Goal: Transaction & Acquisition: Book appointment/travel/reservation

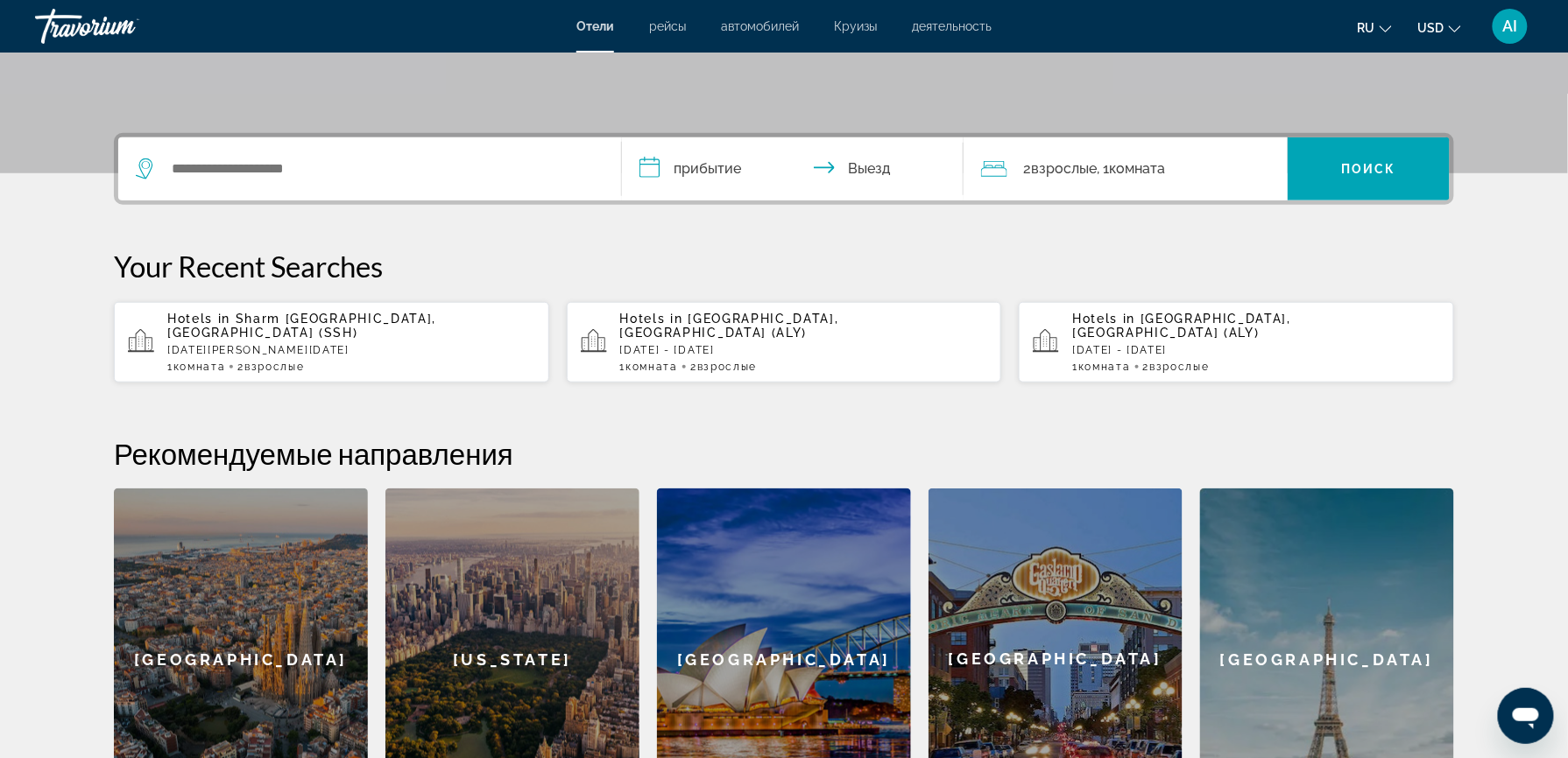
scroll to position [354, 0]
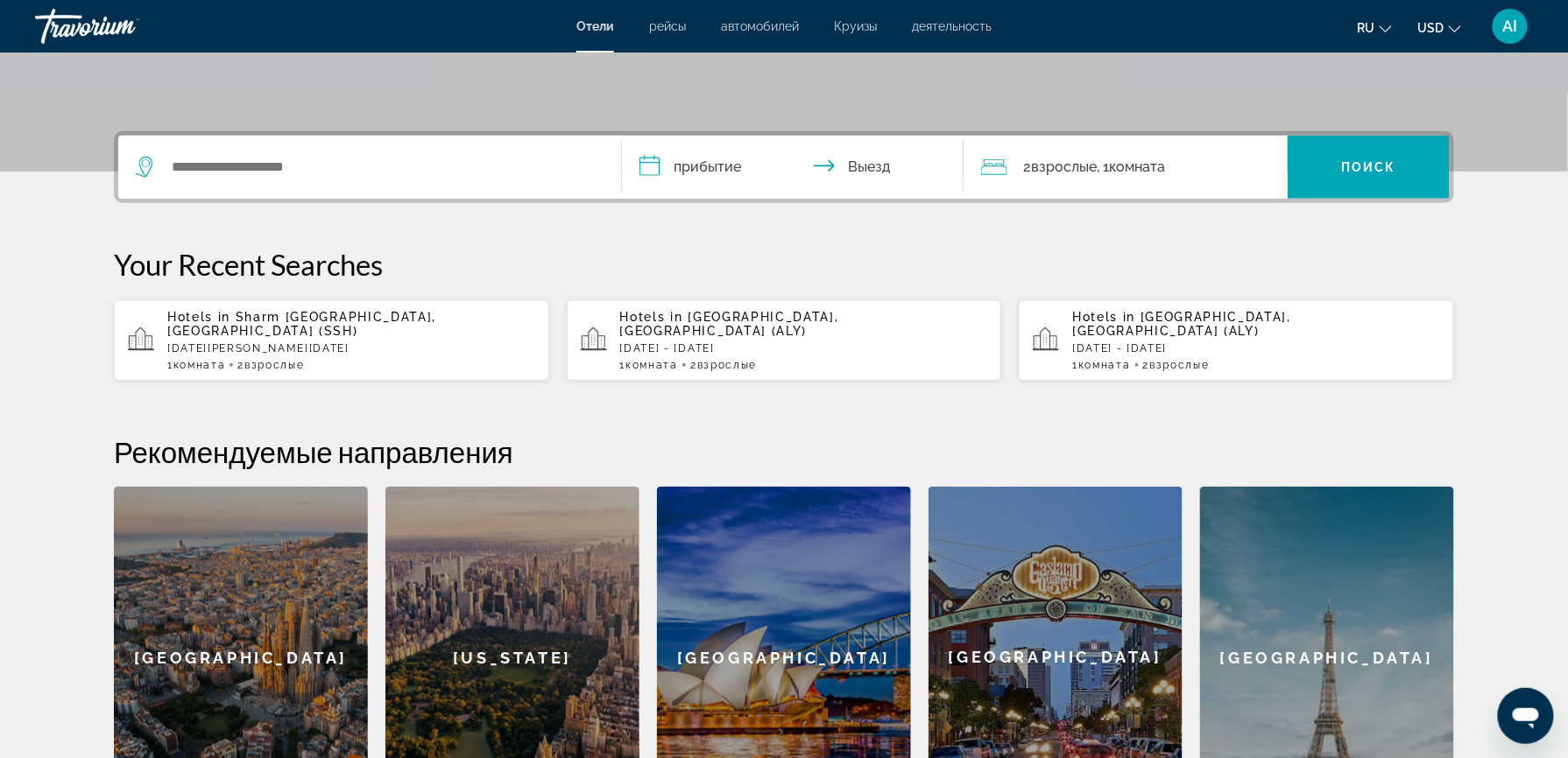
click at [283, 320] on span "Sharm [GEOGRAPHIC_DATA], [GEOGRAPHIC_DATA] (SSH)" at bounding box center [301, 324] width 269 height 28
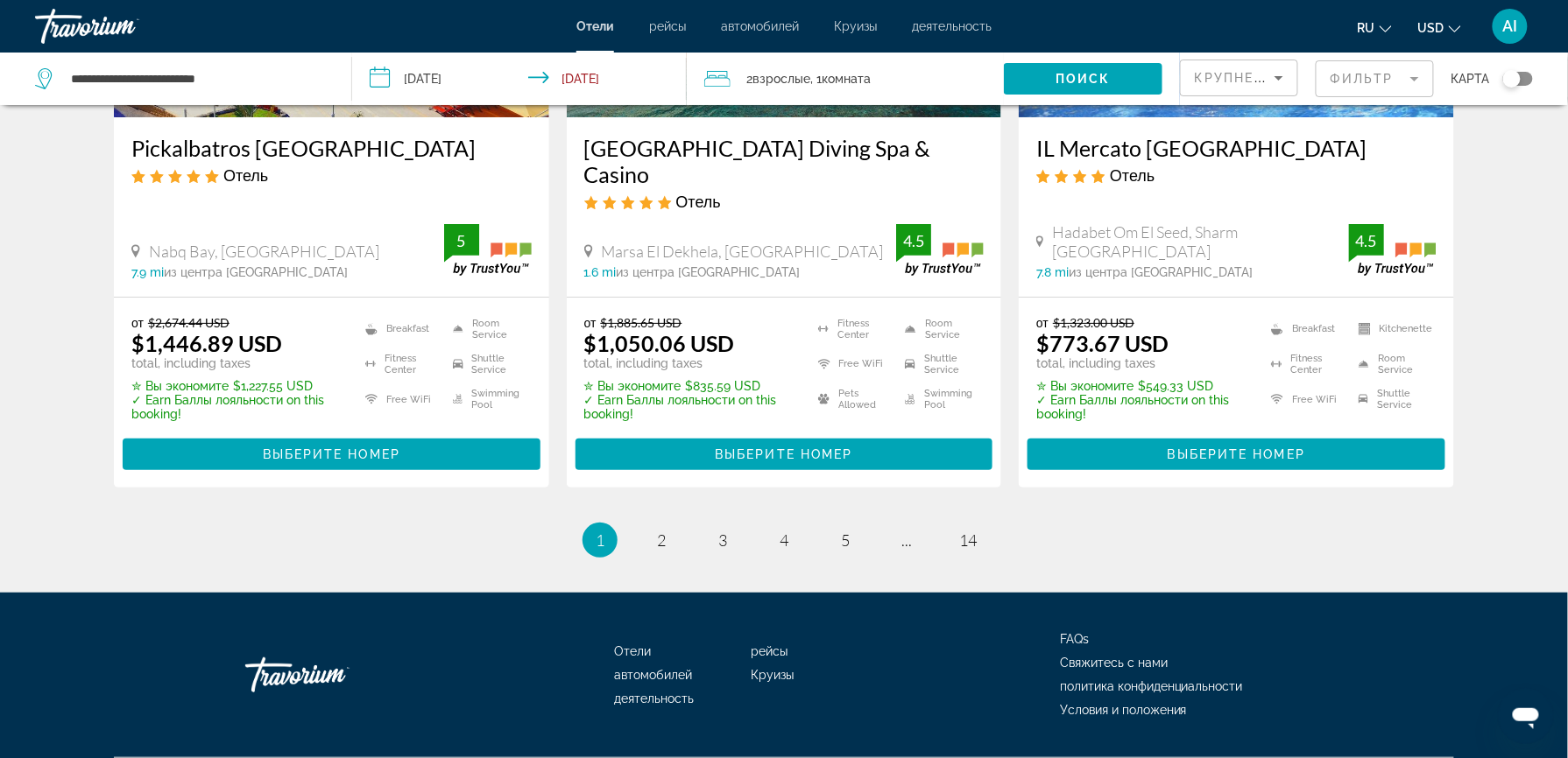
scroll to position [2373, 0]
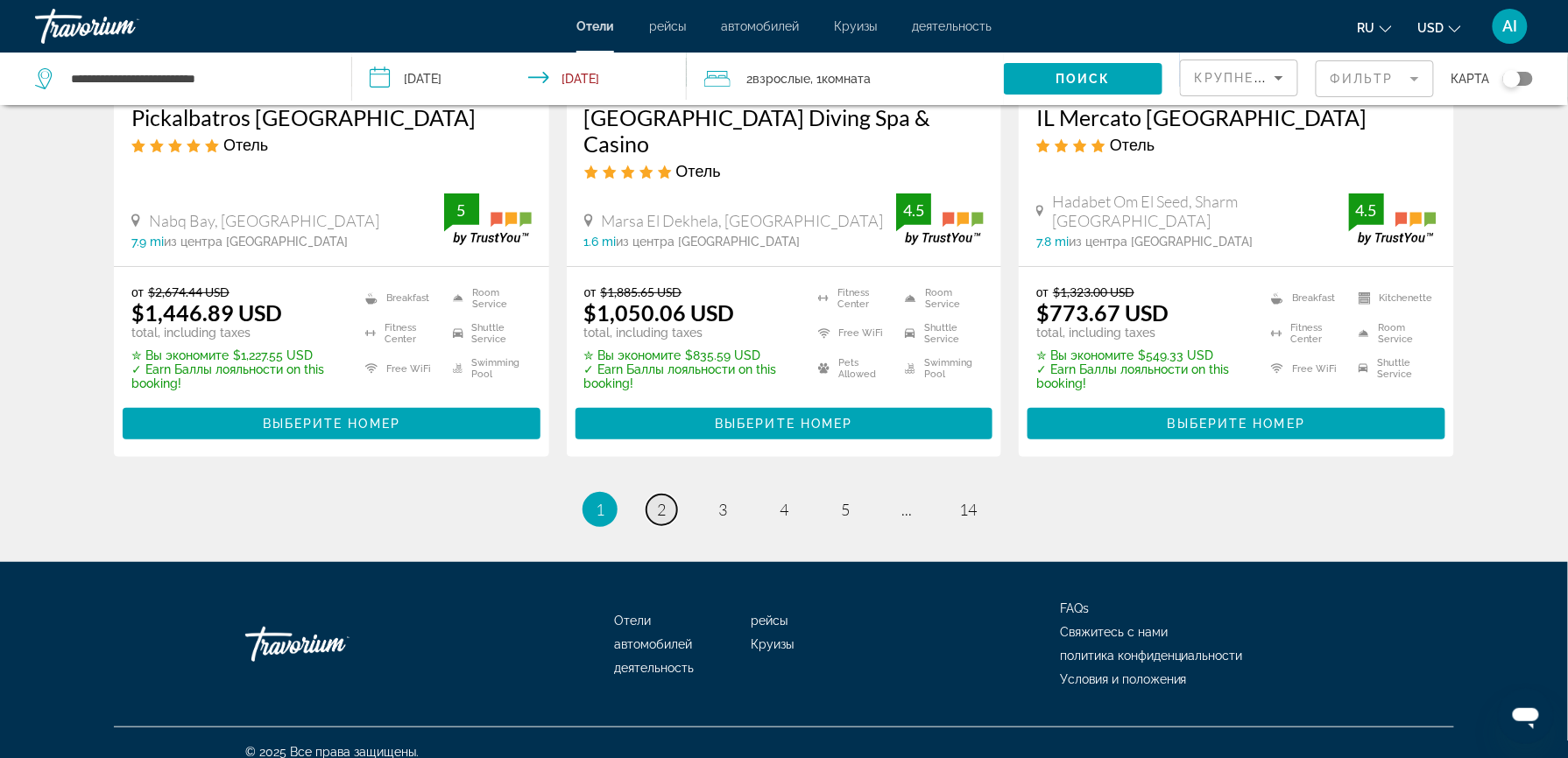
click at [659, 501] on link "page 2" at bounding box center [661, 510] width 30 height 30
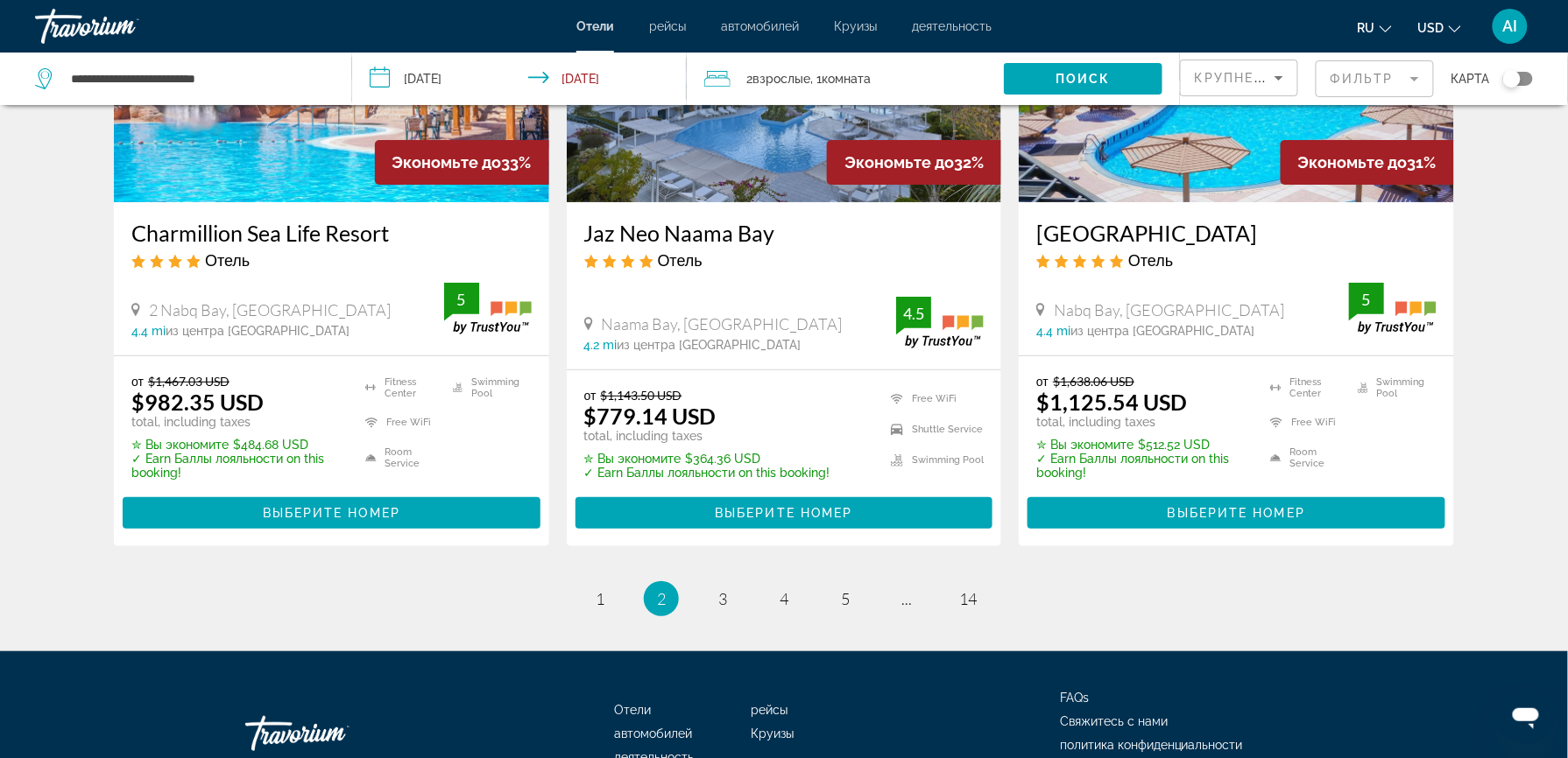
scroll to position [2350, 0]
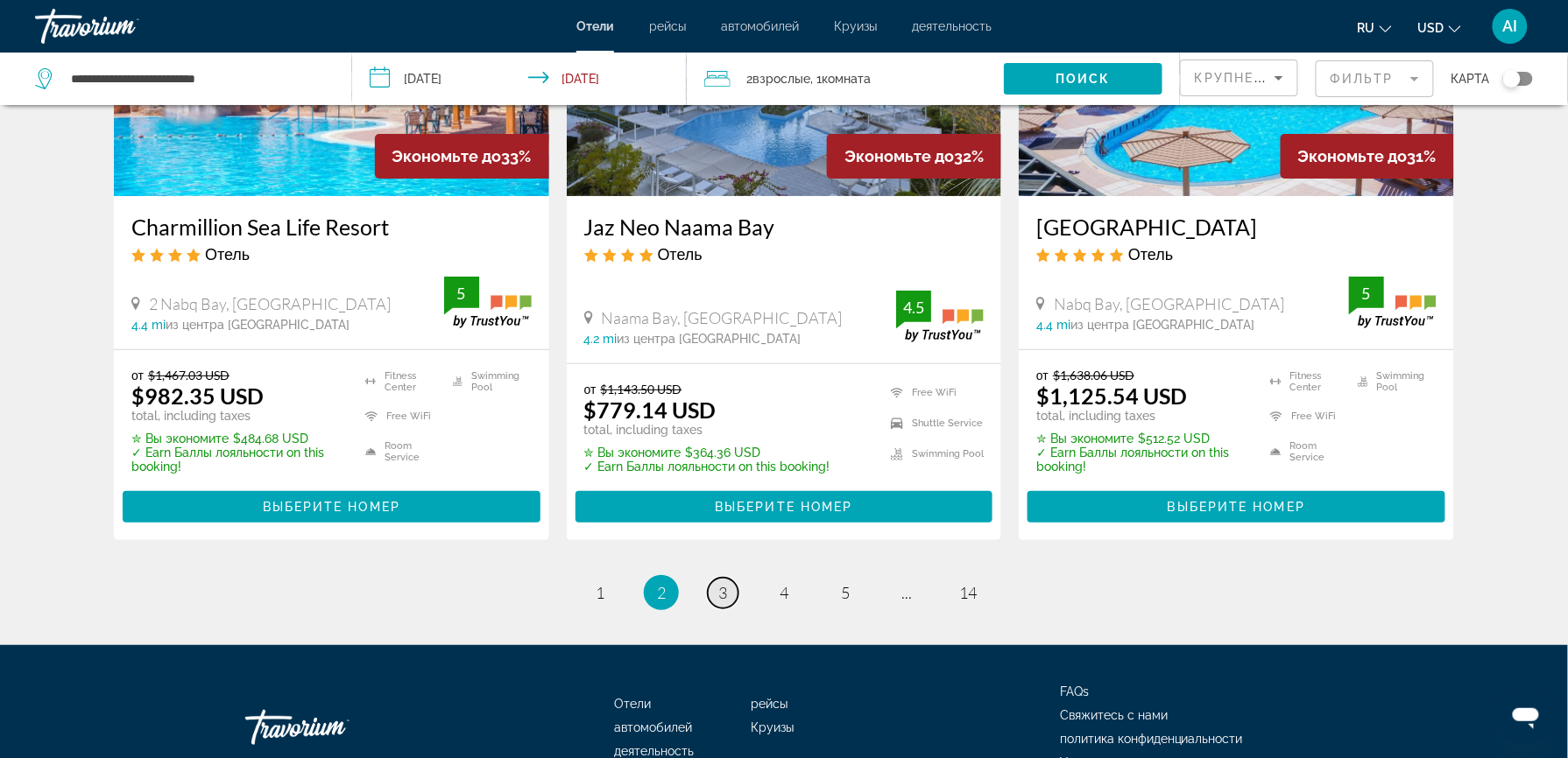
click at [723, 582] on span "3" at bounding box center [722, 592] width 9 height 19
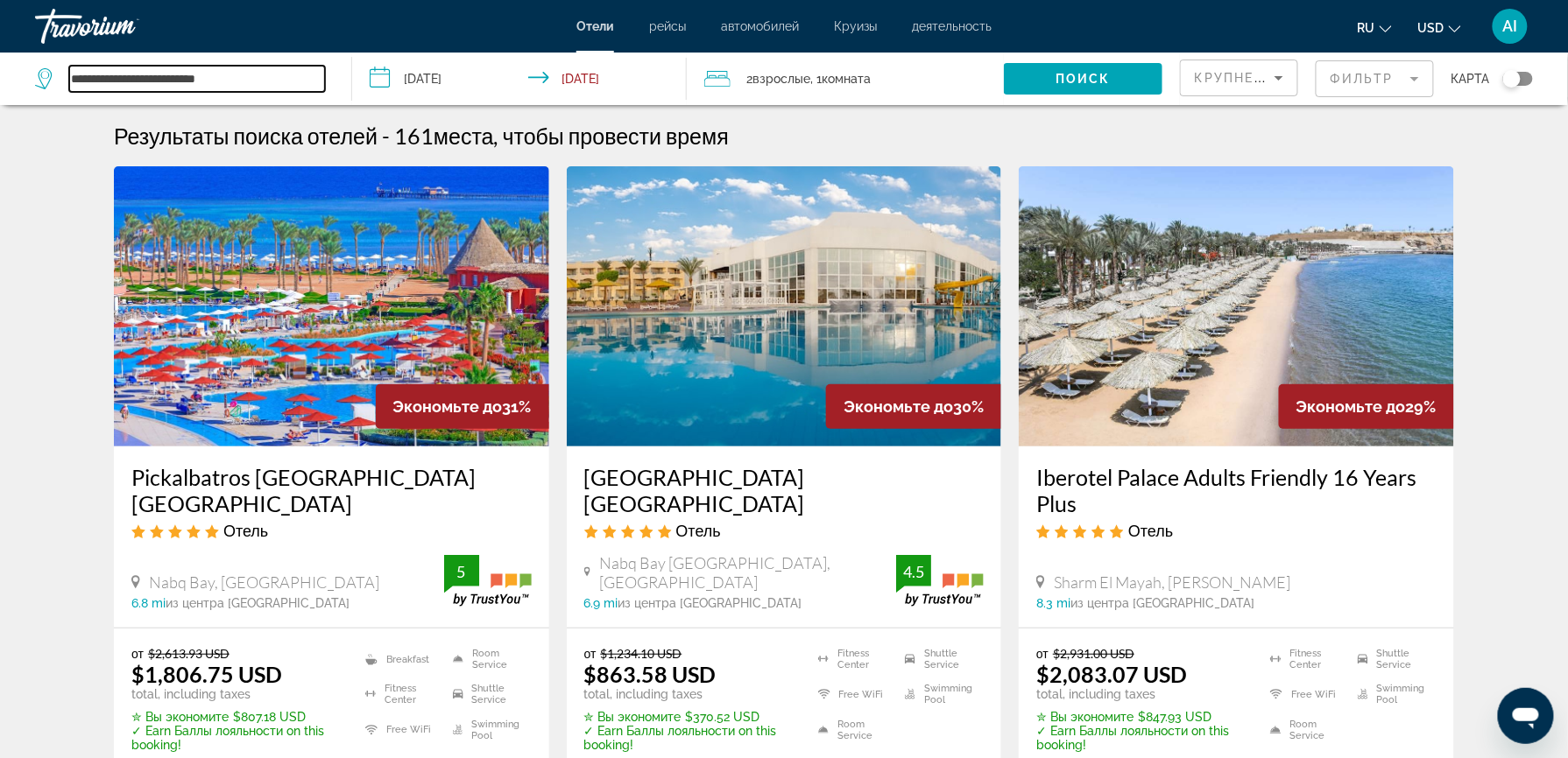
click at [213, 91] on input "**********" at bounding box center [196, 79] width 256 height 26
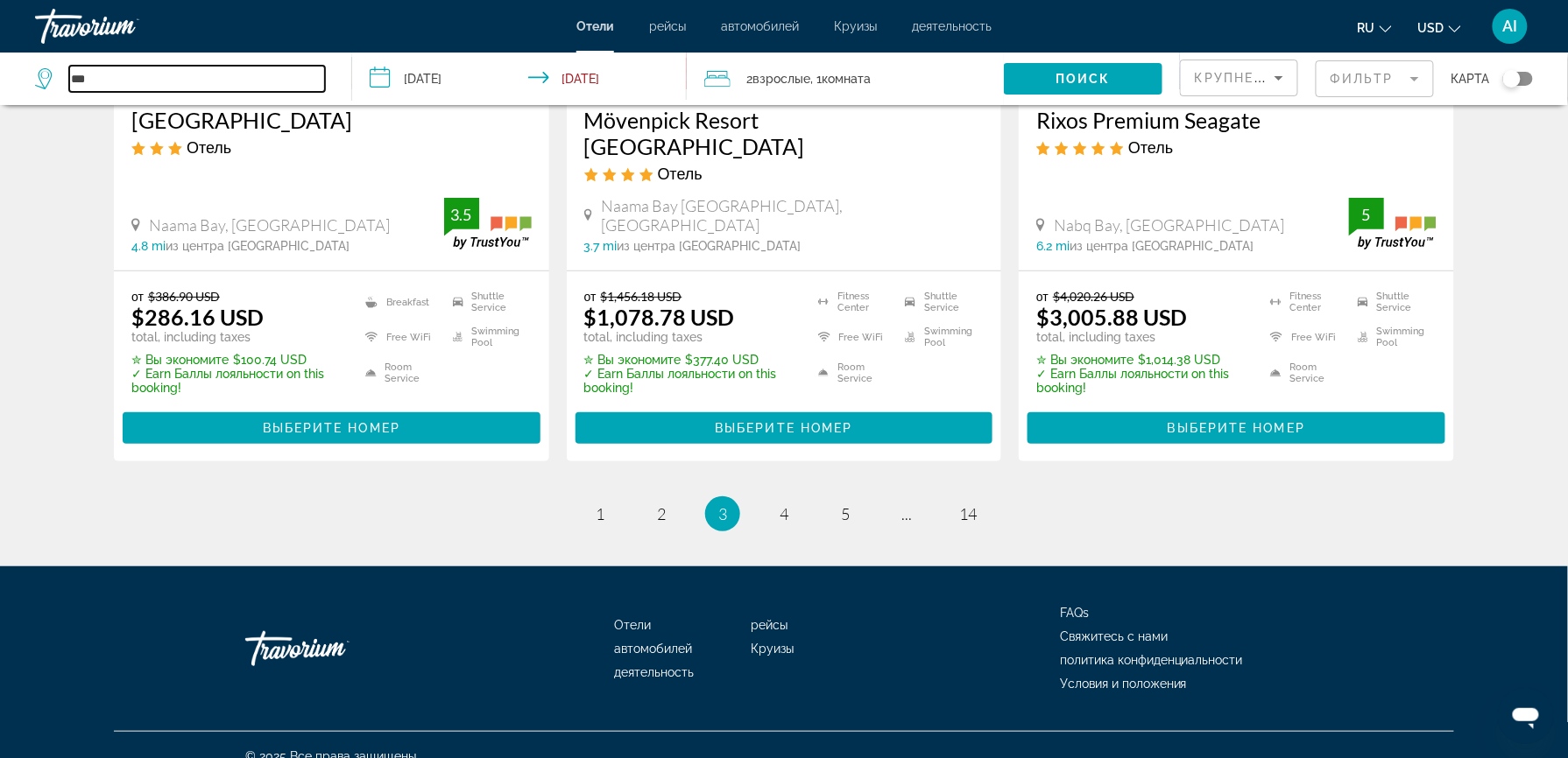
scroll to position [2395, 0]
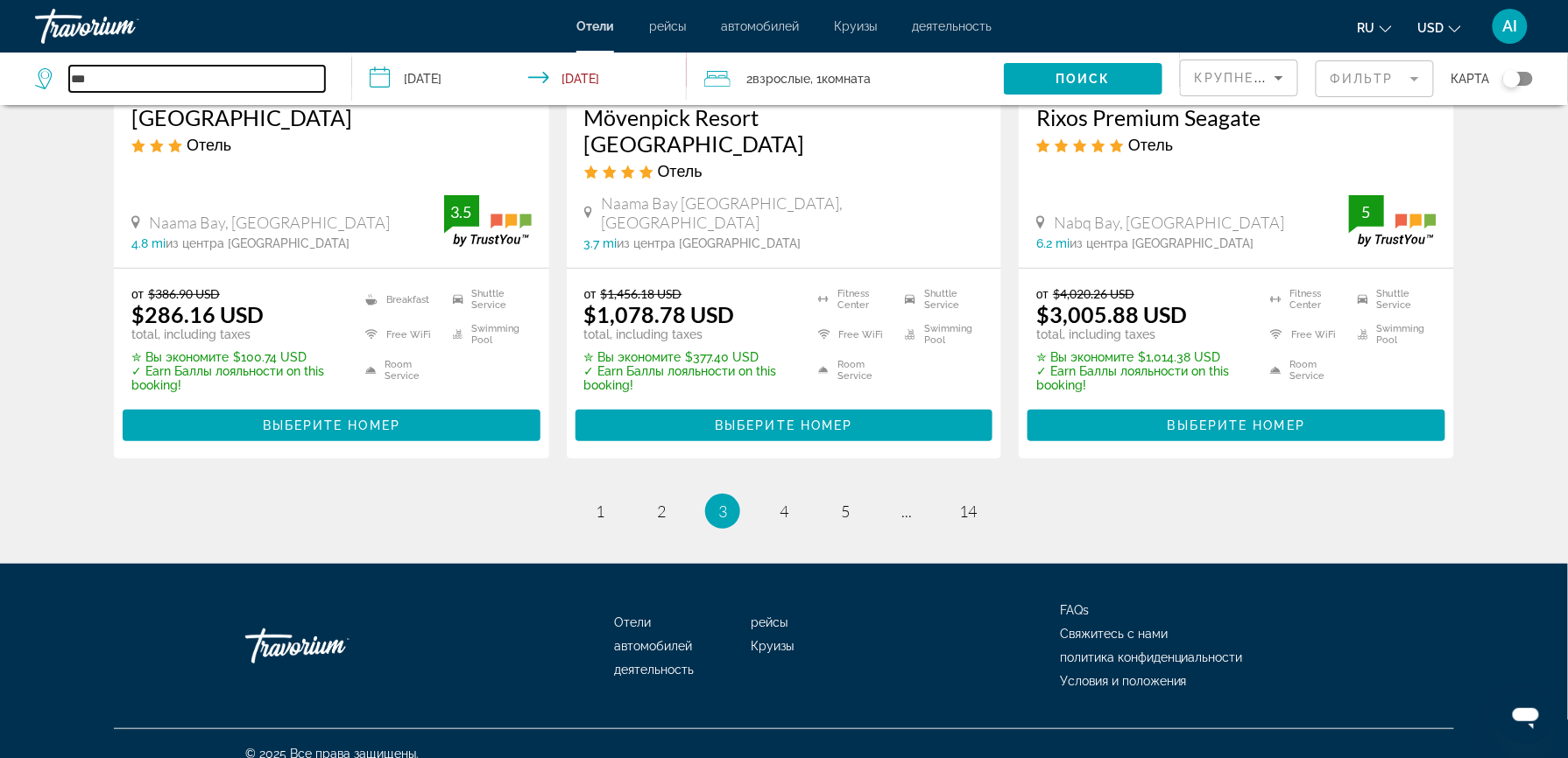
type input "***"
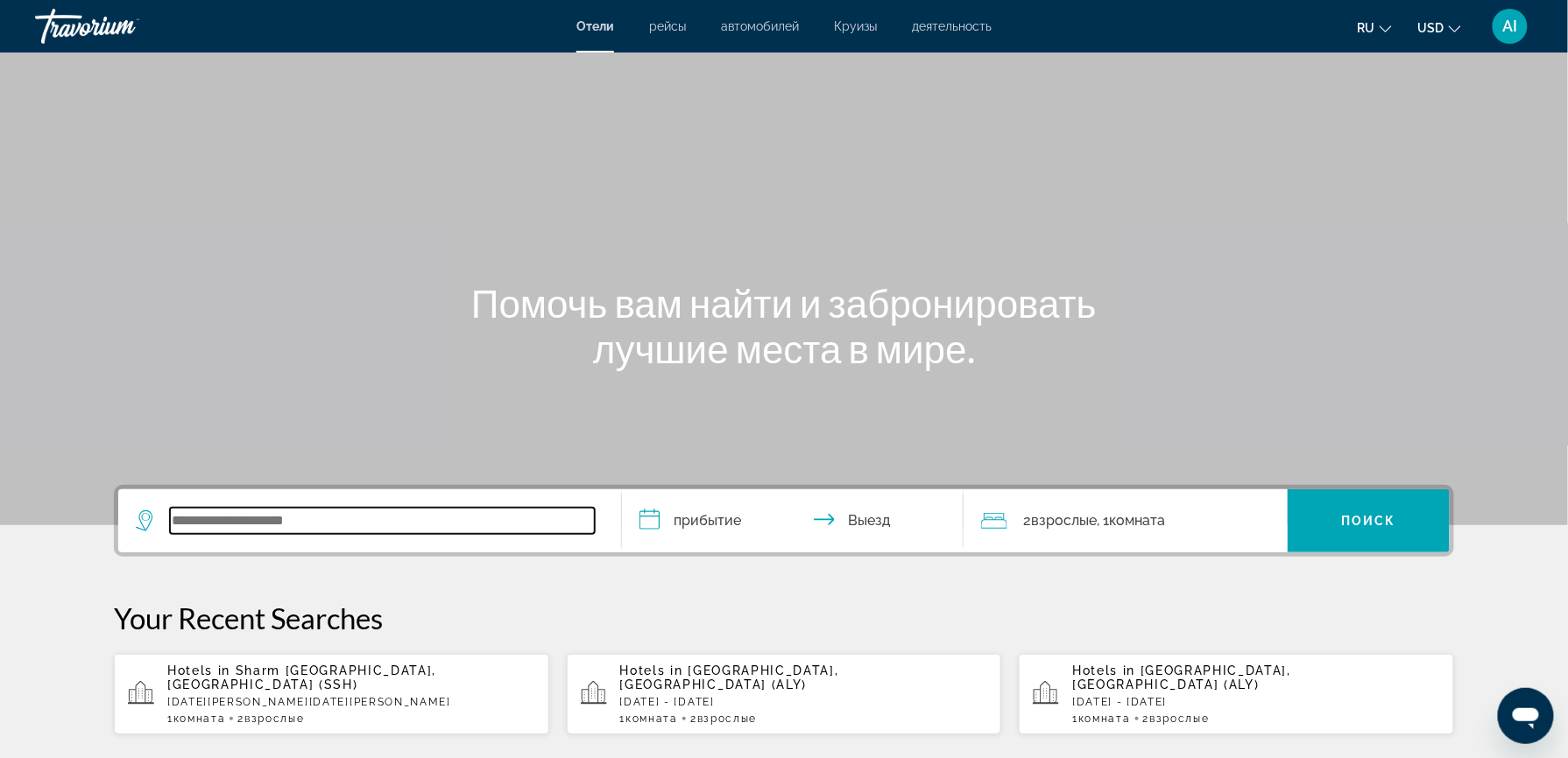
click at [218, 530] on input "Search widget" at bounding box center [383, 521] width 425 height 26
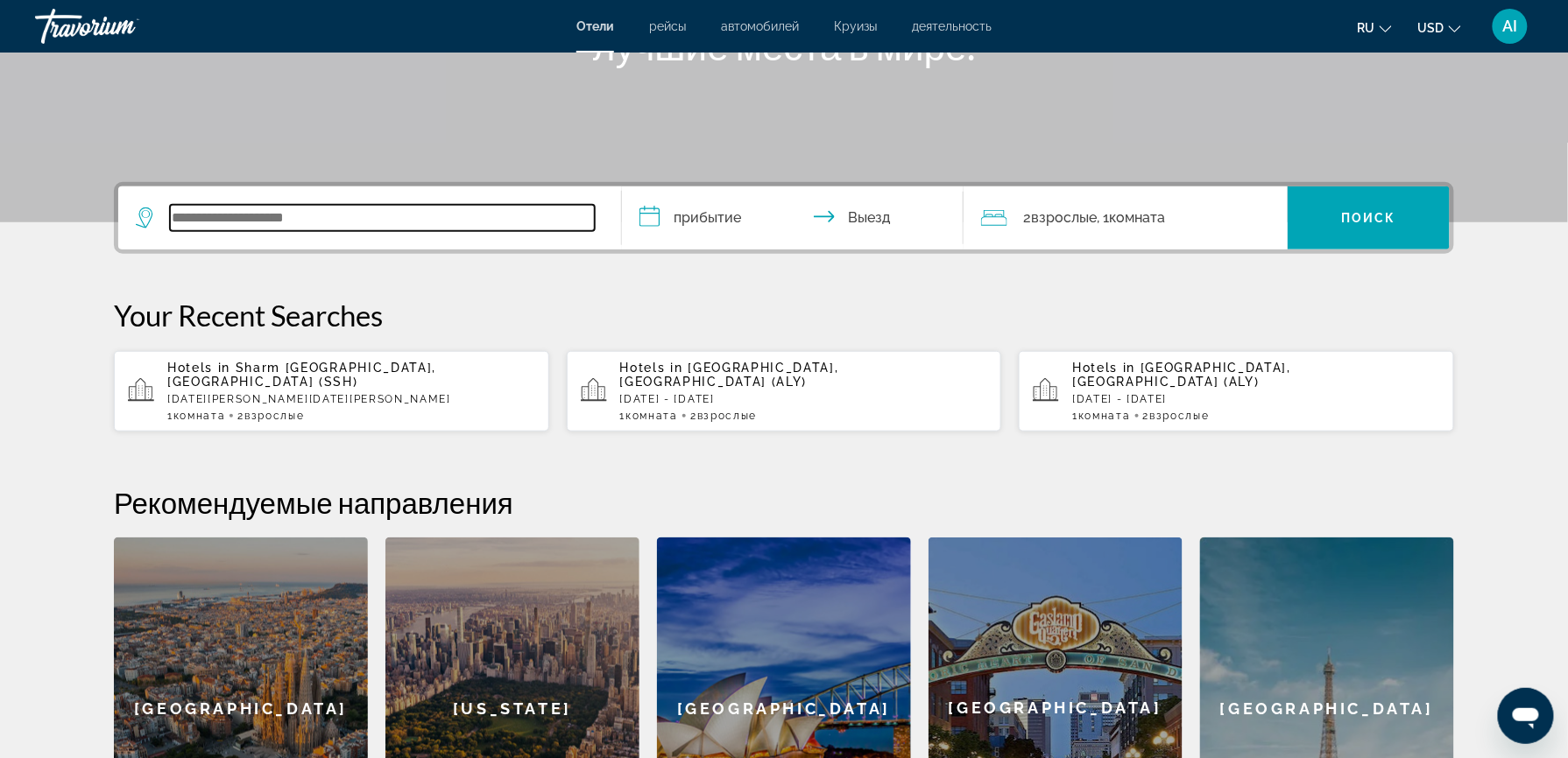
scroll to position [427, 0]
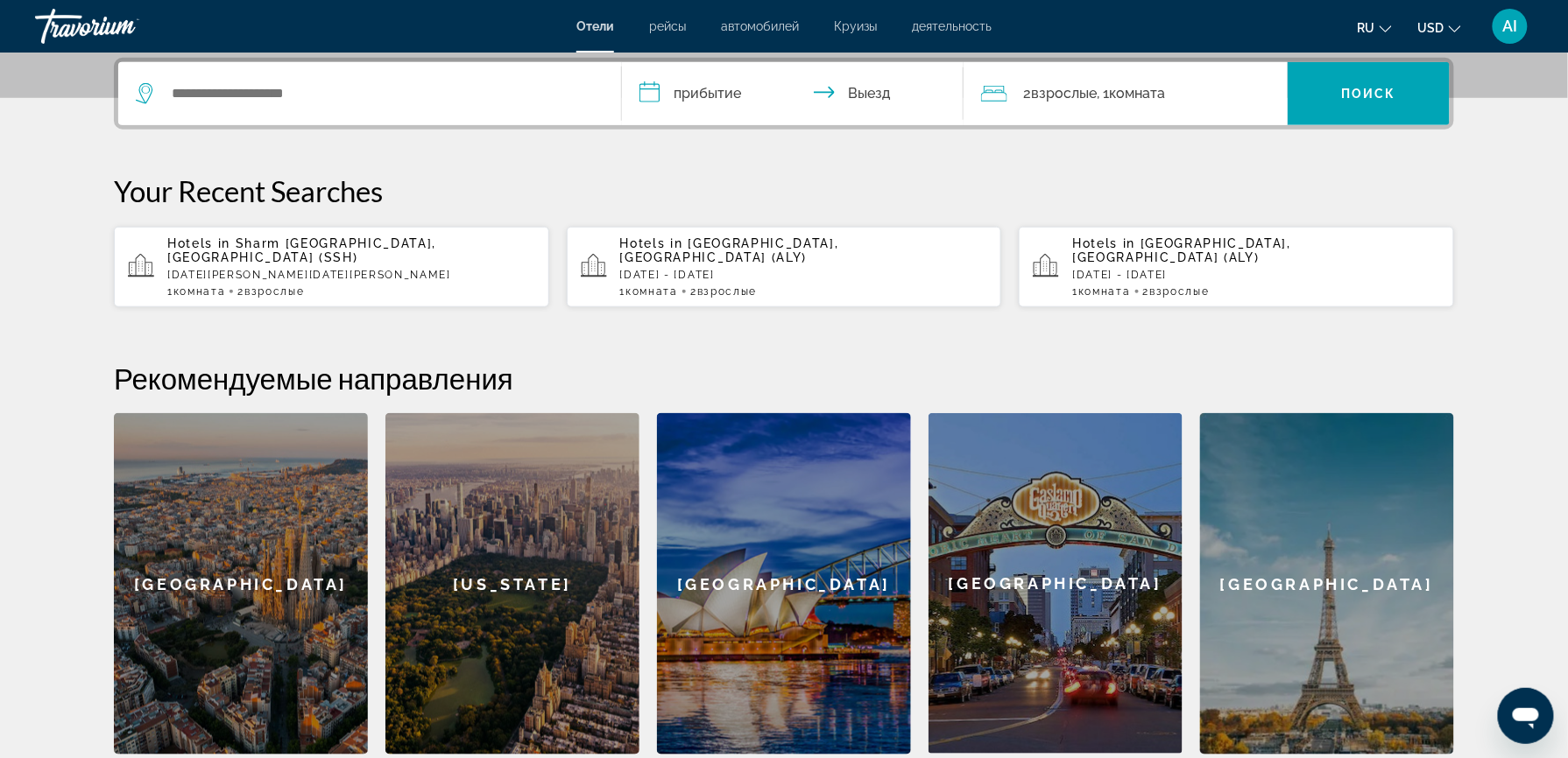
click at [247, 269] on p "[DATE][PERSON_NAME][DATE]" at bounding box center [350, 275] width 367 height 12
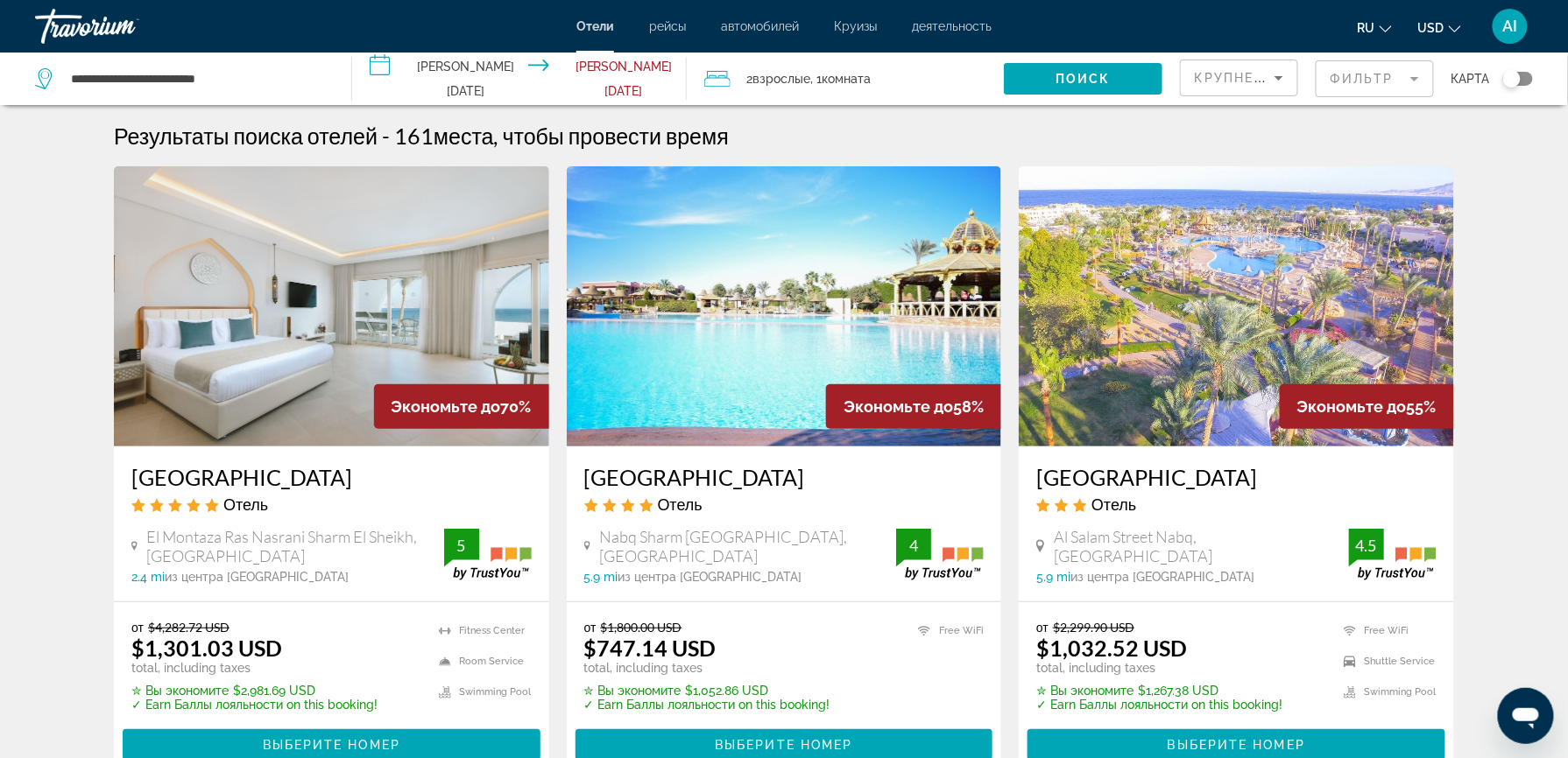
click at [1528, 76] on div "Toggle map" at bounding box center [1518, 78] width 30 height 14
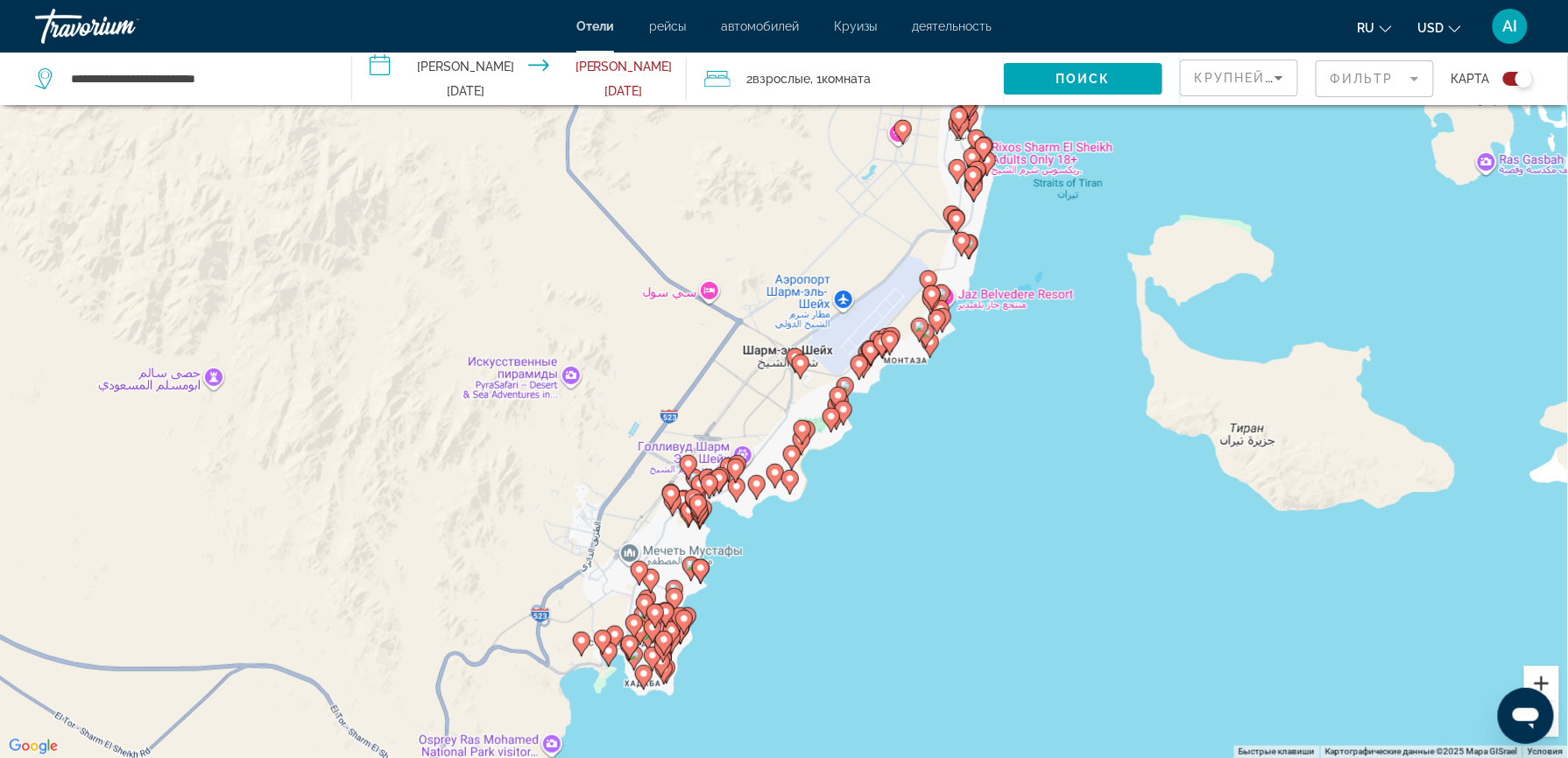
click at [1546, 678] on button "Увеличить" at bounding box center [1541, 683] width 35 height 35
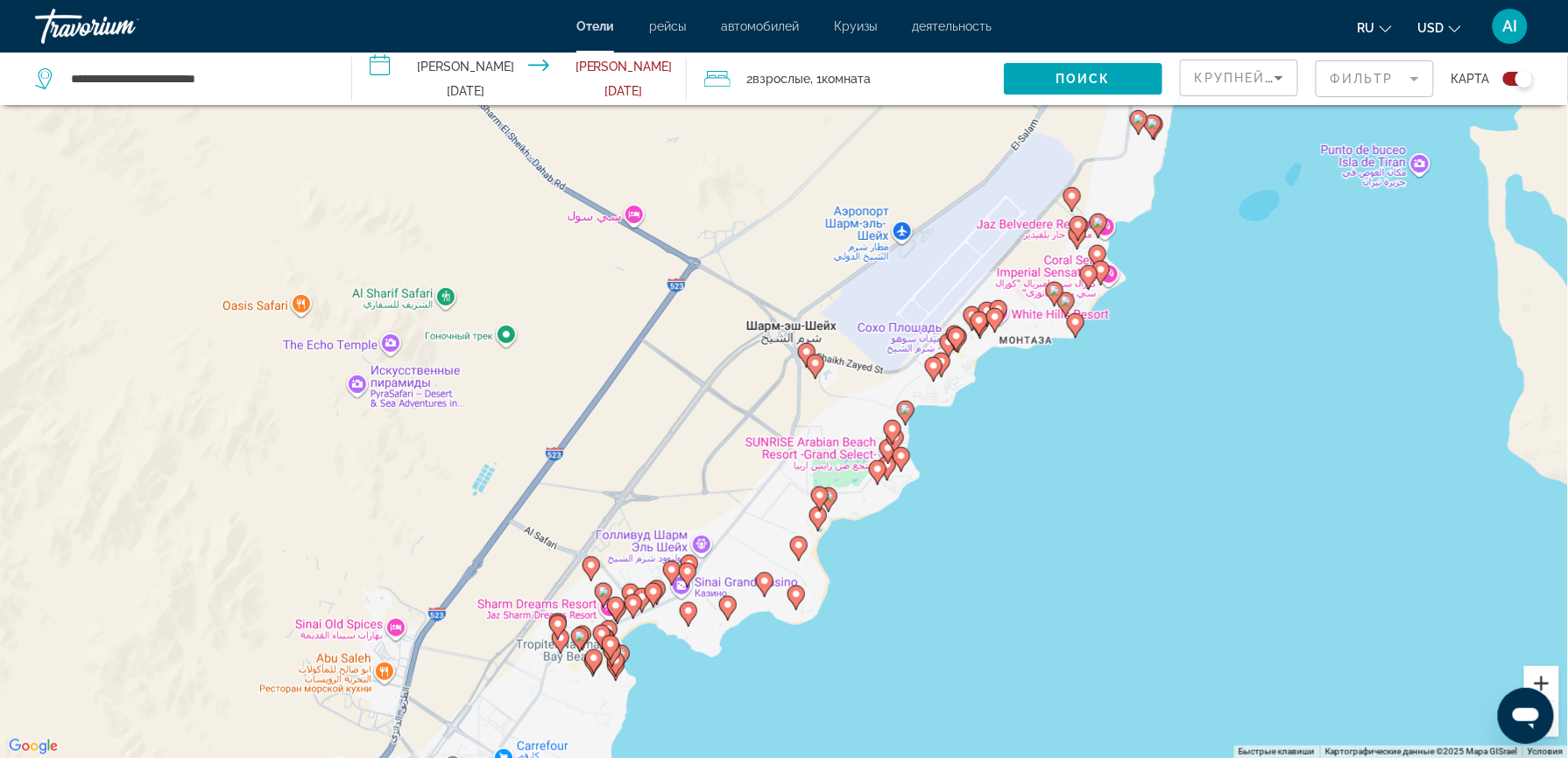
click at [1546, 678] on button "Увеличить" at bounding box center [1541, 683] width 35 height 35
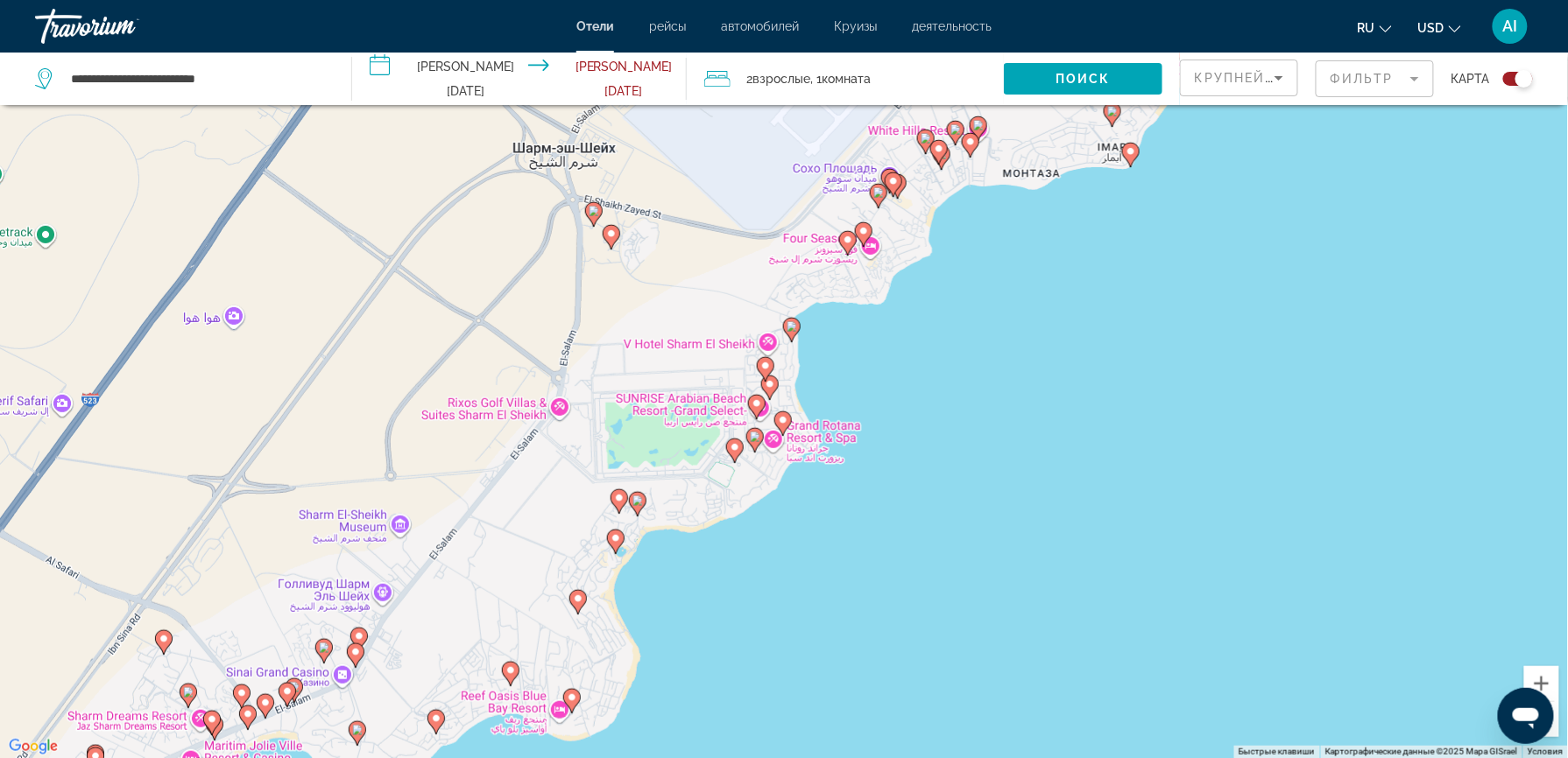
drag, startPoint x: 1423, startPoint y: 536, endPoint x: 1175, endPoint y: 402, distance: 281.9
click at [1175, 402] on div "Чтобы активировать перетаскивание с помощью клавиатуры, нажмите Alt + Ввод. Пос…" at bounding box center [784, 379] width 1568 height 758
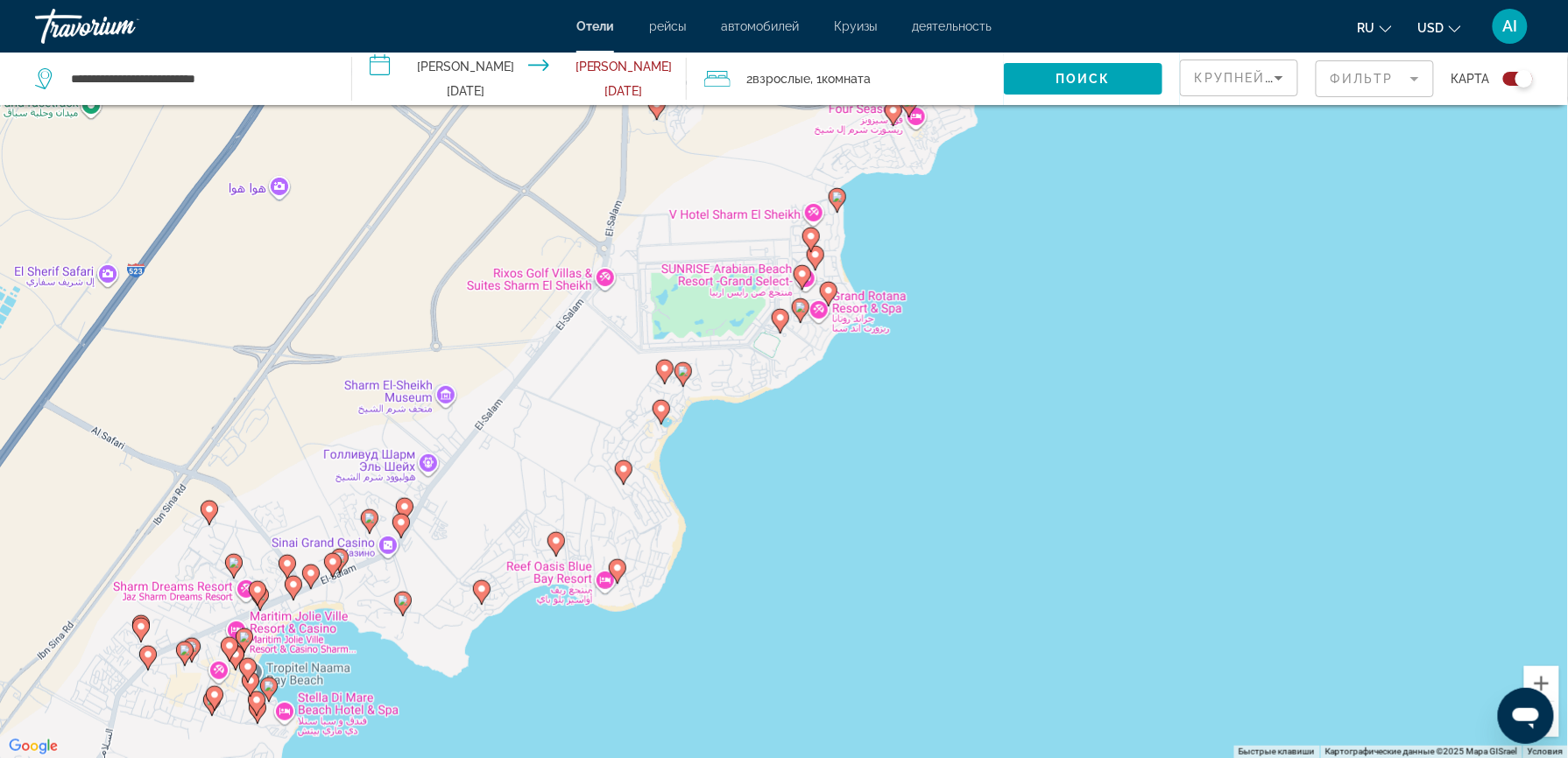
drag, startPoint x: 1152, startPoint y: 393, endPoint x: 1202, endPoint y: 270, distance: 132.8
click at [1202, 270] on div "Чтобы активировать перетаскивание с помощью клавиатуры, нажмите Alt + Ввод. Пос…" at bounding box center [784, 379] width 1568 height 758
click at [617, 569] on image "Main content" at bounding box center [617, 567] width 10 height 10
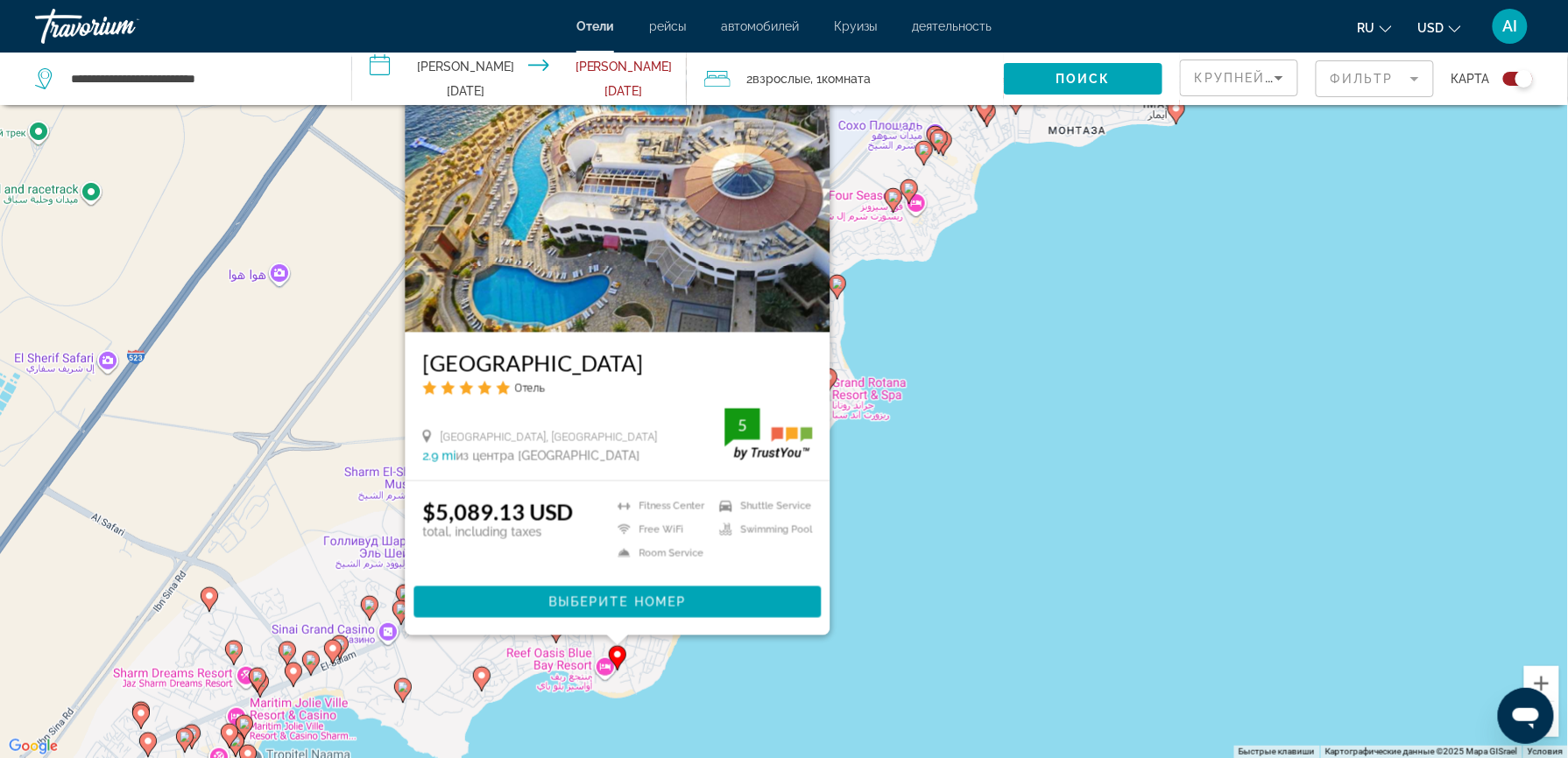
click at [896, 569] on div "Чтобы активировать перетаскивание с помощью клавиатуры, нажмите Alt + Ввод. Пос…" at bounding box center [784, 379] width 1568 height 758
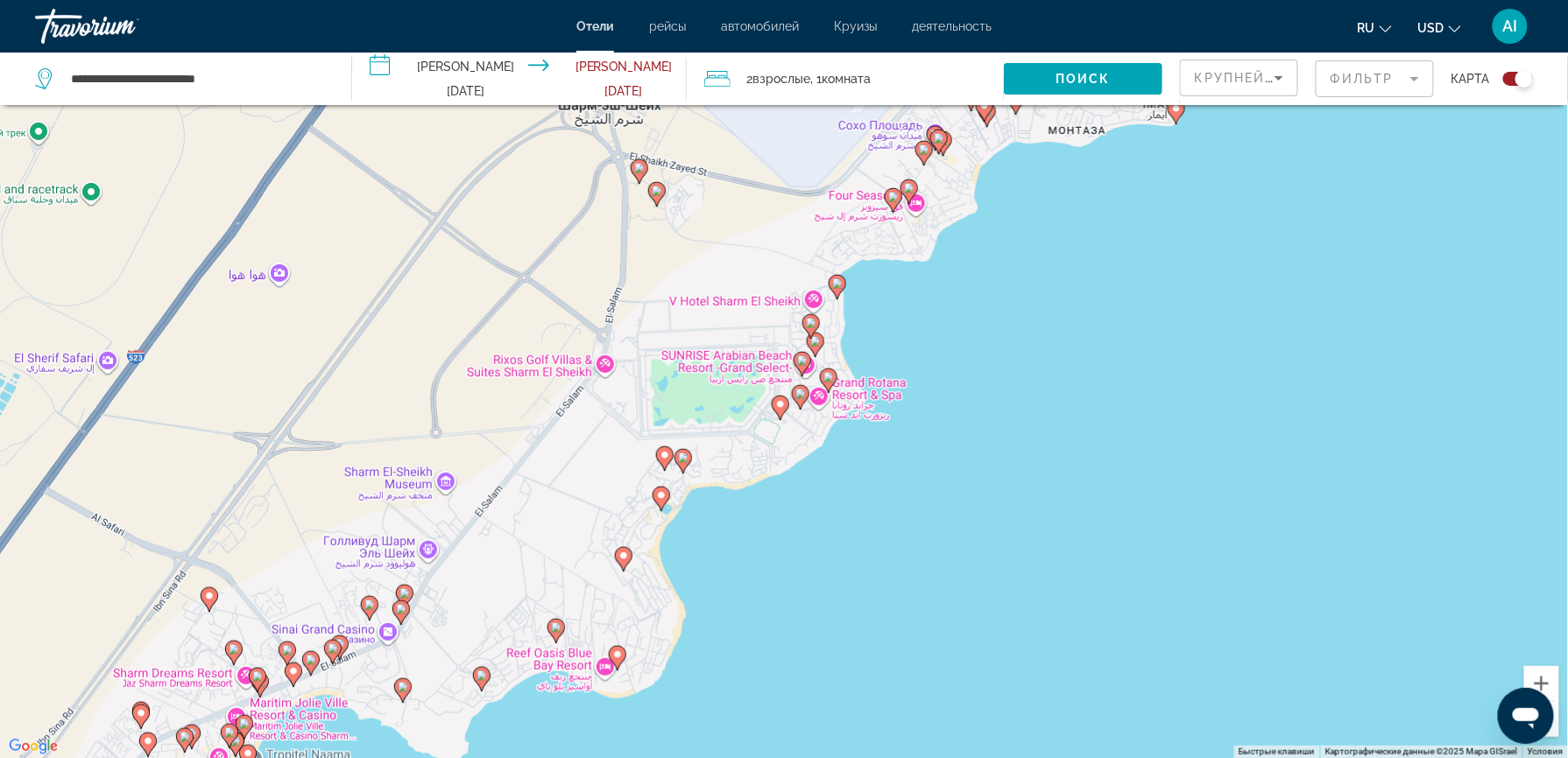
click at [834, 376] on image "Main content" at bounding box center [827, 377] width 10 height 10
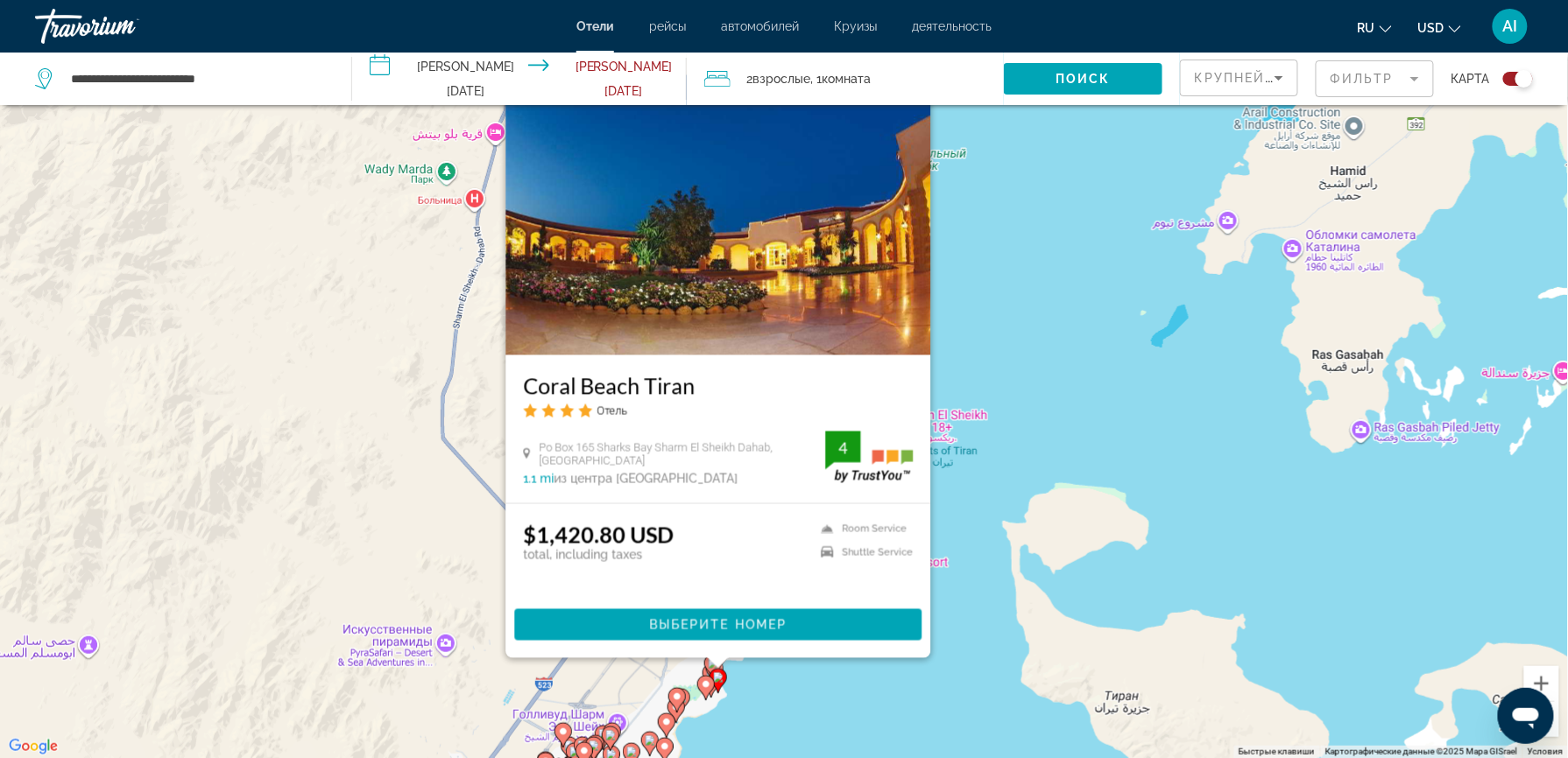
click at [1123, 519] on div "Чтобы активировать перетаскивание с помощью клавиатуры, нажмите Alt + Ввод. Пос…" at bounding box center [784, 379] width 1568 height 758
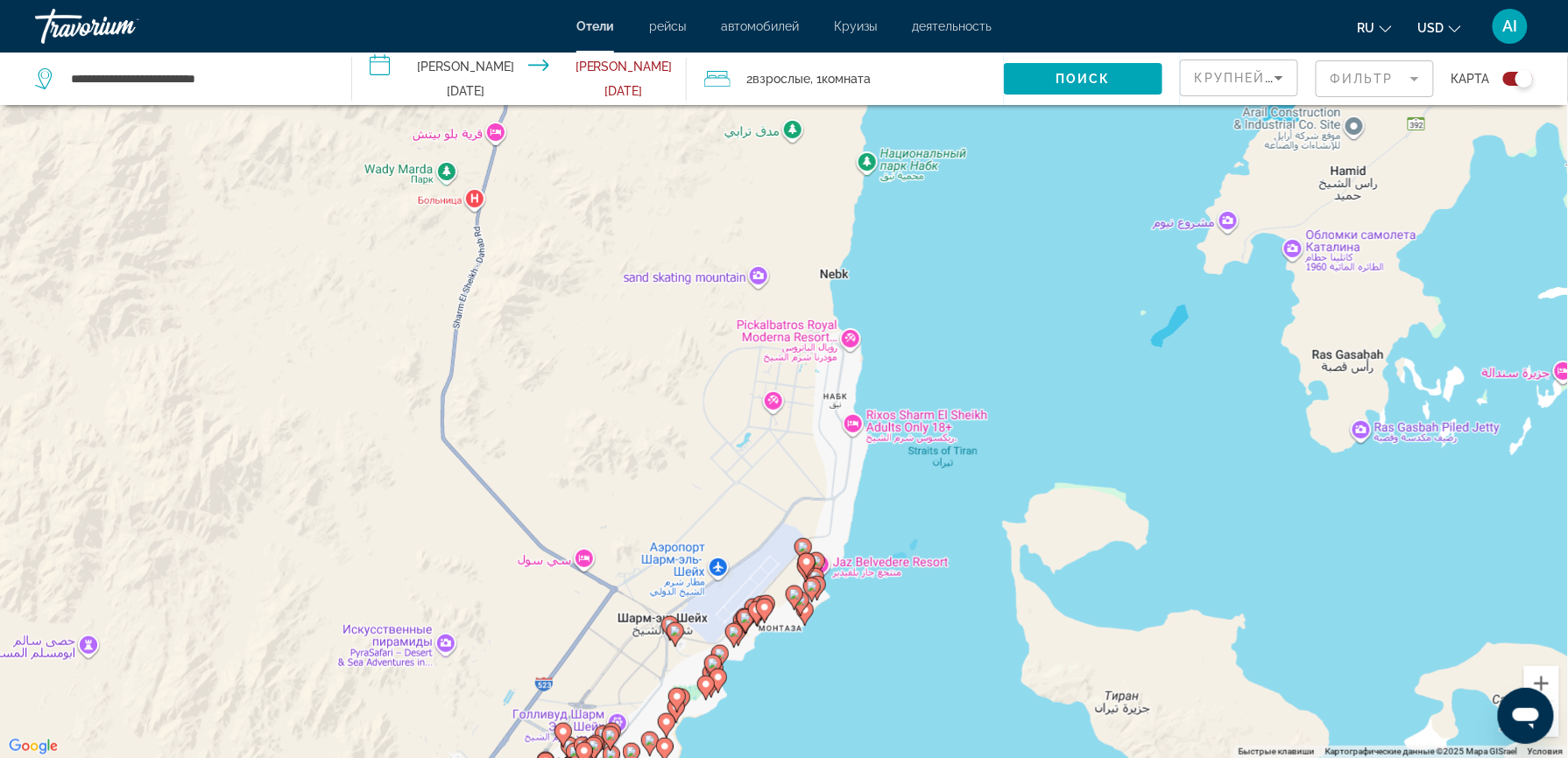
click at [1123, 519] on div "Чтобы активировать перетаскивание с помощью клавиатуры, нажмите Alt + Ввод. Пос…" at bounding box center [784, 379] width 1568 height 758
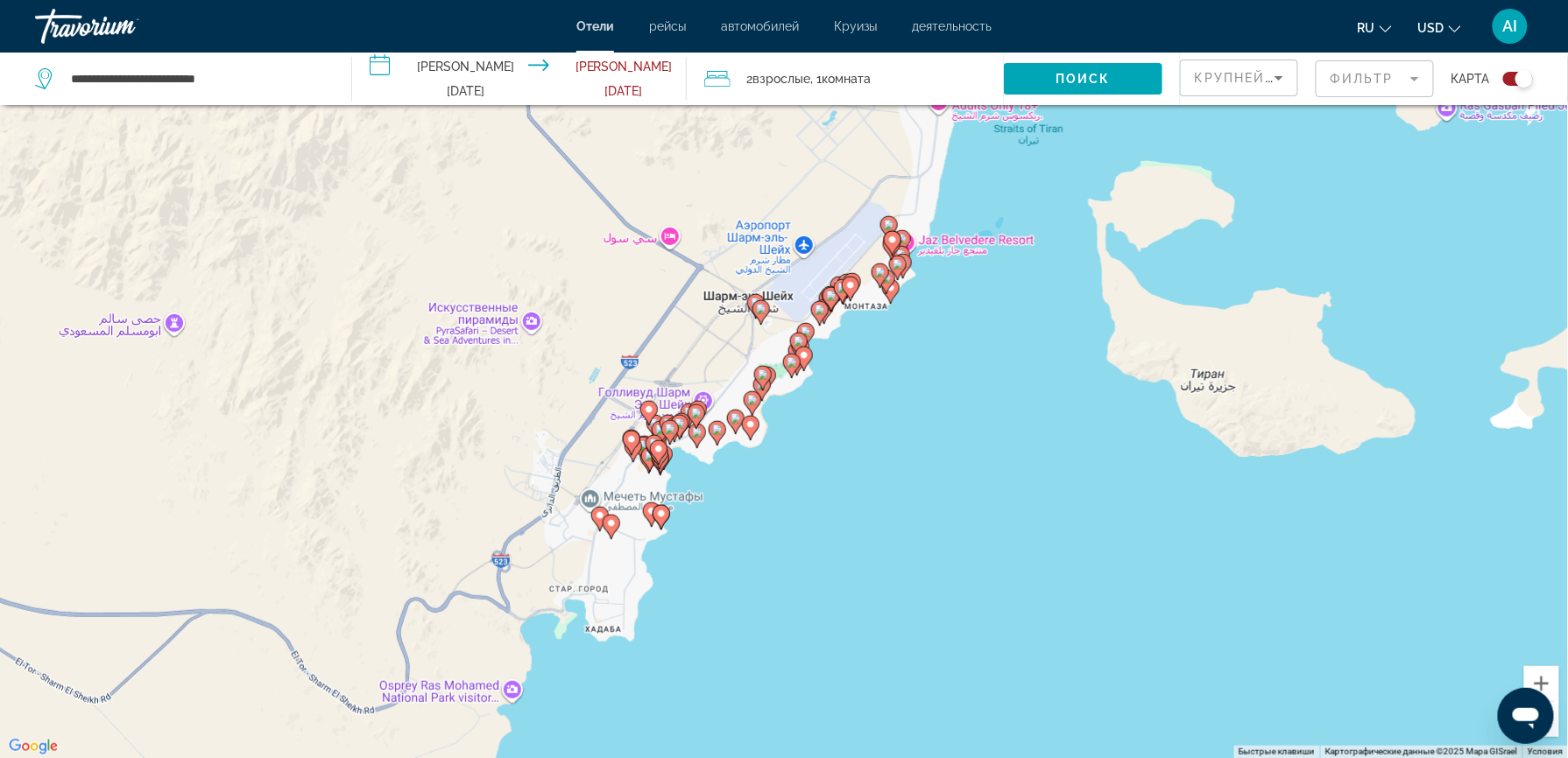
drag, startPoint x: 1123, startPoint y: 519, endPoint x: 1209, endPoint y: 191, distance: 339.1
click at [1209, 191] on div "Чтобы активировать перетаскивание с помощью клавиатуры, нажмите Alt + Ввод. Пос…" at bounding box center [784, 379] width 1568 height 758
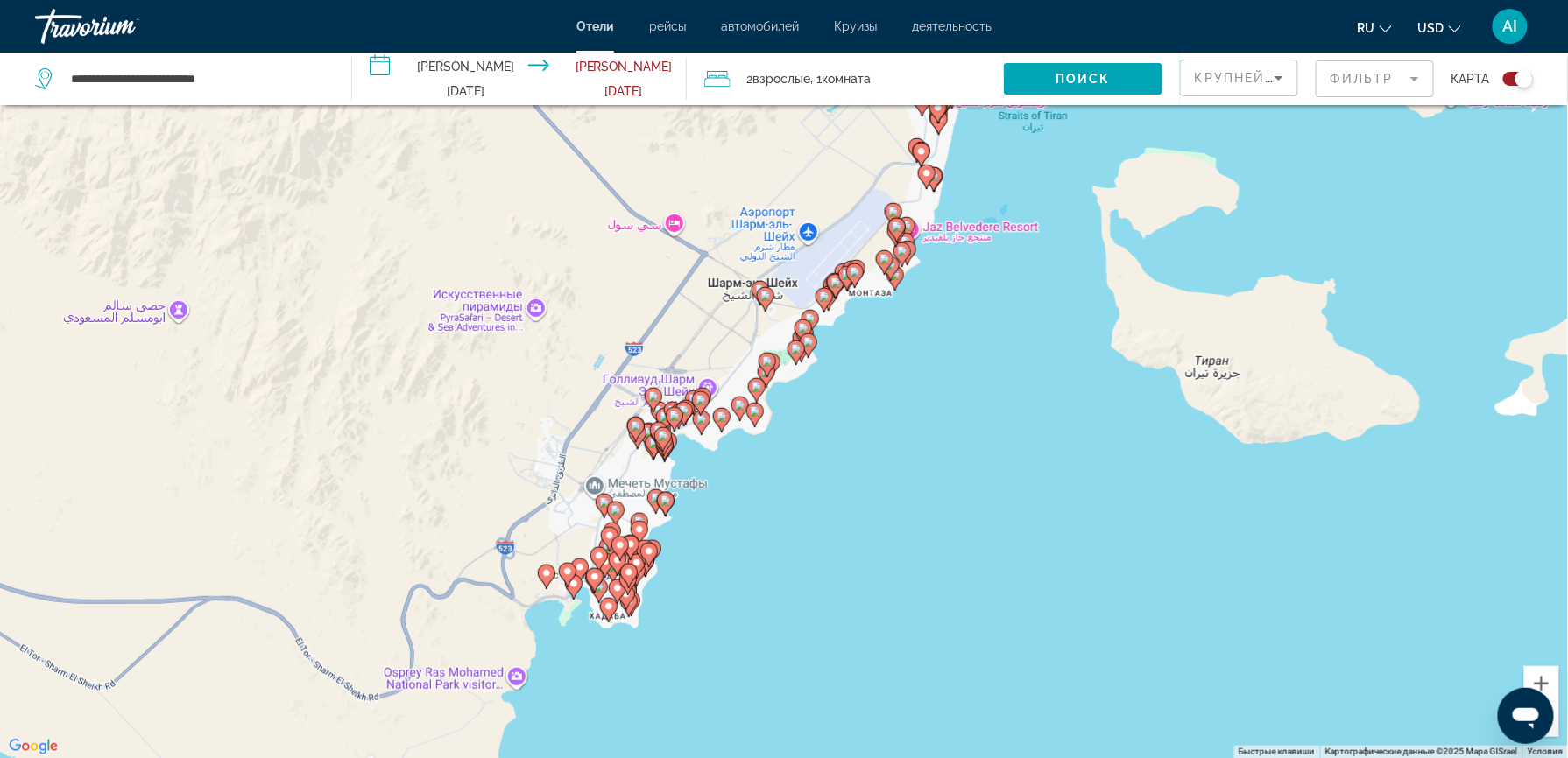
click at [541, 578] on icon "Main content" at bounding box center [546, 577] width 16 height 23
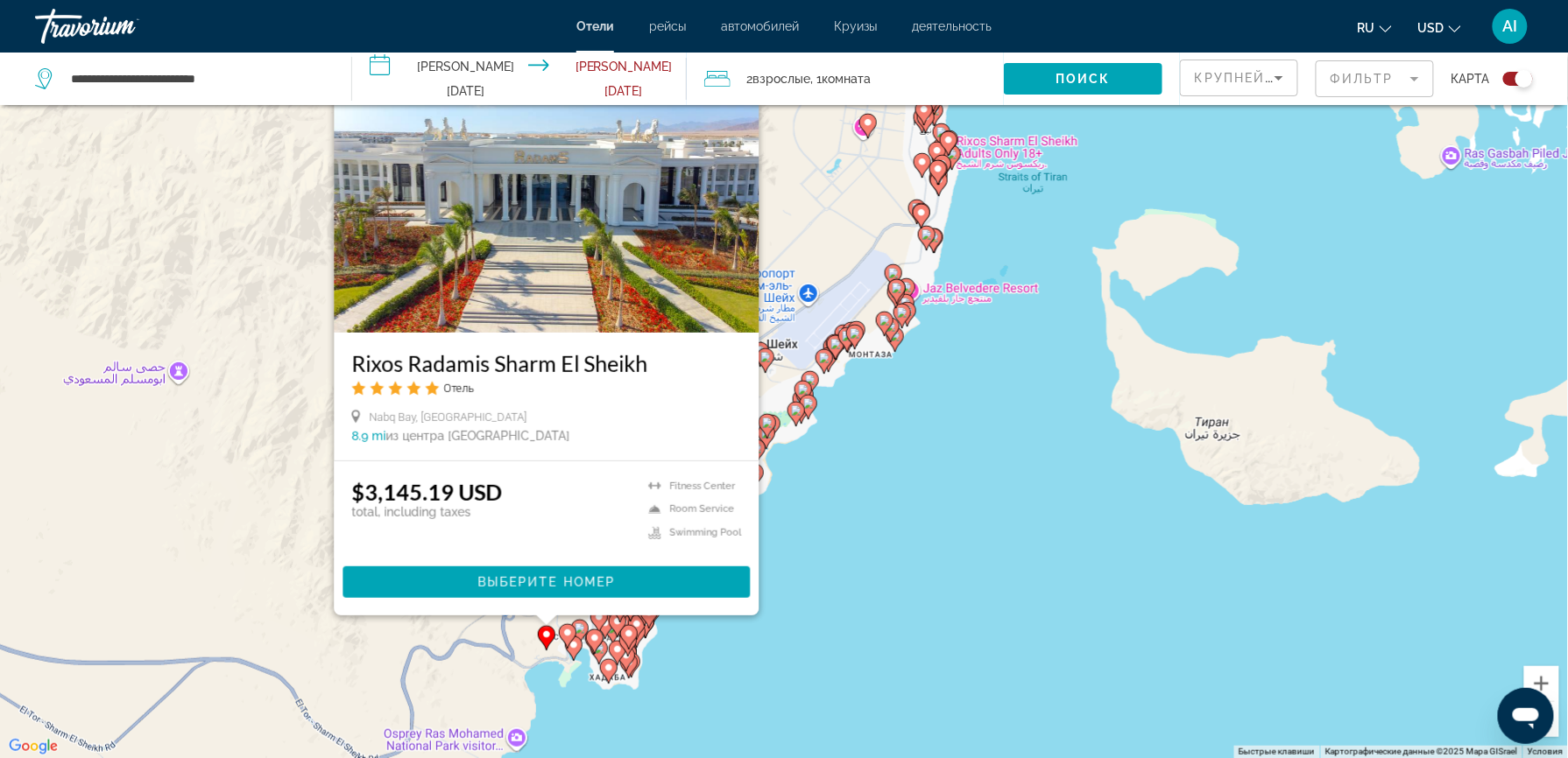
click at [574, 637] on icon "Main content" at bounding box center [567, 636] width 16 height 23
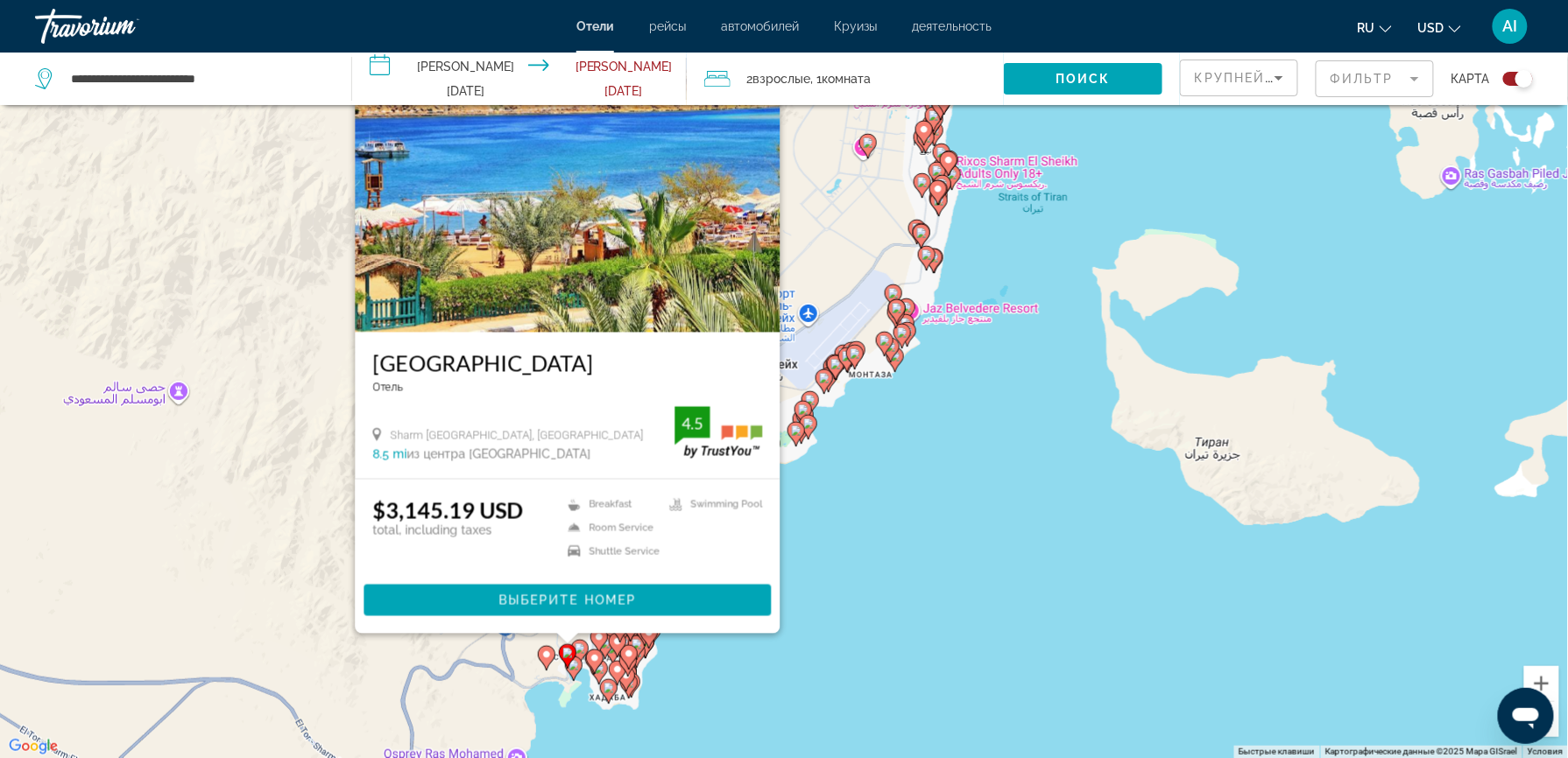
click at [611, 679] on gmp-advanced-marker "Main content" at bounding box center [617, 673] width 18 height 26
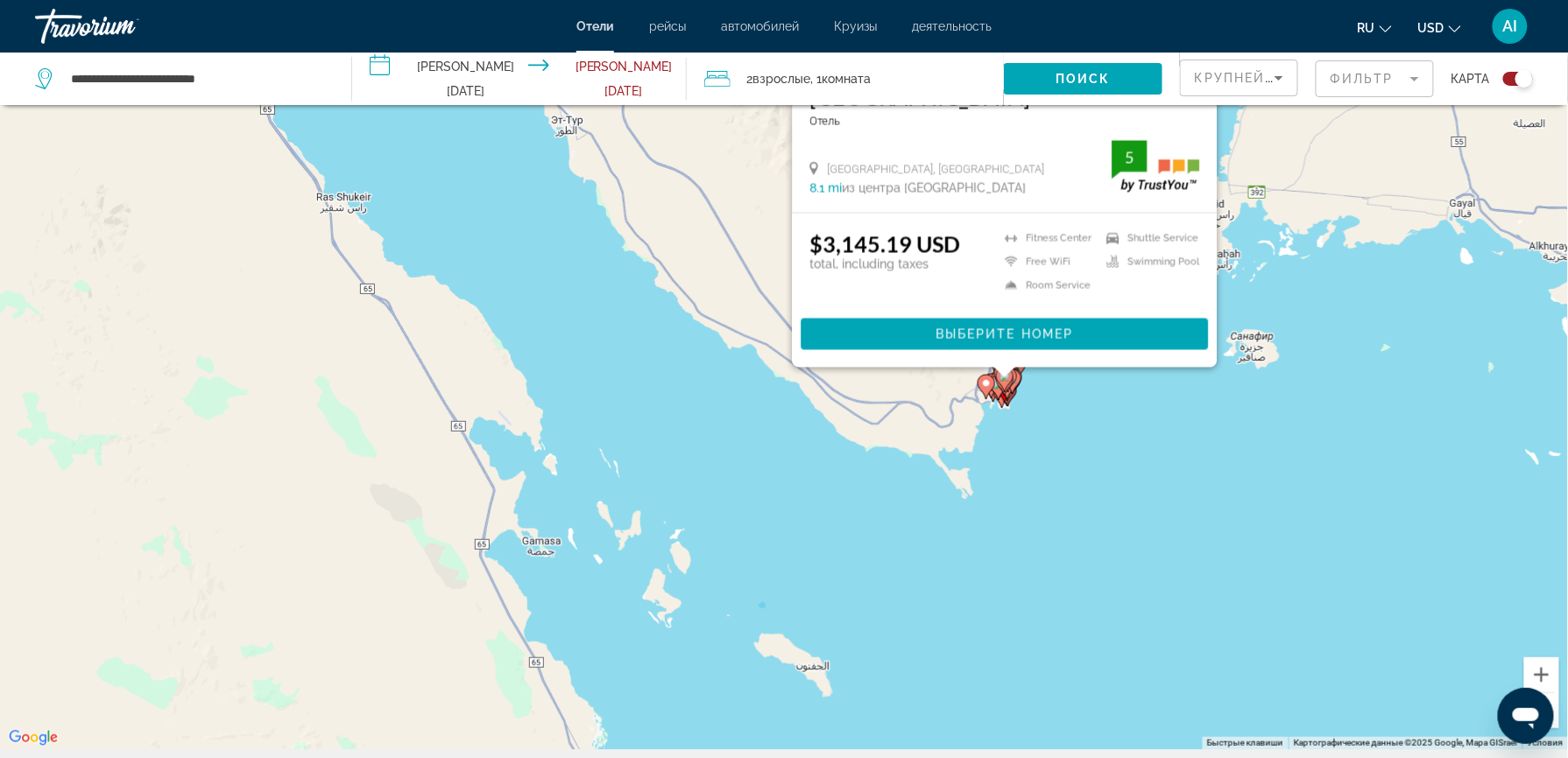
scroll to position [0, 0]
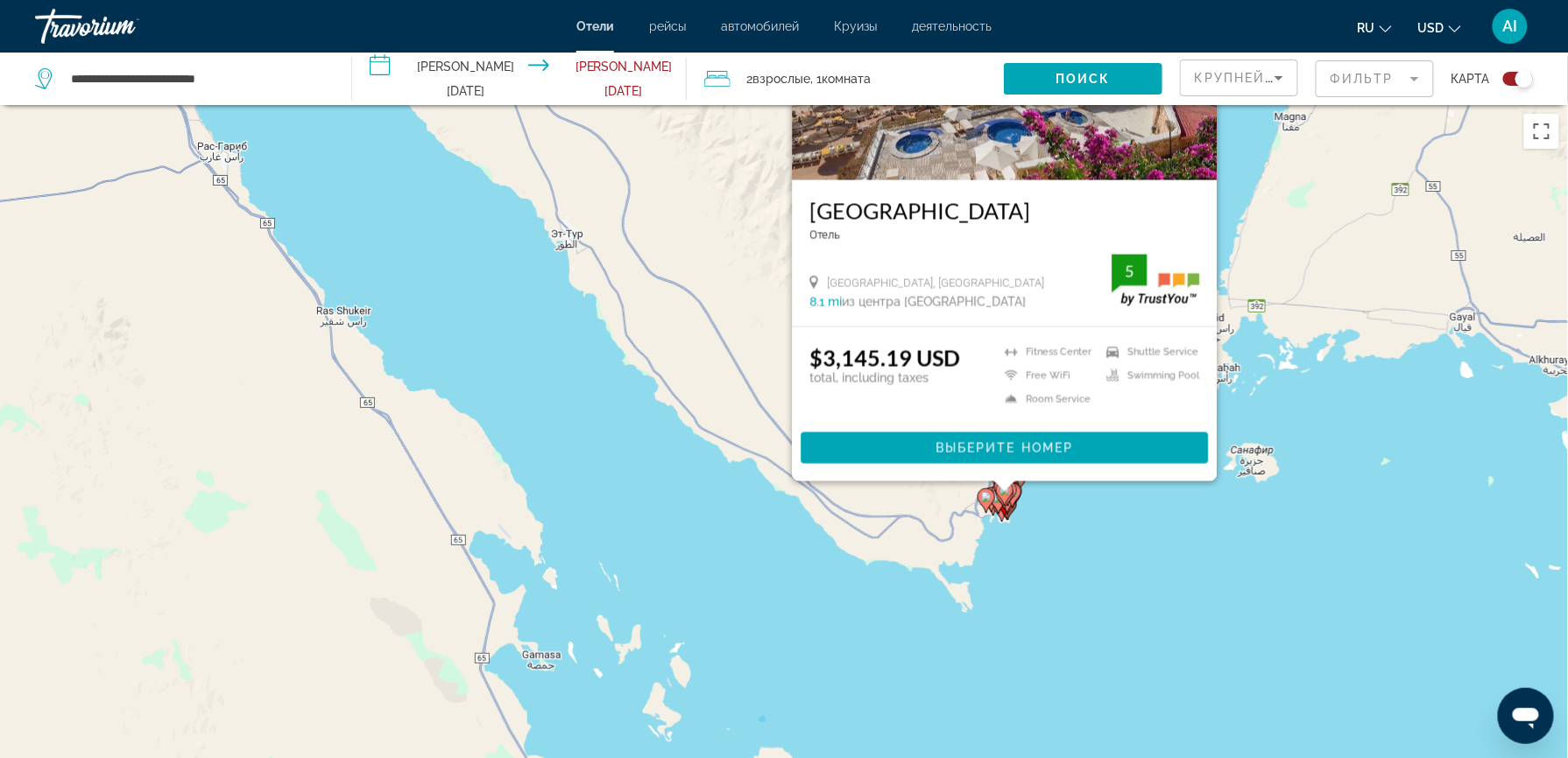
click at [1503, 84] on button "Toggle map" at bounding box center [1510, 78] width 43 height 16
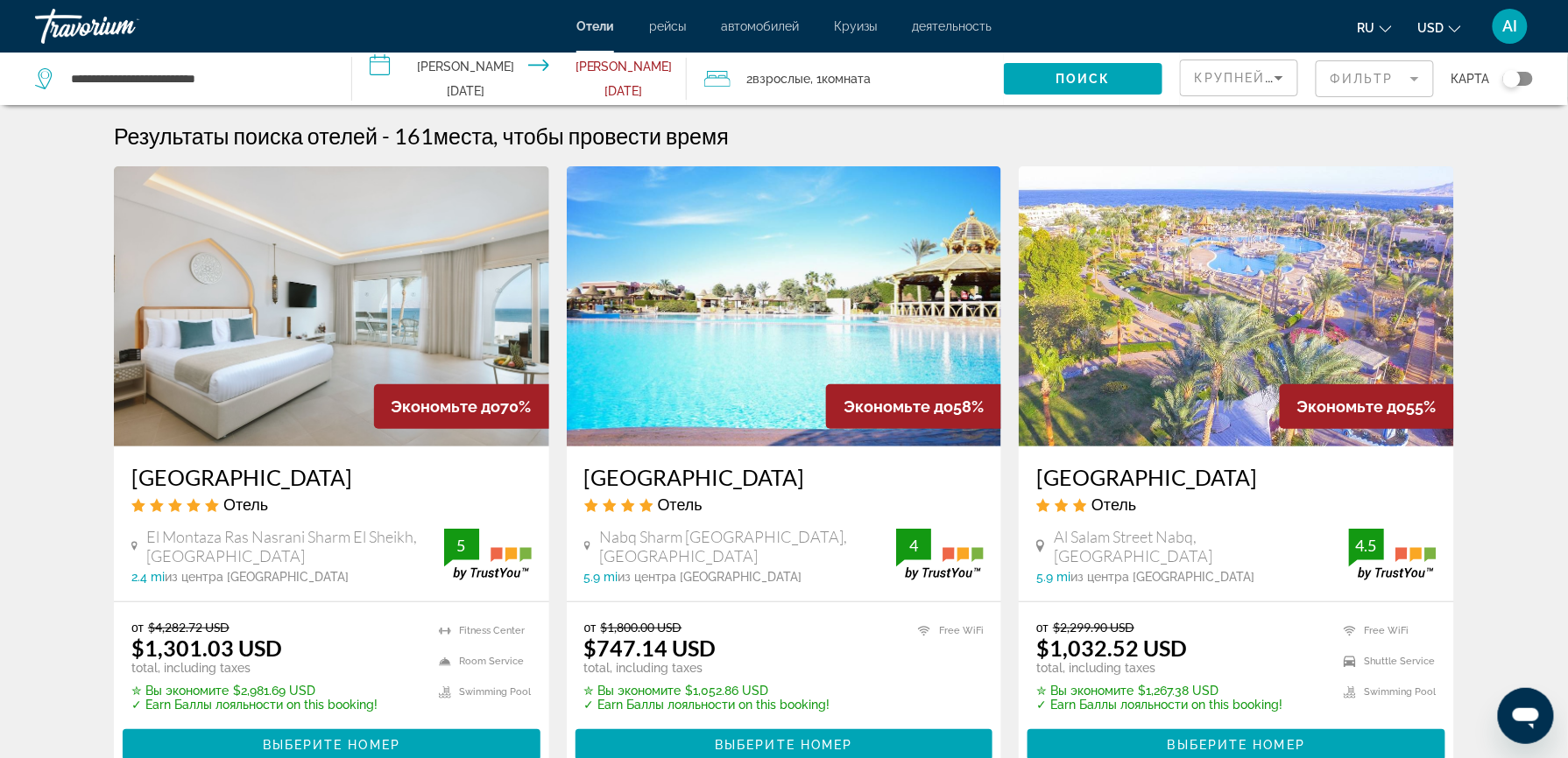
click at [697, 355] on img "Main content" at bounding box center [784, 306] width 435 height 280
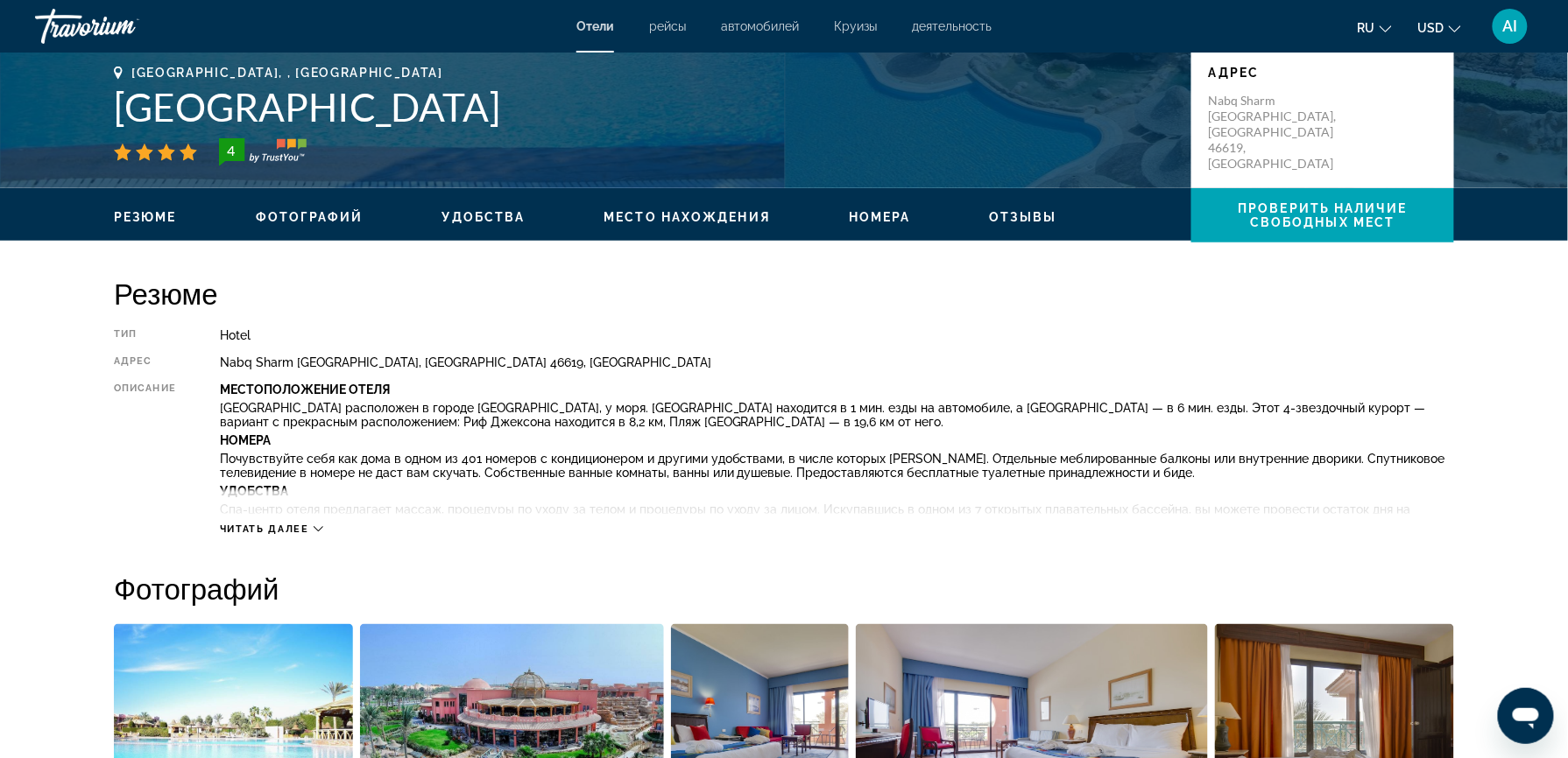
scroll to position [399, 0]
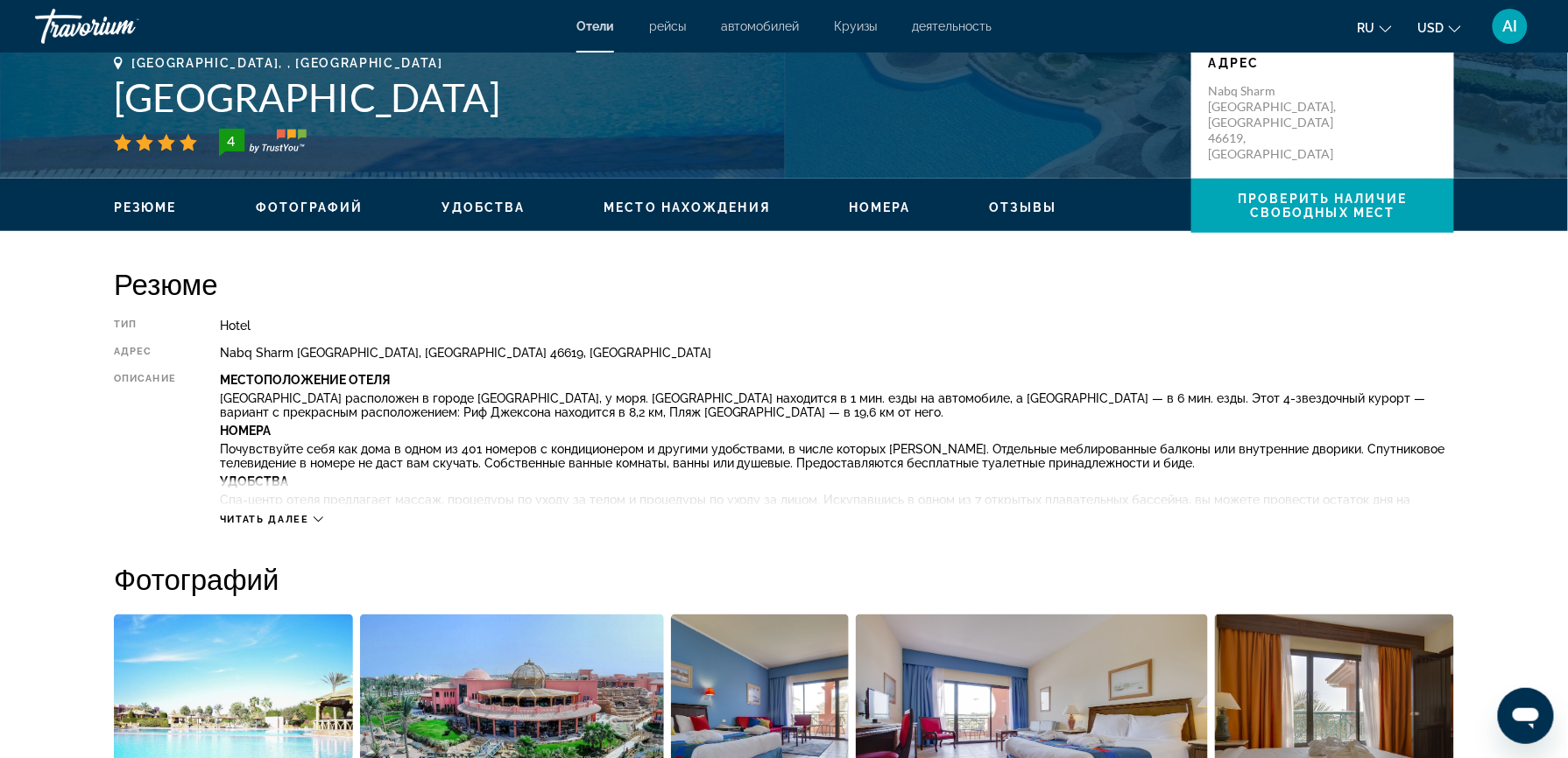
click at [282, 522] on span "Читать далее" at bounding box center [264, 519] width 90 height 11
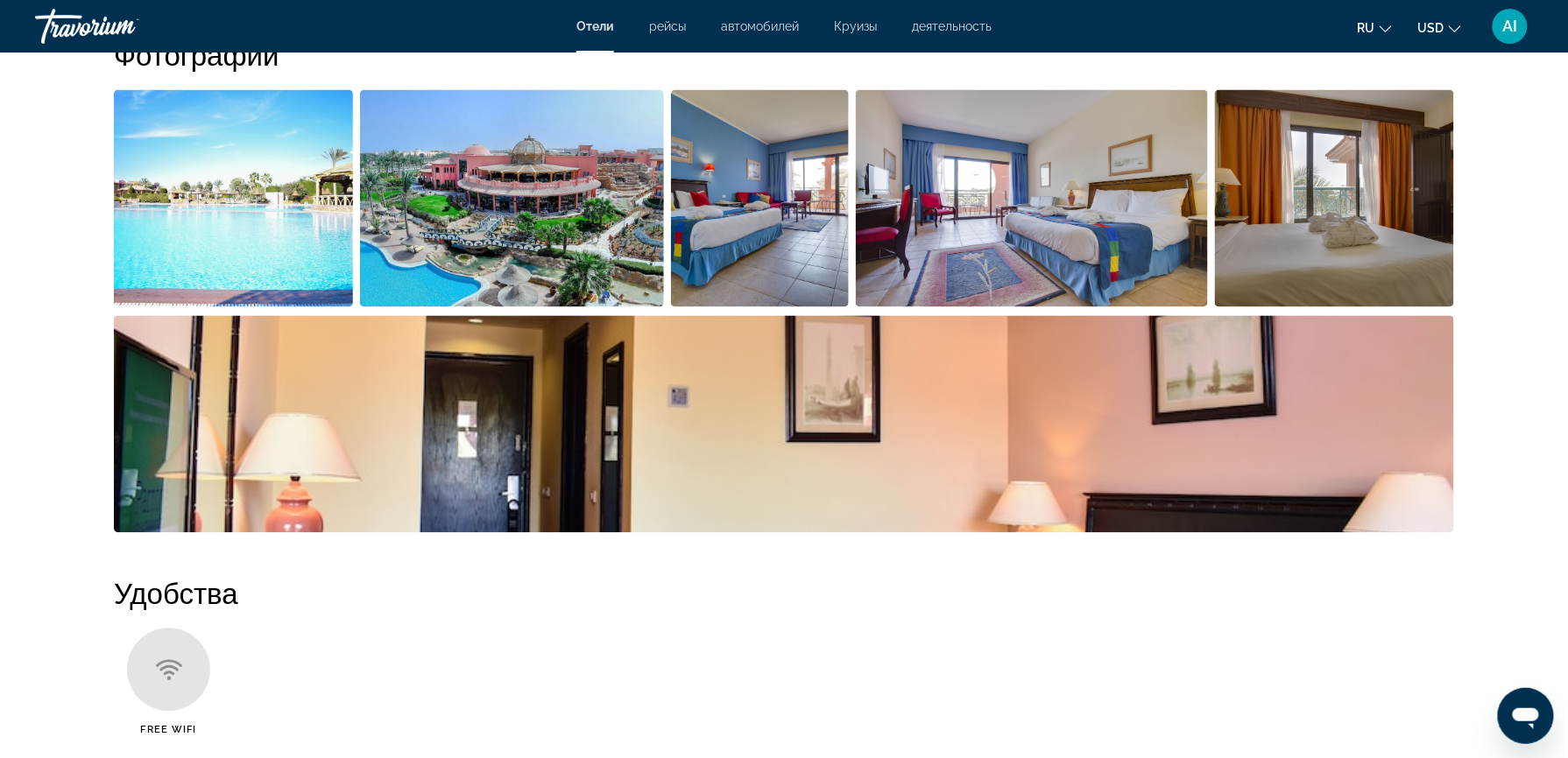
scroll to position [1098, 0]
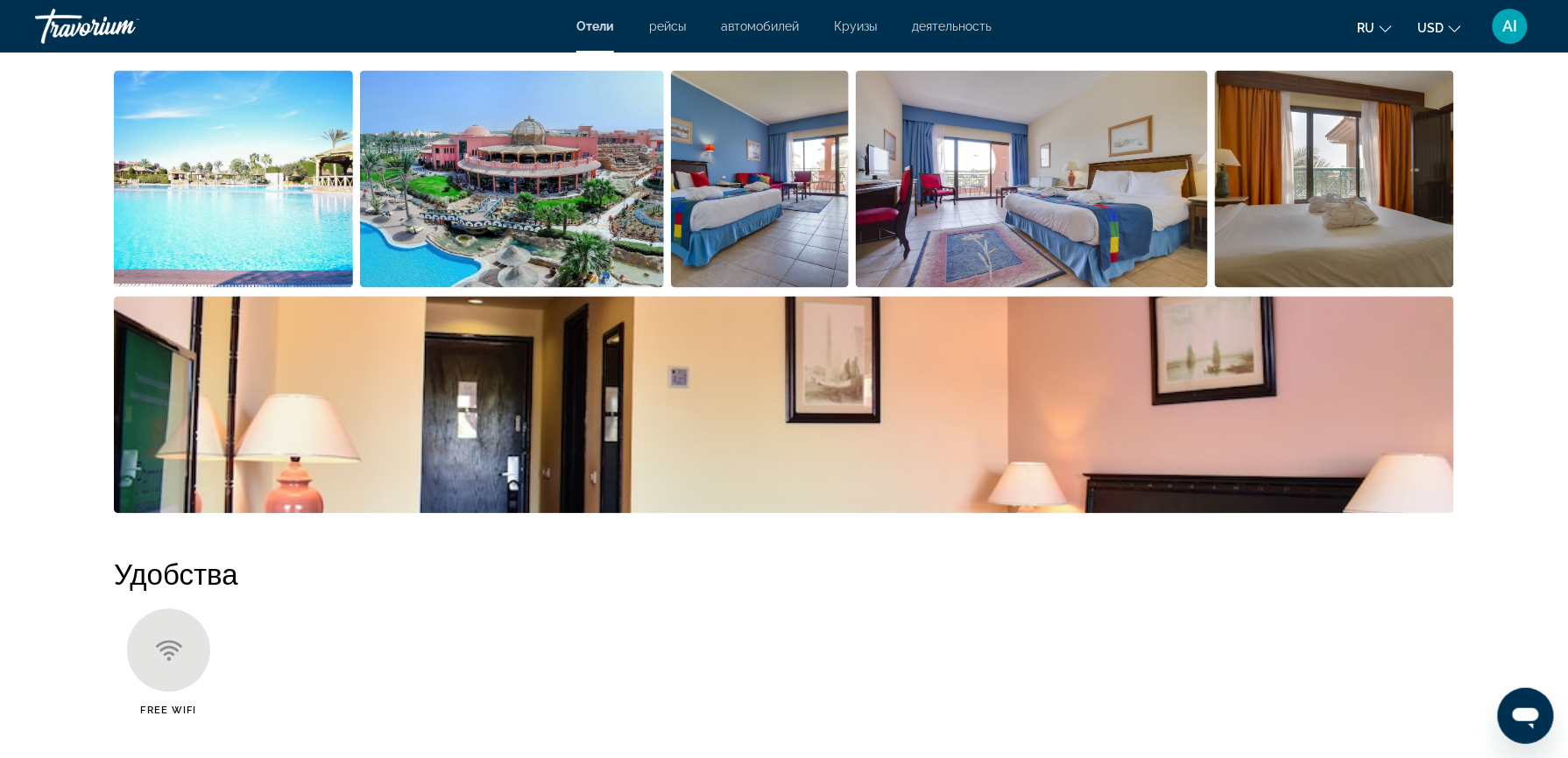
click at [1236, 200] on img "Open full-screen image slider" at bounding box center [1334, 179] width 239 height 217
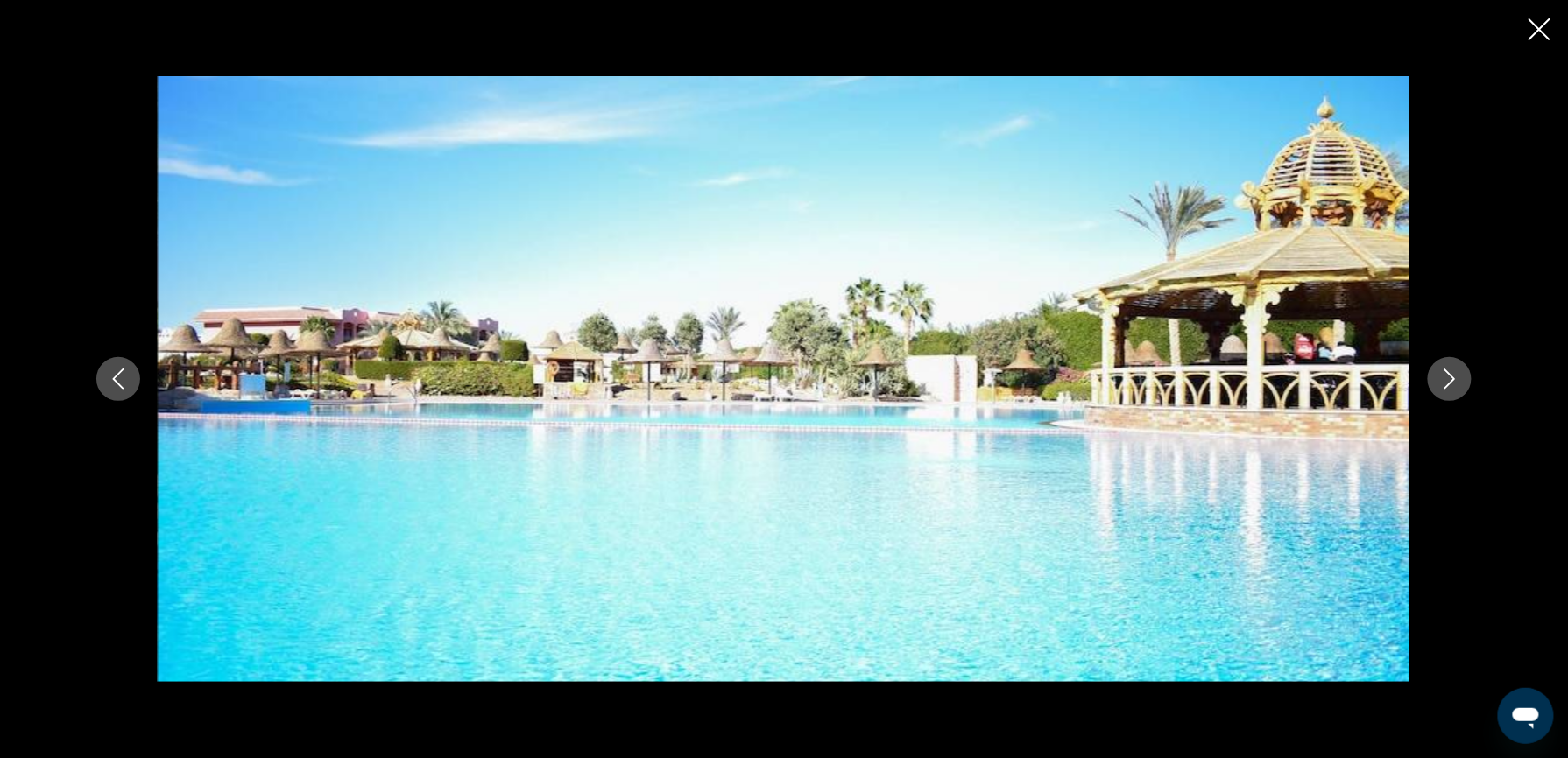
click at [1440, 372] on icon "Next image" at bounding box center [1449, 379] width 21 height 21
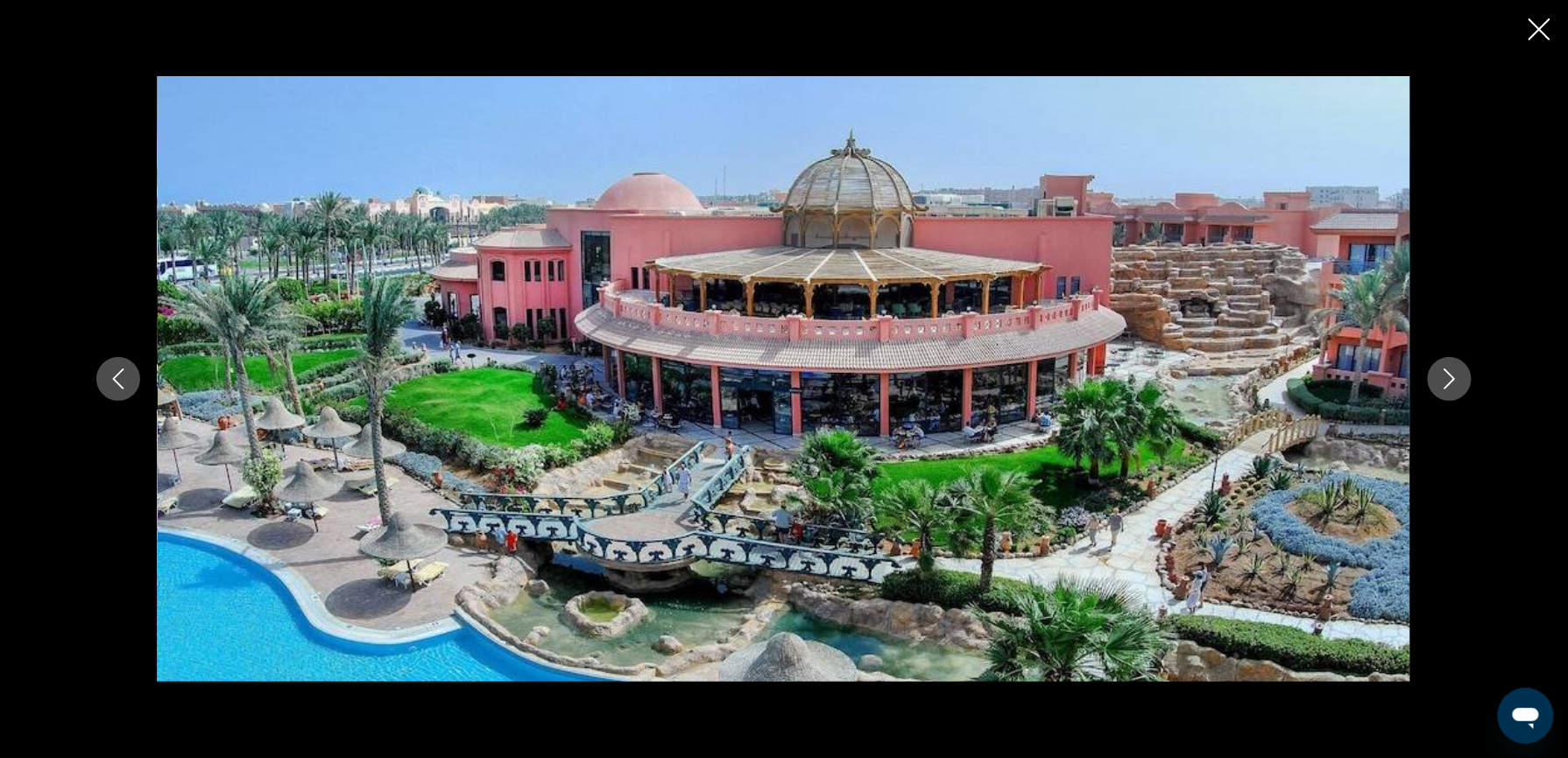
click at [1440, 372] on icon "Next image" at bounding box center [1449, 379] width 21 height 21
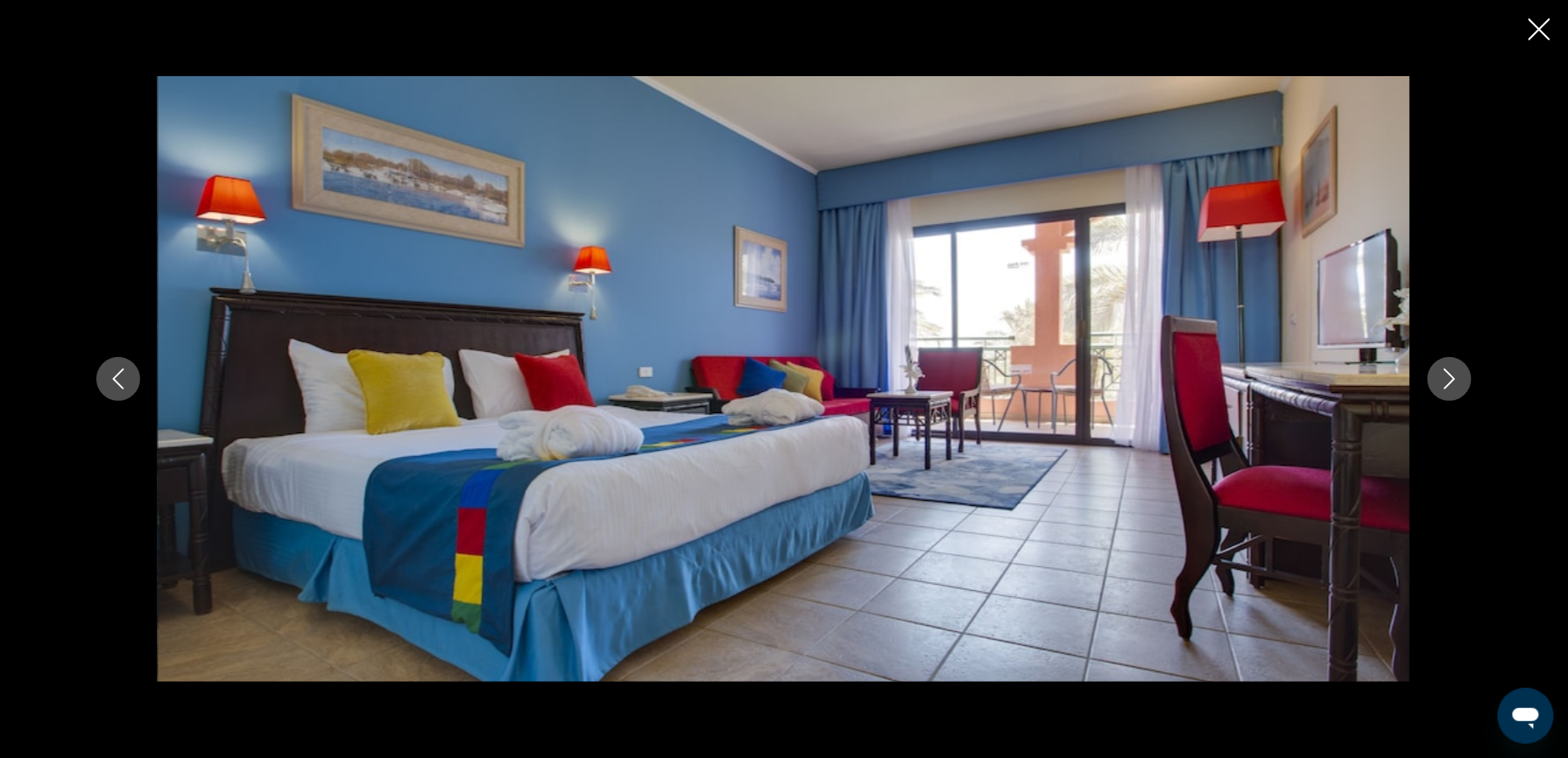
click at [1440, 372] on icon "Next image" at bounding box center [1449, 379] width 21 height 21
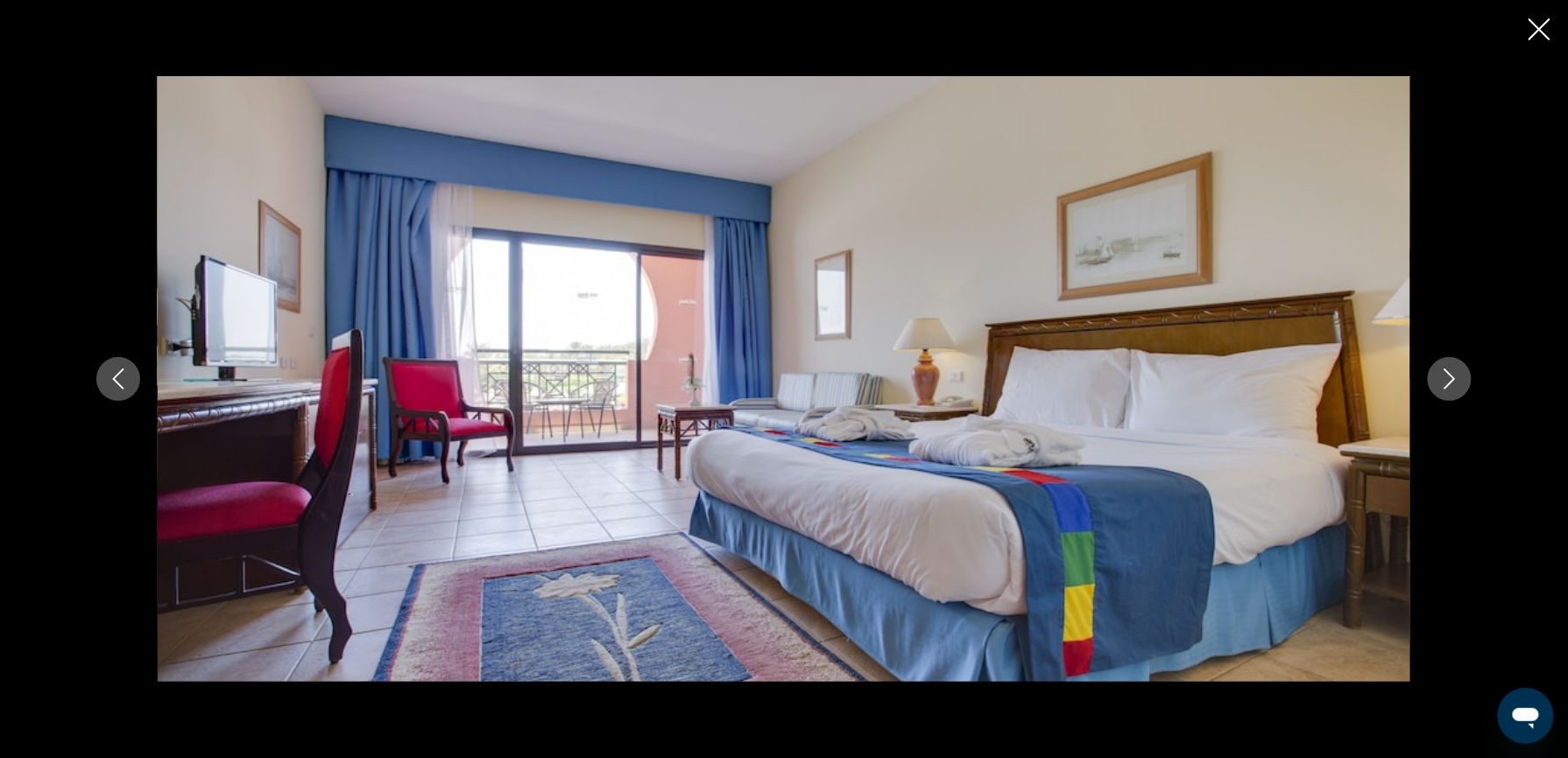
click at [1440, 372] on icon "Next image" at bounding box center [1449, 379] width 21 height 21
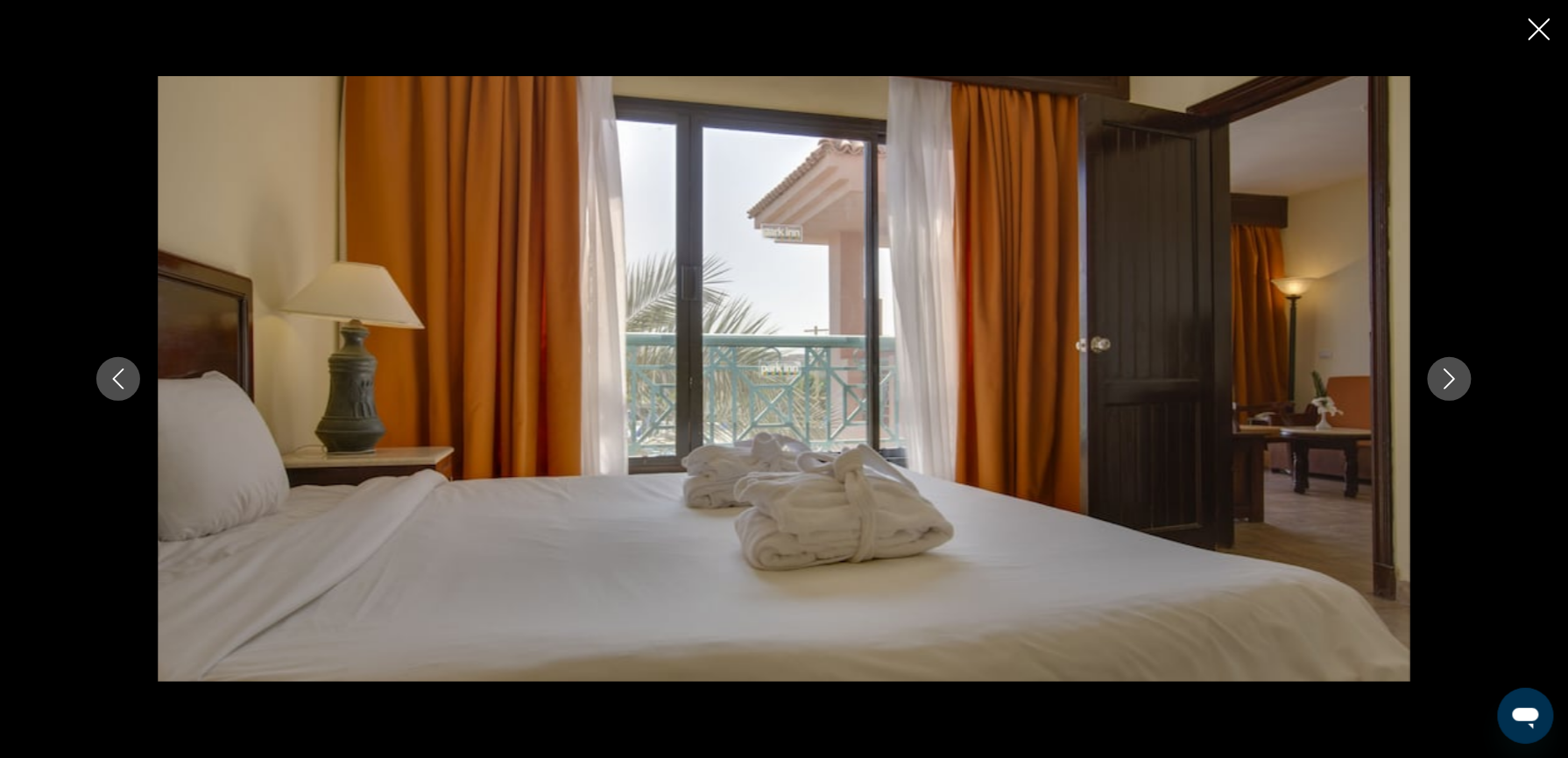
click at [1440, 372] on icon "Next image" at bounding box center [1449, 379] width 21 height 21
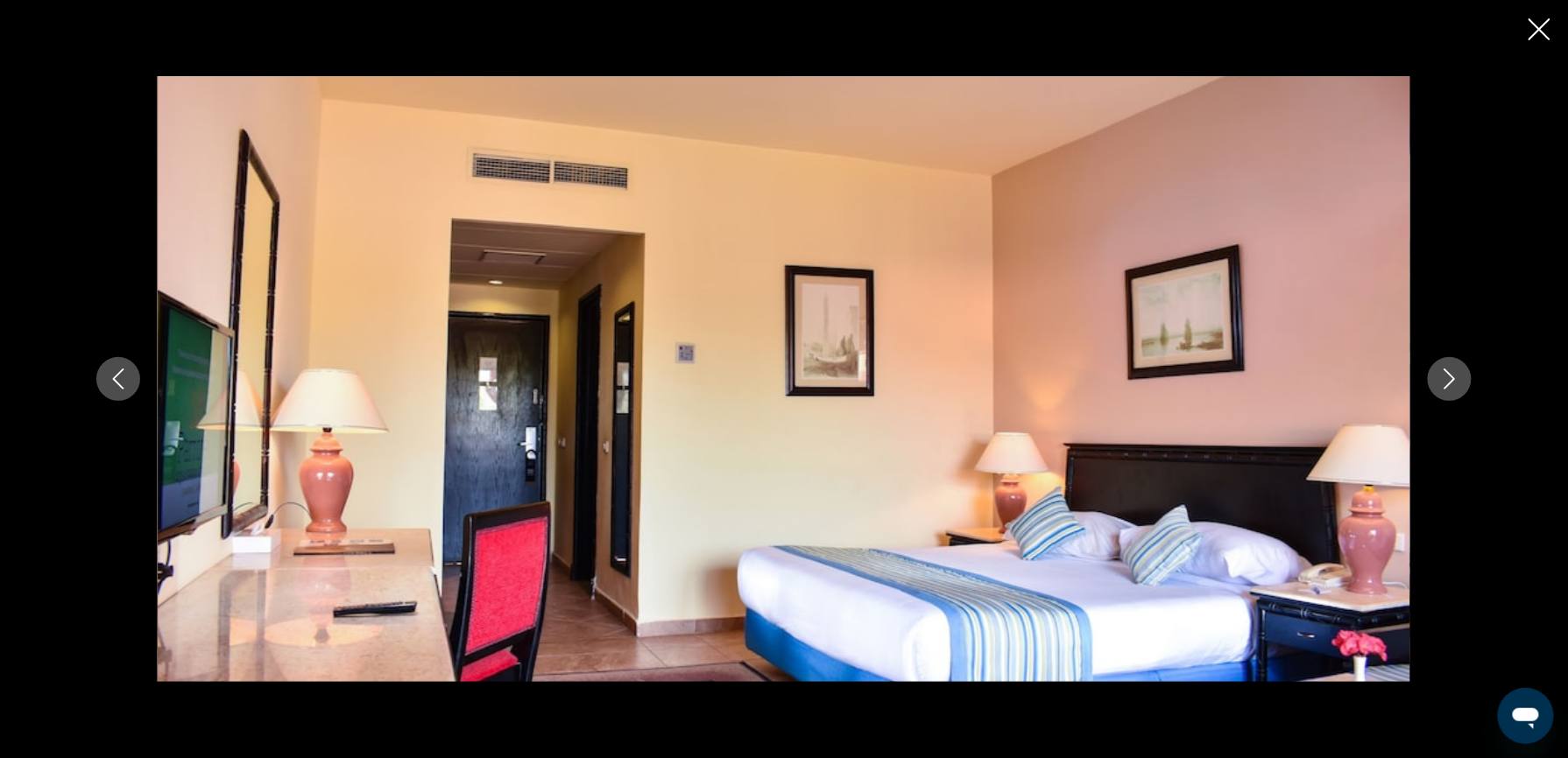
click at [1532, 26] on icon "Close slideshow" at bounding box center [1539, 28] width 22 height 22
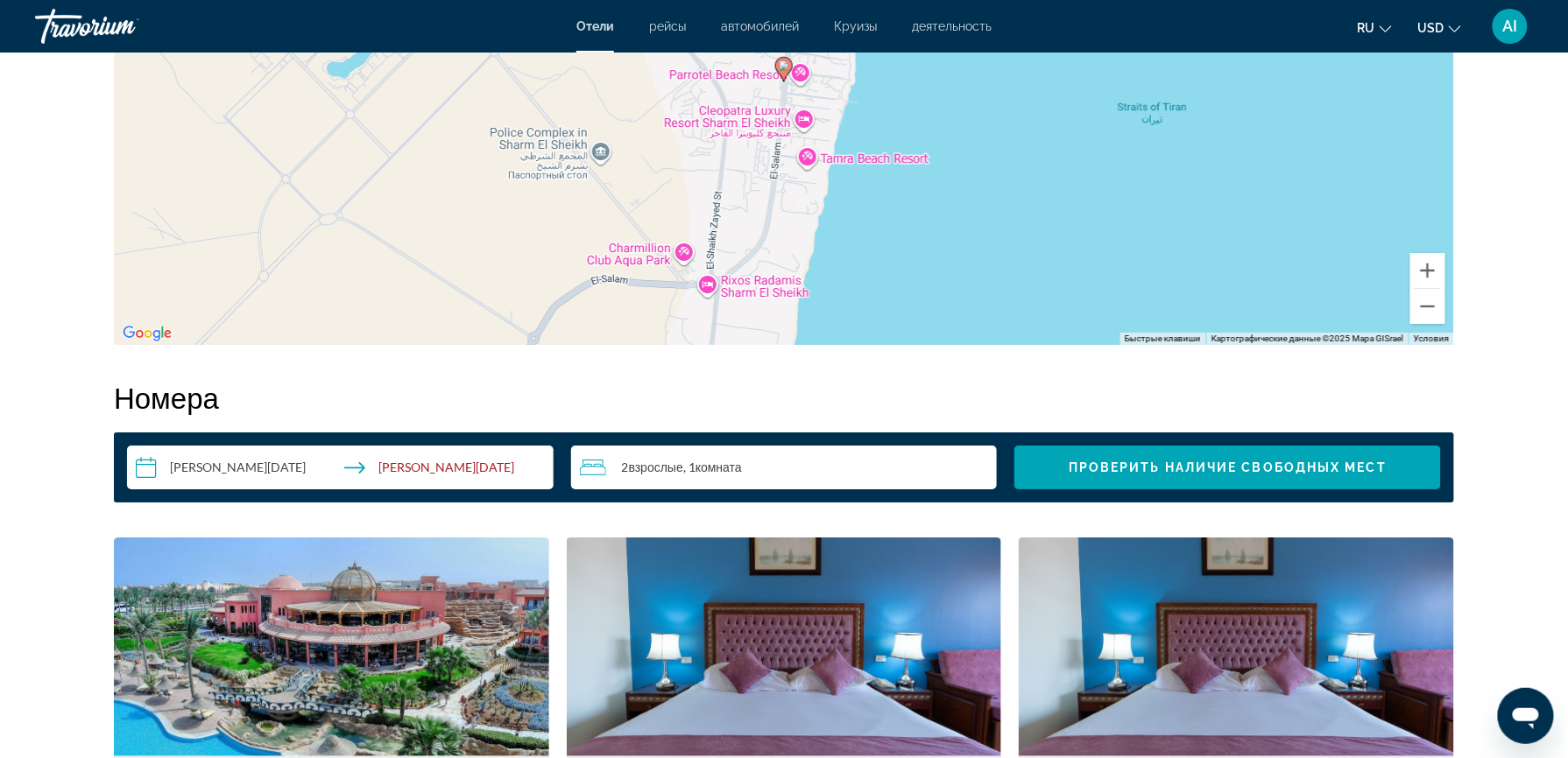
scroll to position [2095, 0]
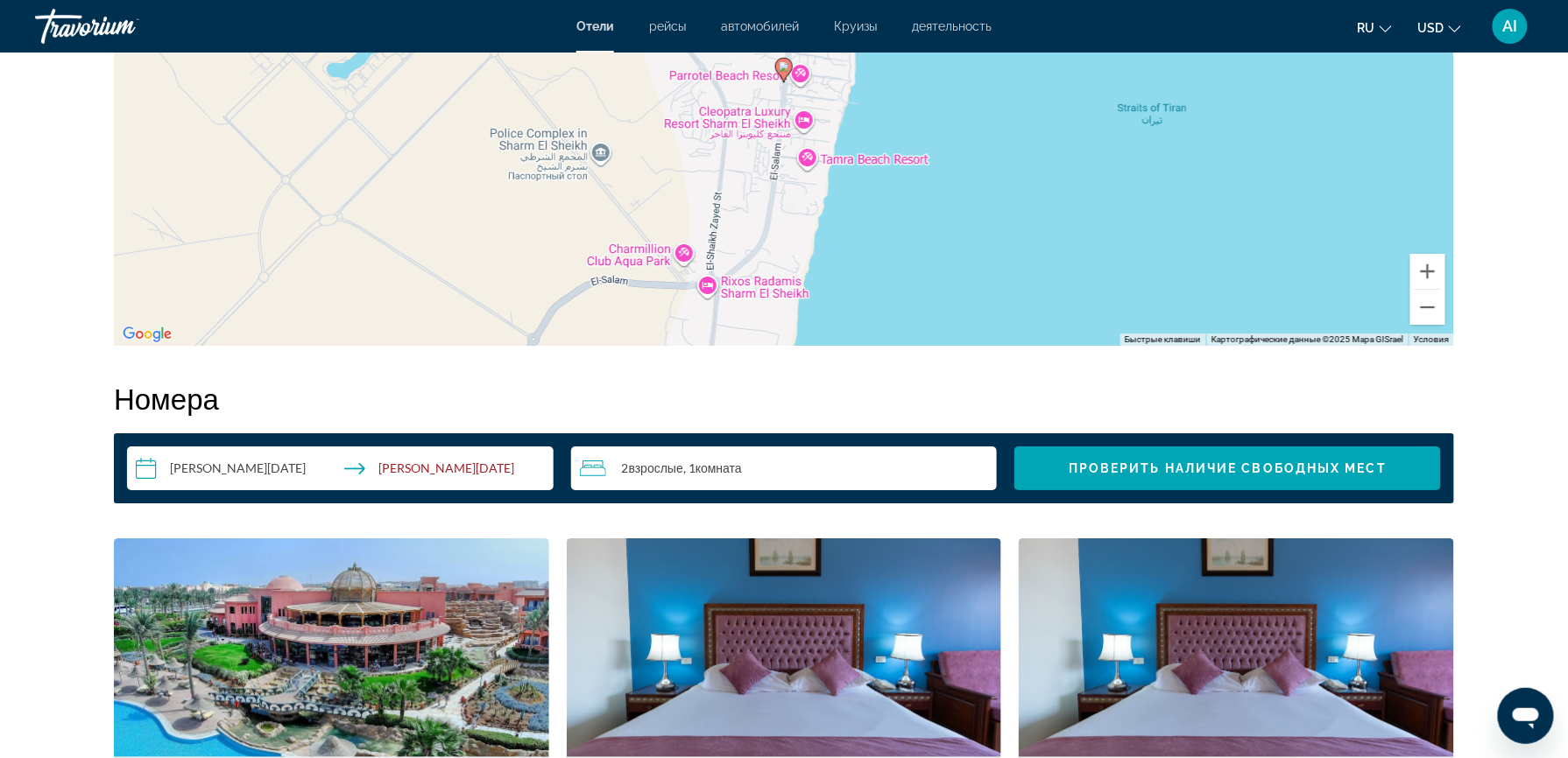
click at [1097, 373] on div "Резюме Тип Hotel адрес Nabq Sharm El Sheikh Park Inn, Sharm El-Sheikh 46619, Eg…" at bounding box center [783, 592] width 1357 height 4043
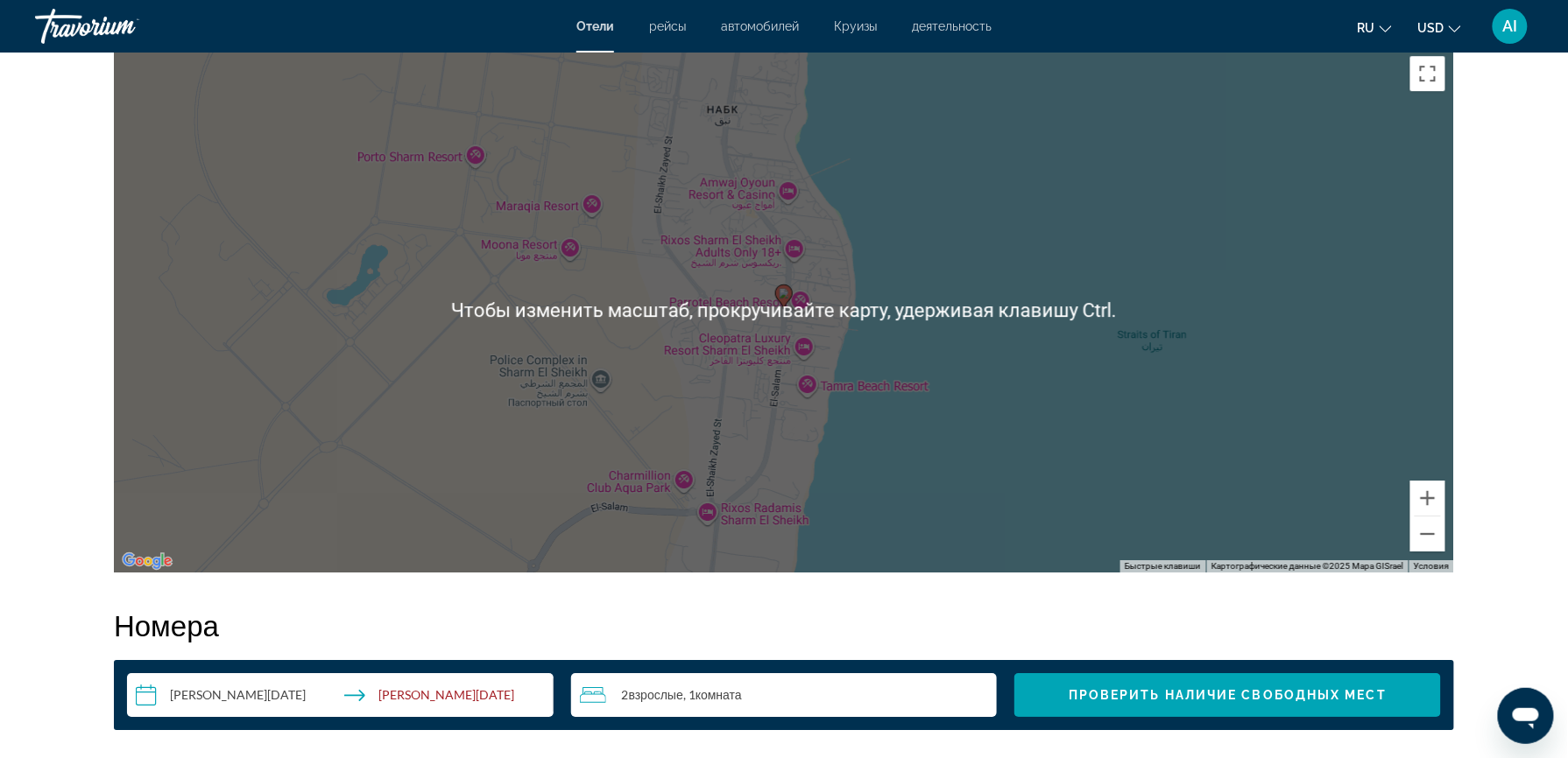
scroll to position [1857, 0]
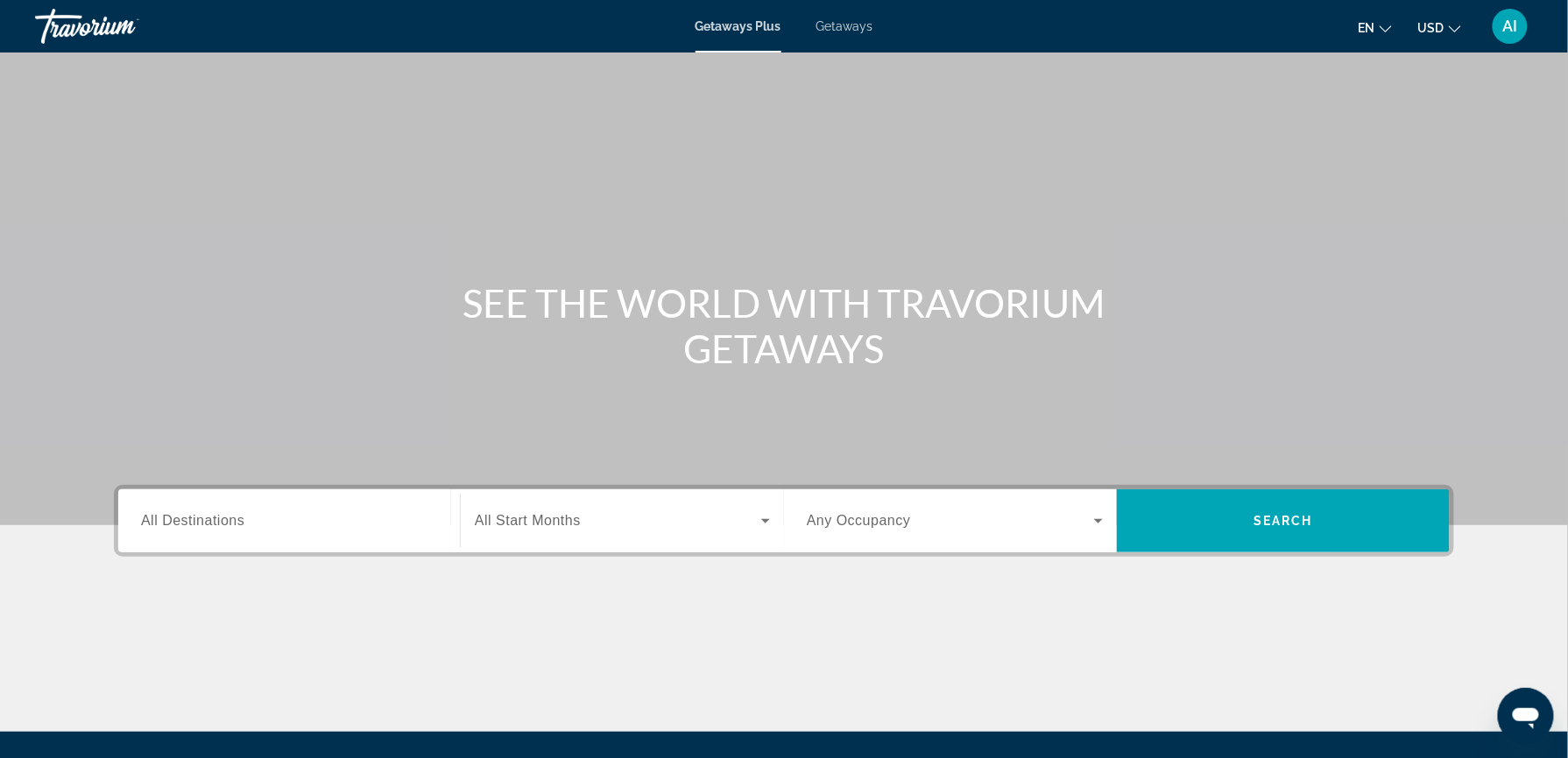
click at [270, 422] on div "Main content" at bounding box center [784, 262] width 1568 height 525
click at [247, 530] on input "Destination All Destinations" at bounding box center [288, 521] width 296 height 21
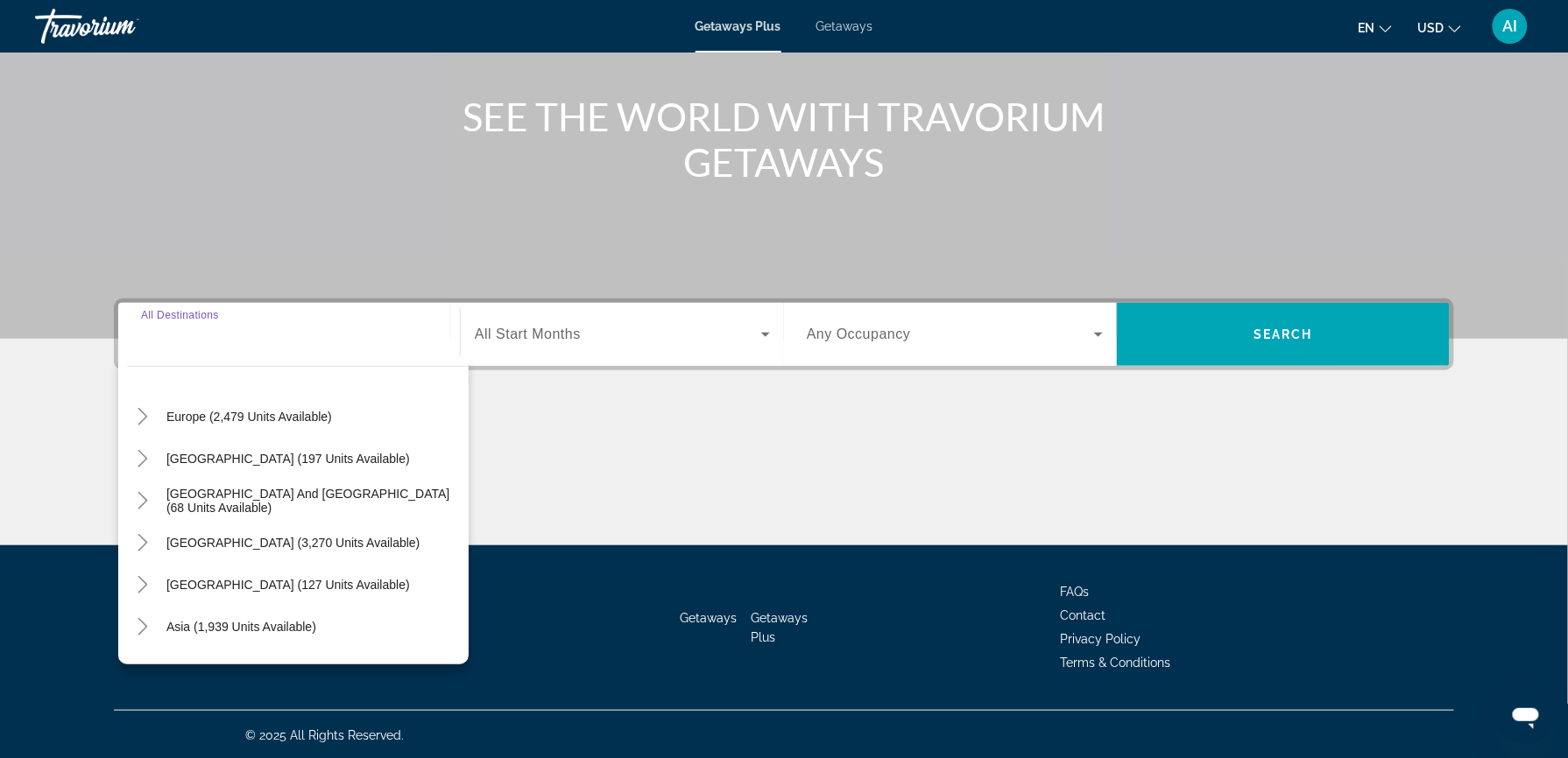
scroll to position [209, 0]
click at [841, 25] on span "Getaways" at bounding box center [844, 25] width 57 height 14
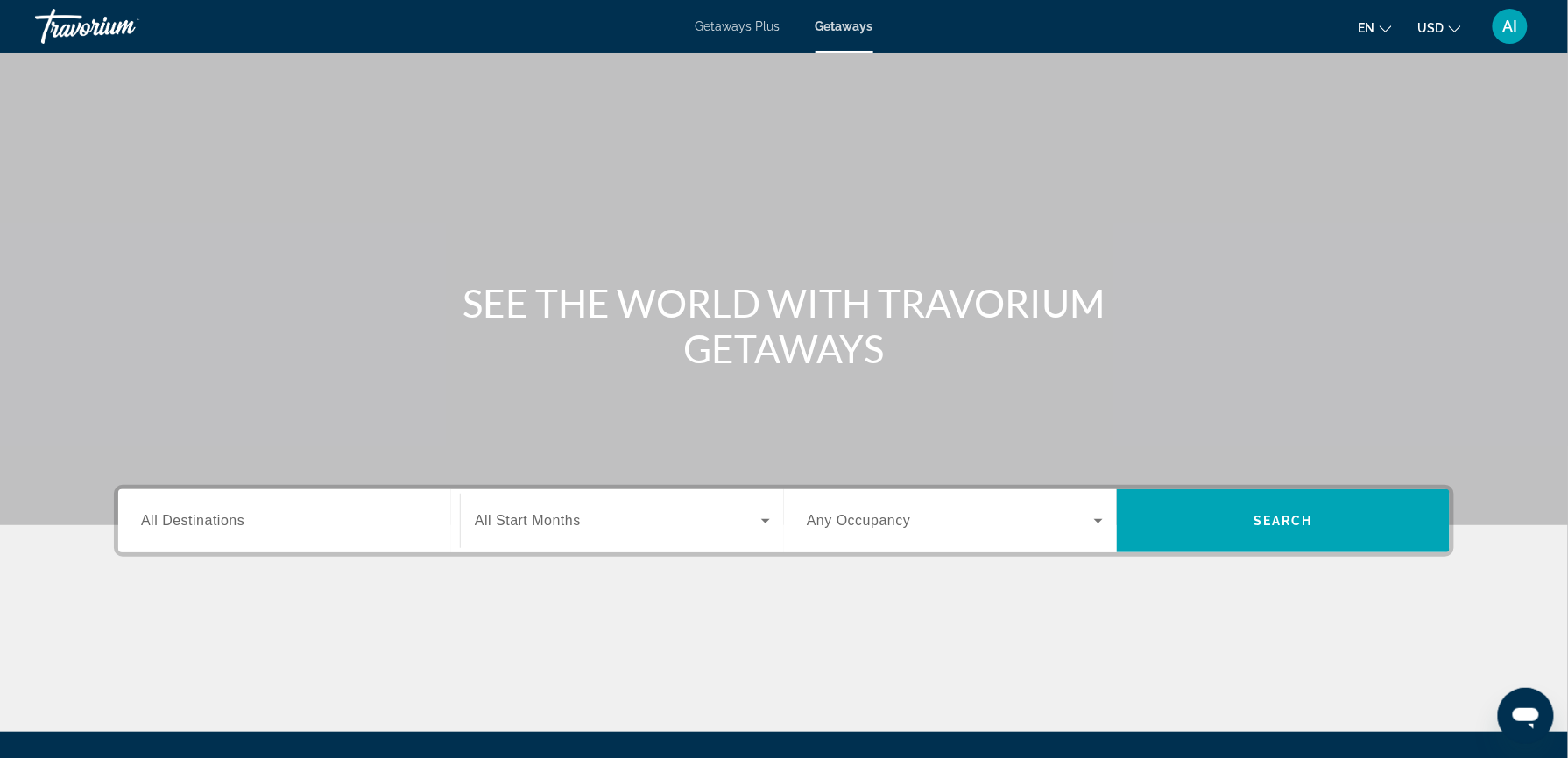
click at [189, 533] on div "Search widget" at bounding box center [288, 521] width 296 height 50
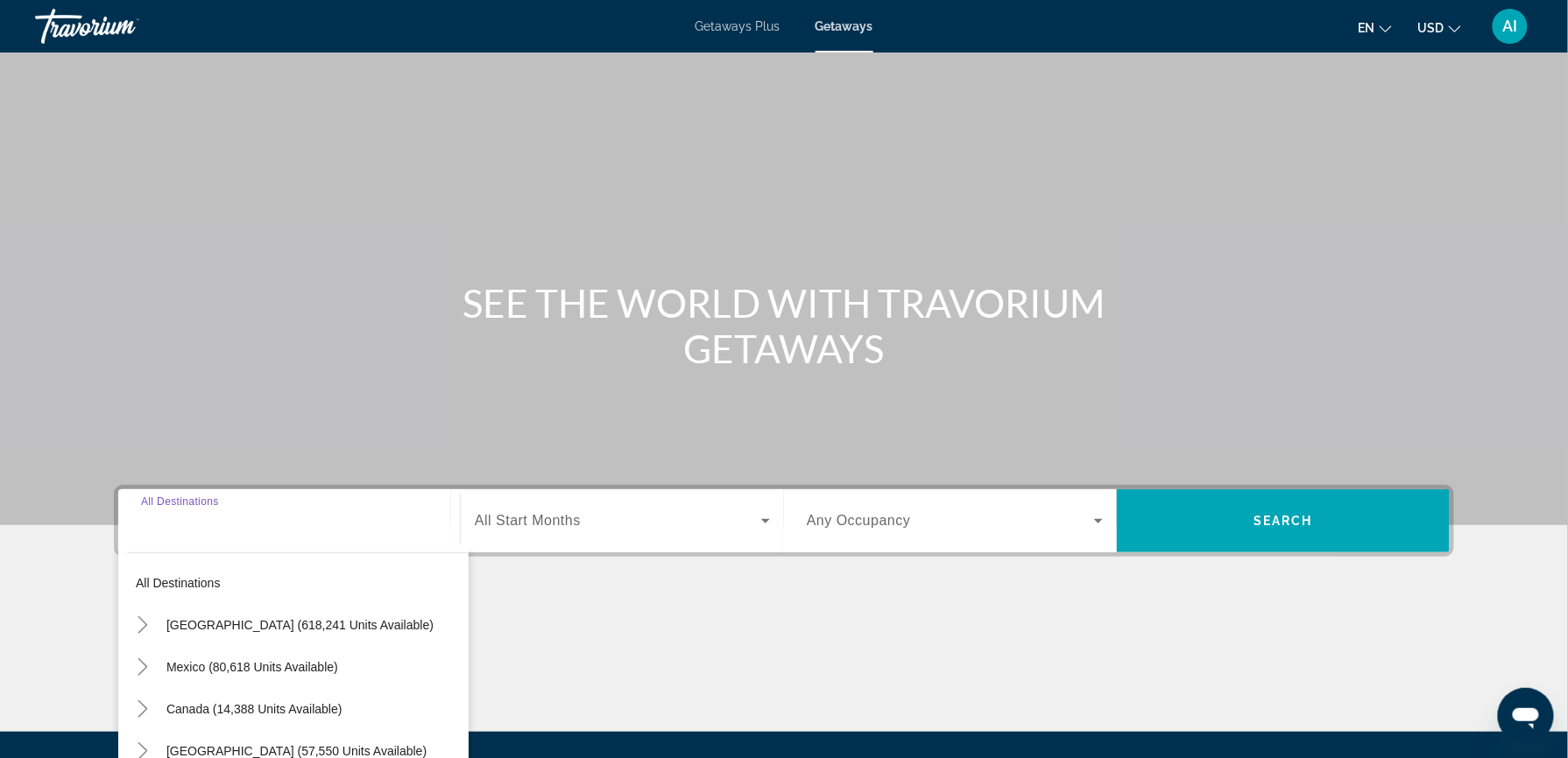
scroll to position [186, 0]
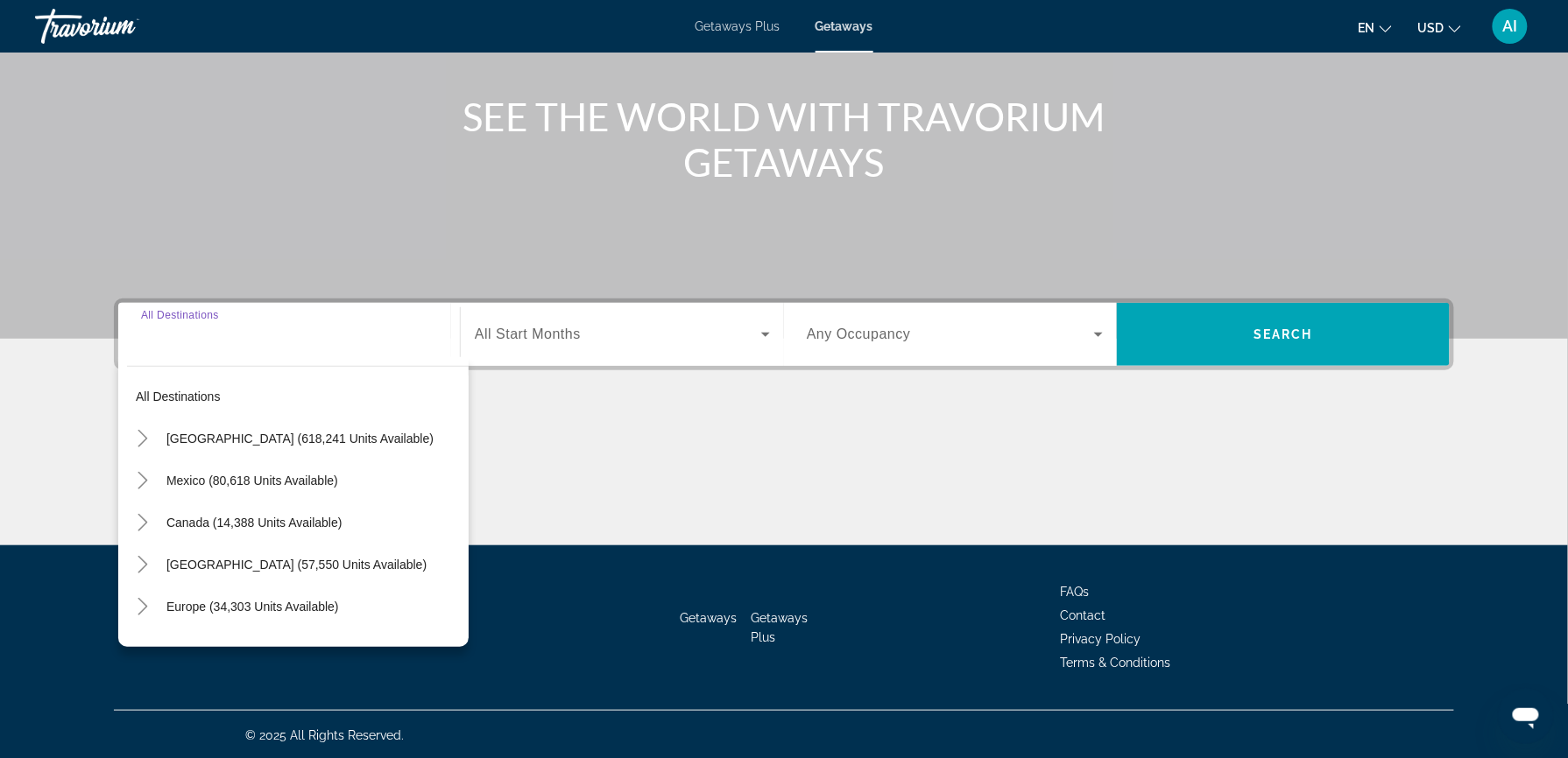
click at [189, 533] on span "Search widget" at bounding box center [313, 522] width 311 height 42
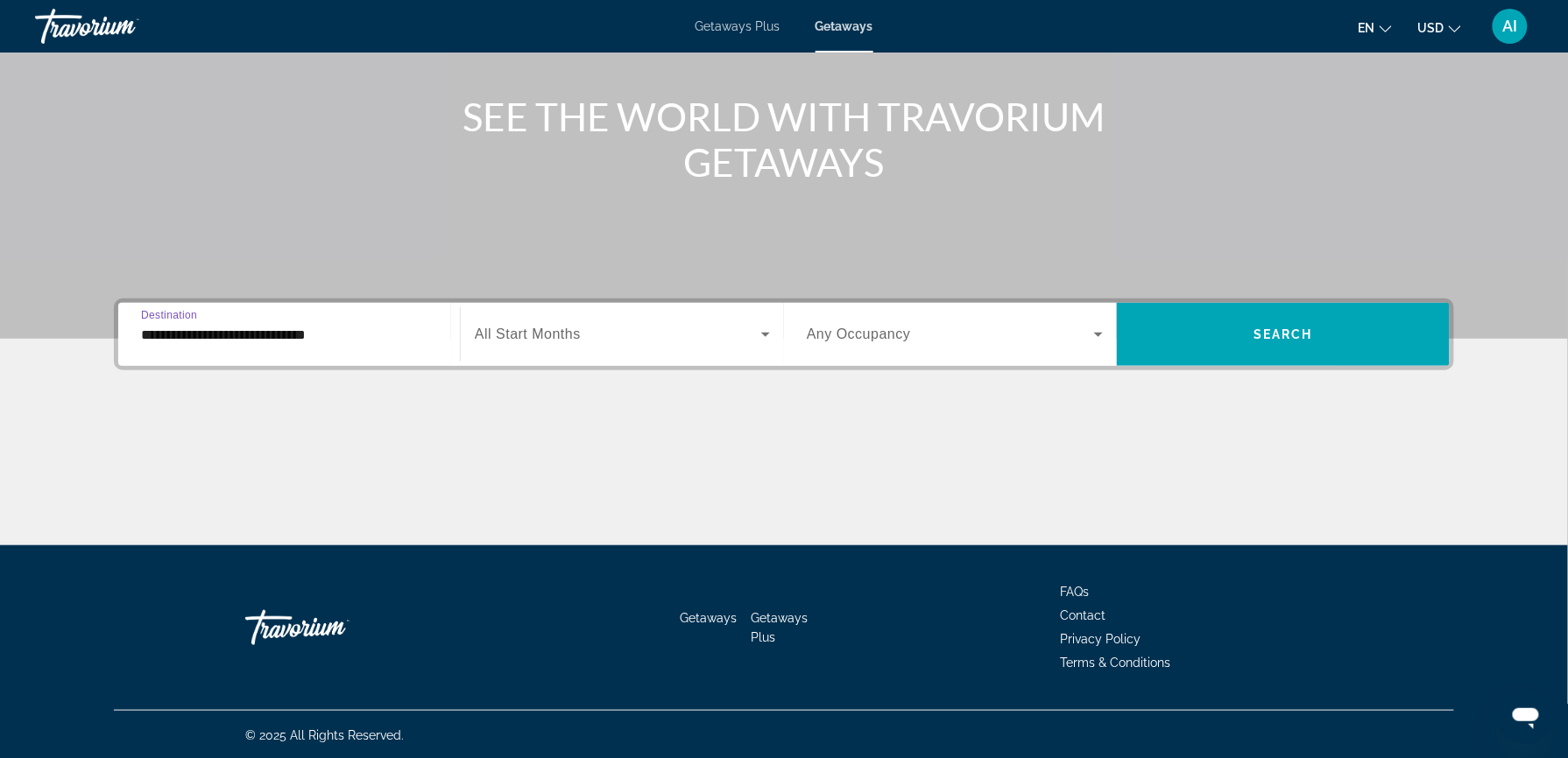
click at [288, 334] on input "**********" at bounding box center [288, 335] width 296 height 21
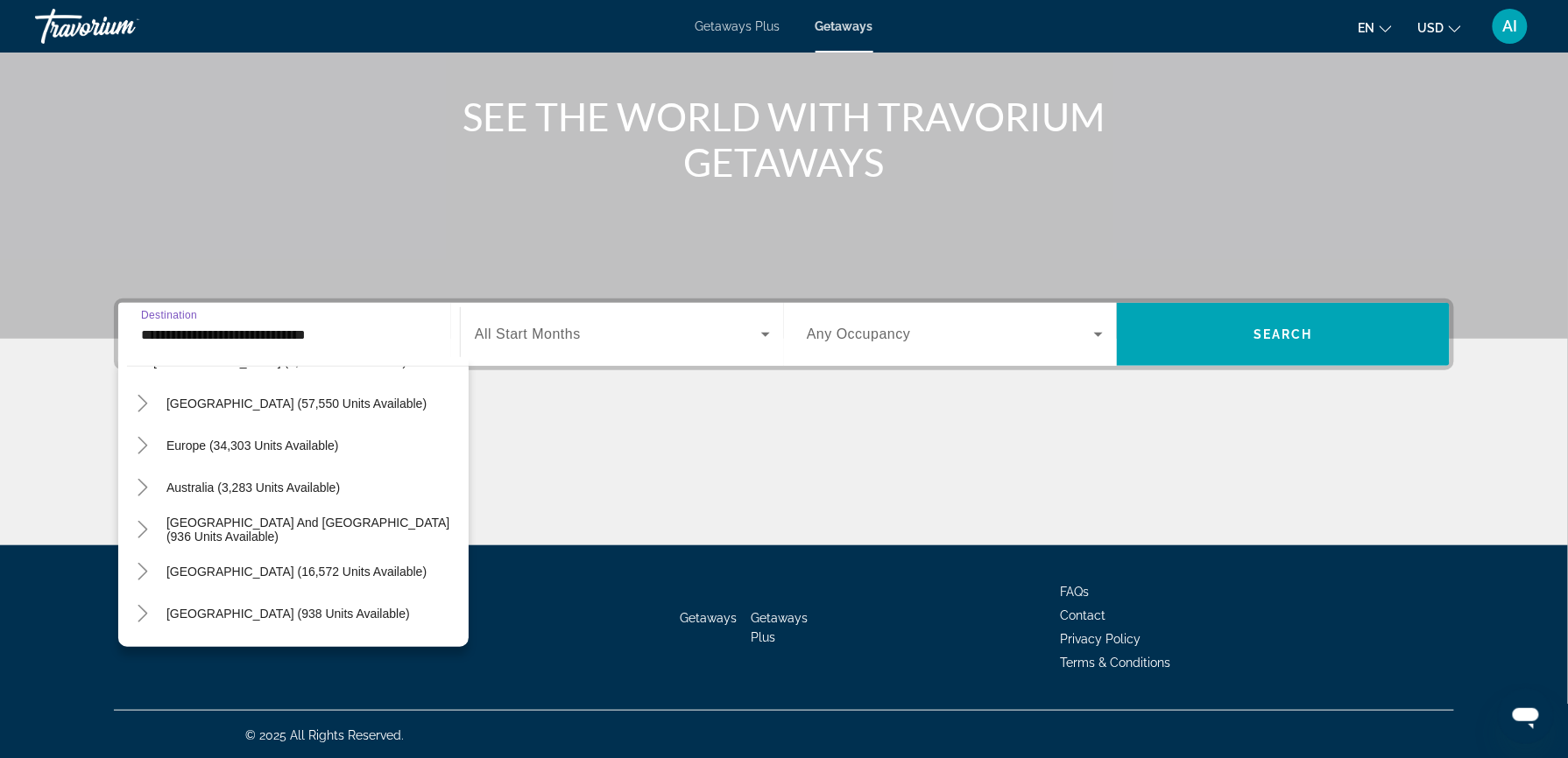
scroll to position [256, 0]
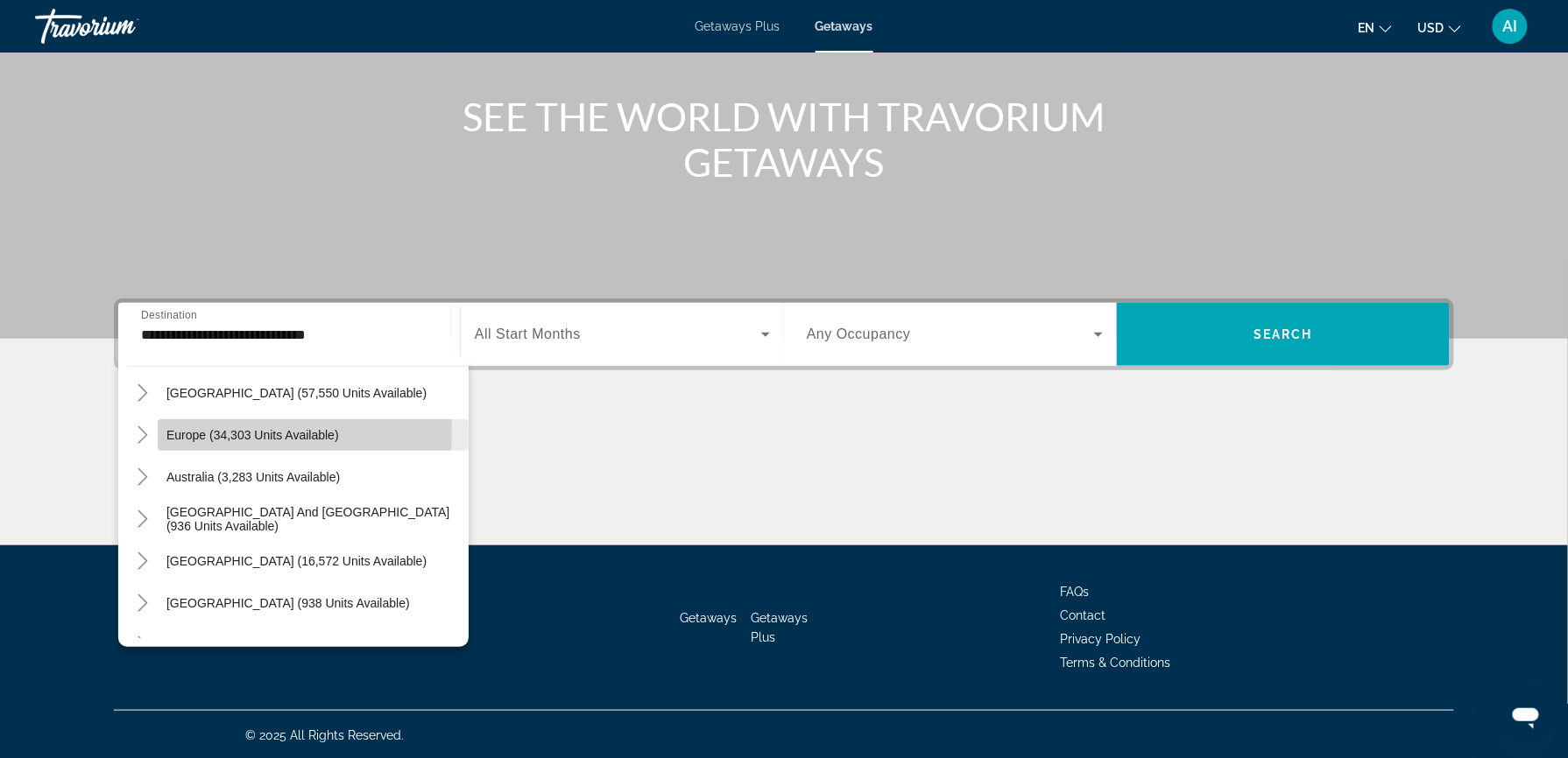
click at [230, 432] on span "Europe (34,303 units available)" at bounding box center [252, 434] width 173 height 14
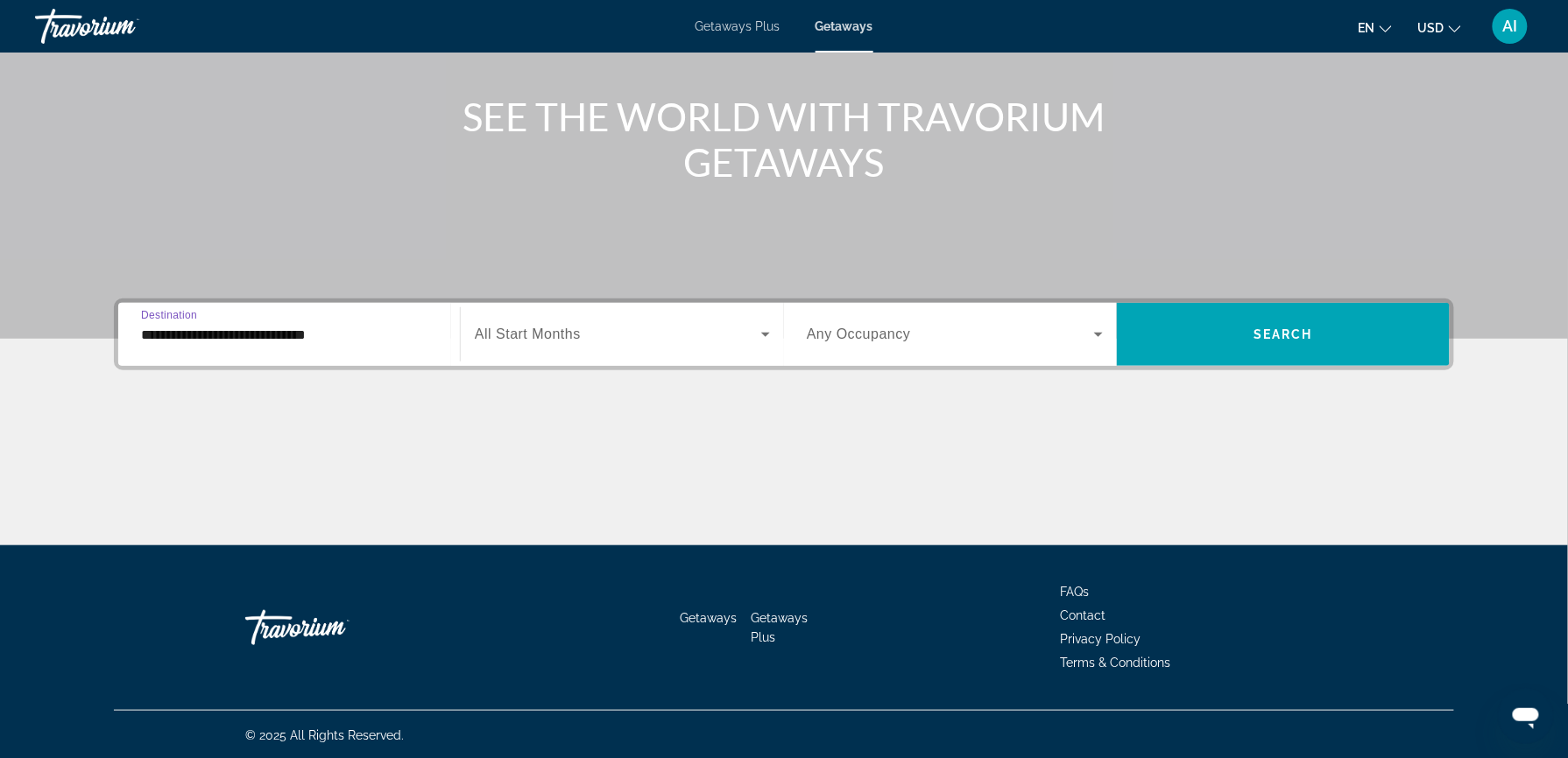
click at [165, 330] on input "**********" at bounding box center [288, 335] width 296 height 21
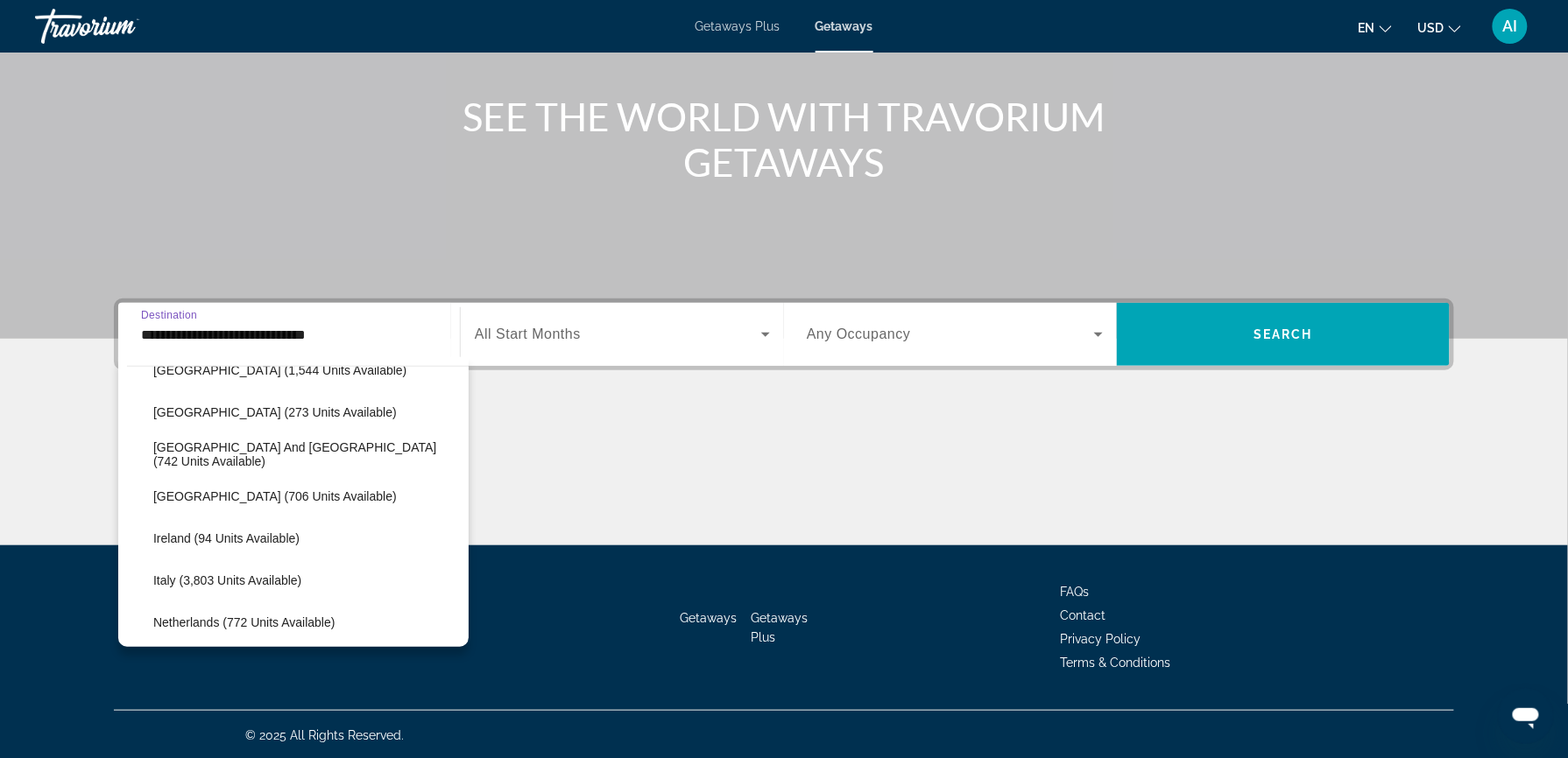
scroll to position [668, 0]
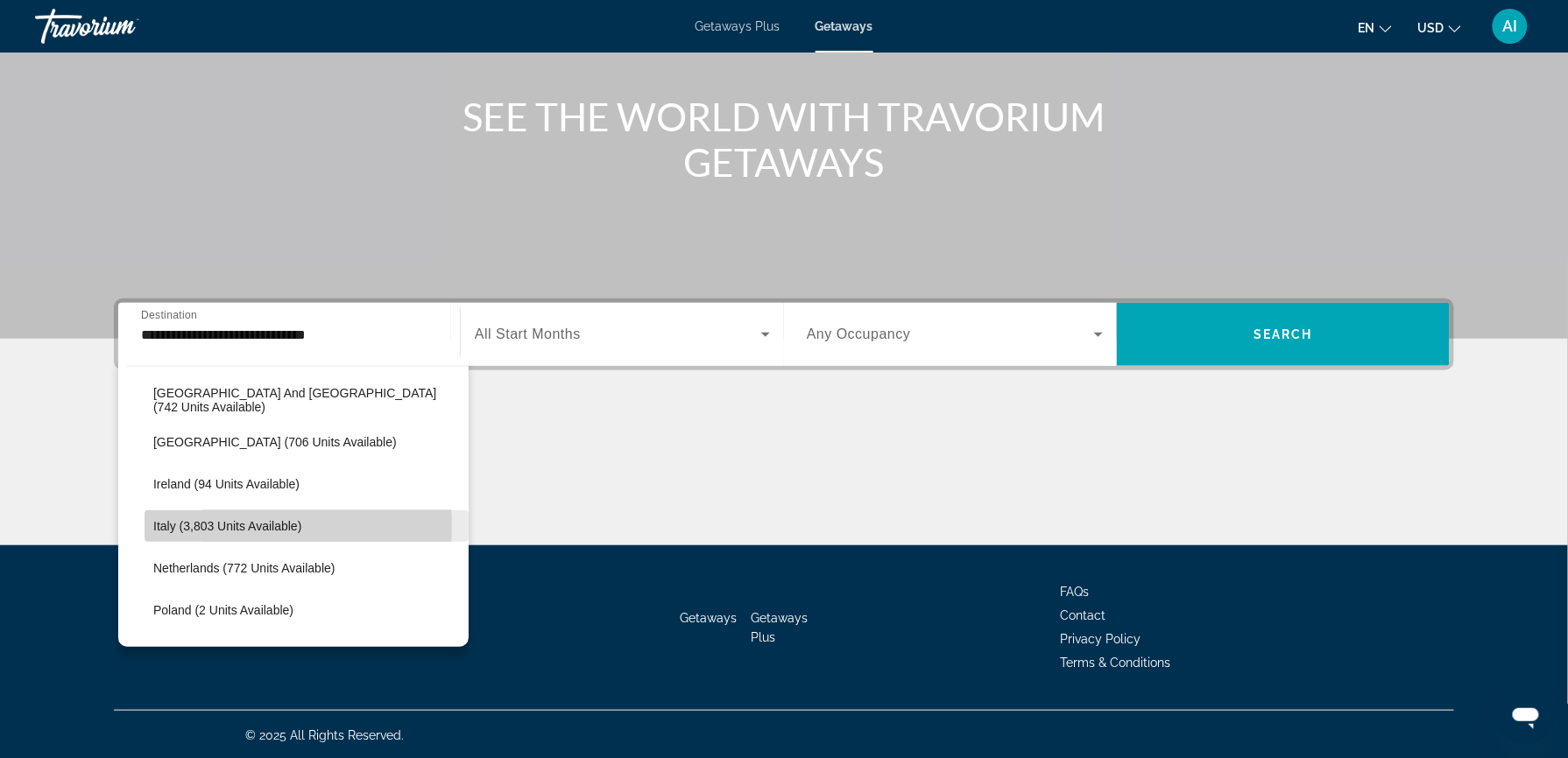
click at [214, 526] on span "Italy (3,803 units available)" at bounding box center [227, 526] width 148 height 14
type input "**********"
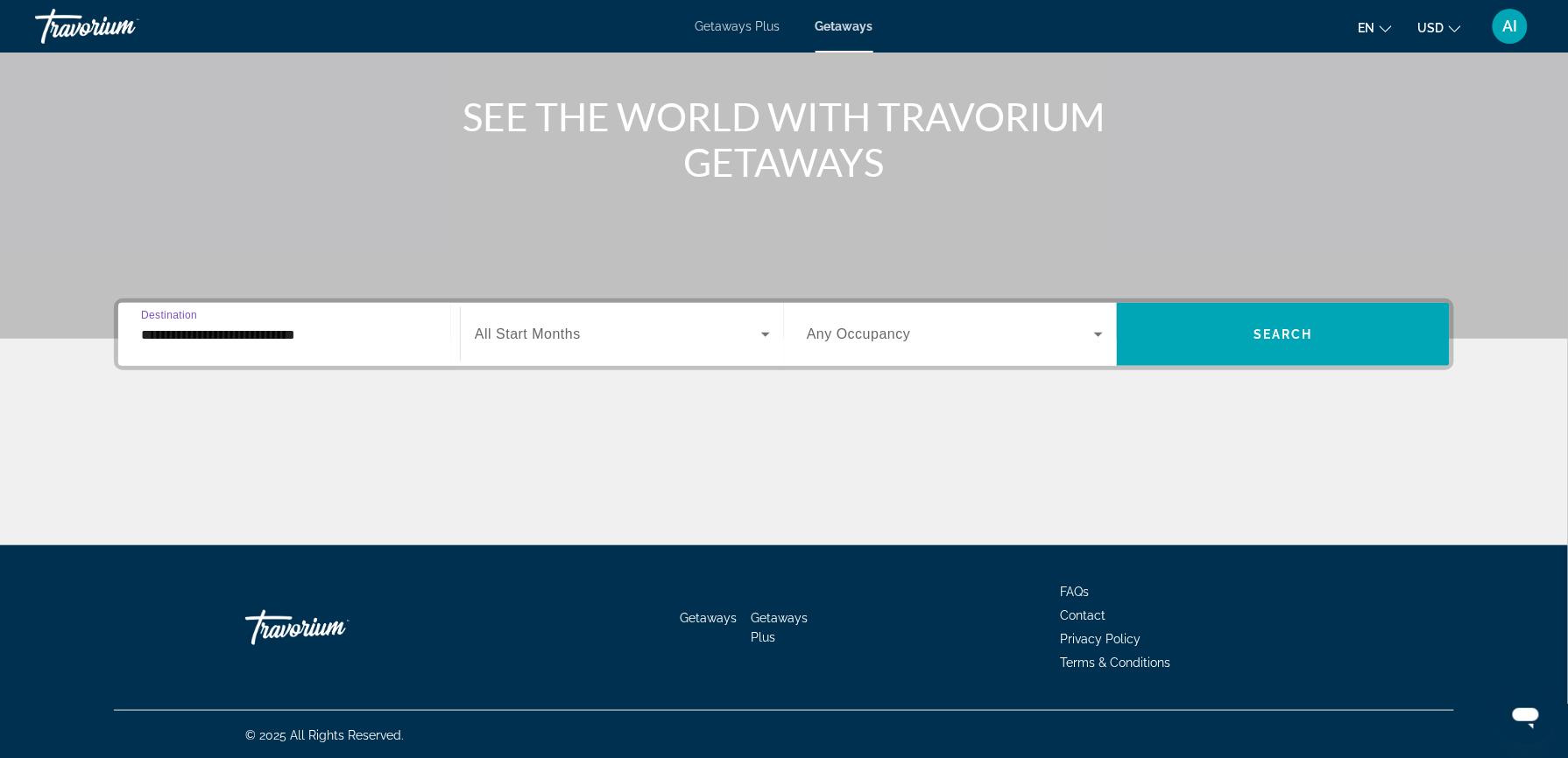
click at [554, 338] on span "All Start Months" at bounding box center [527, 334] width 106 height 15
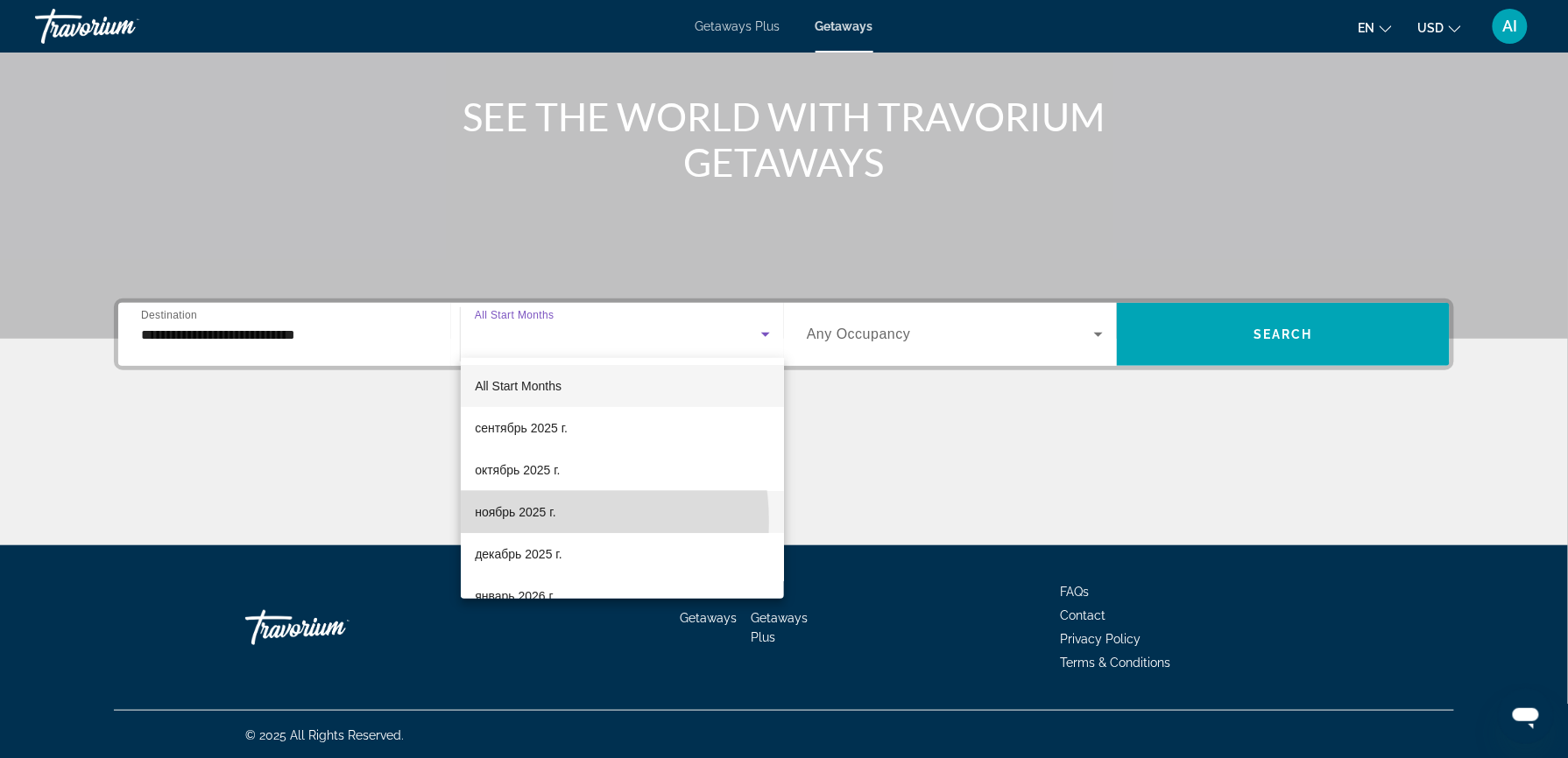
click at [519, 522] on span "ноябрь 2025 г." at bounding box center [514, 512] width 80 height 21
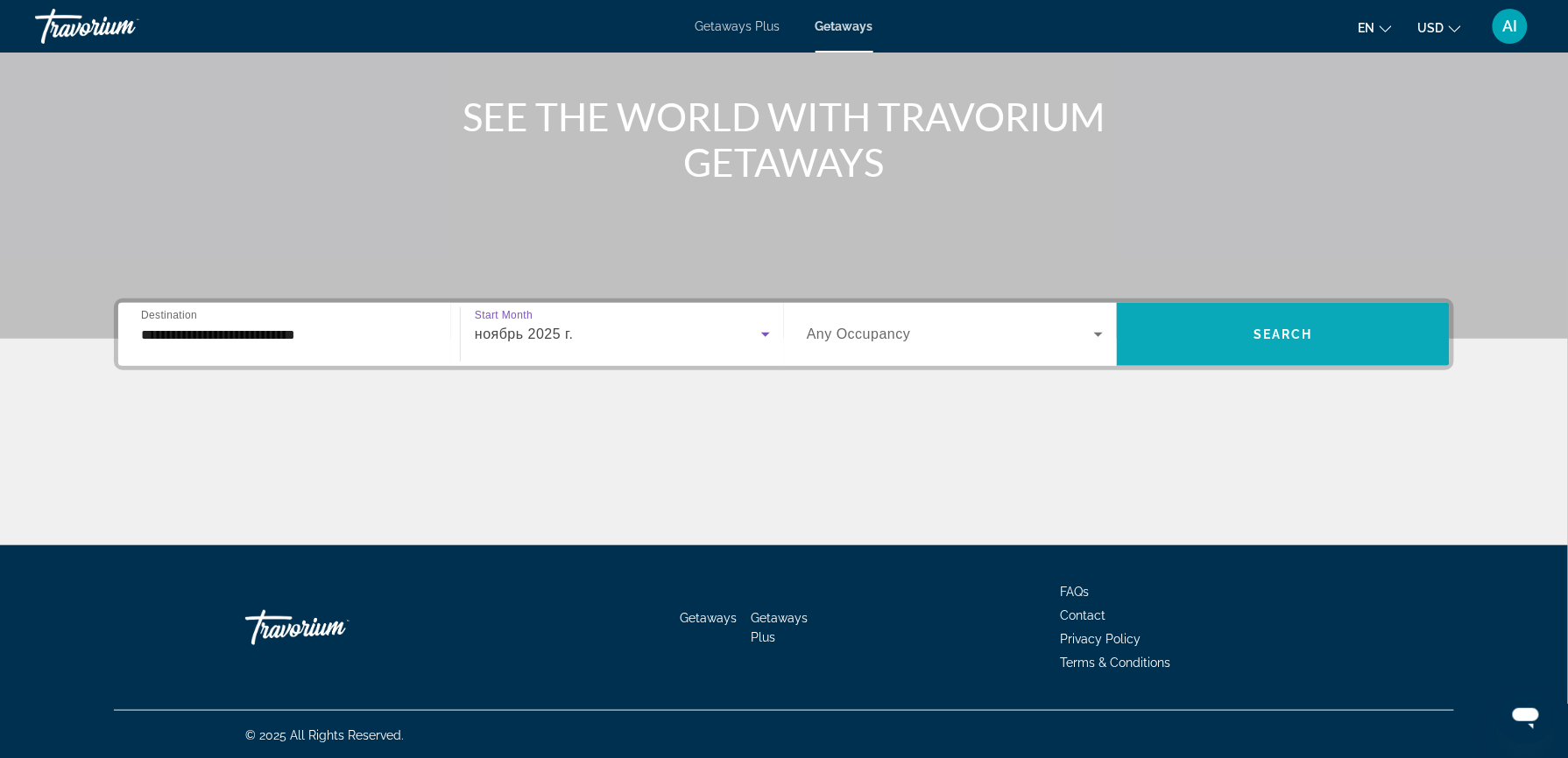
click at [1245, 358] on span "Search widget" at bounding box center [1283, 334] width 332 height 63
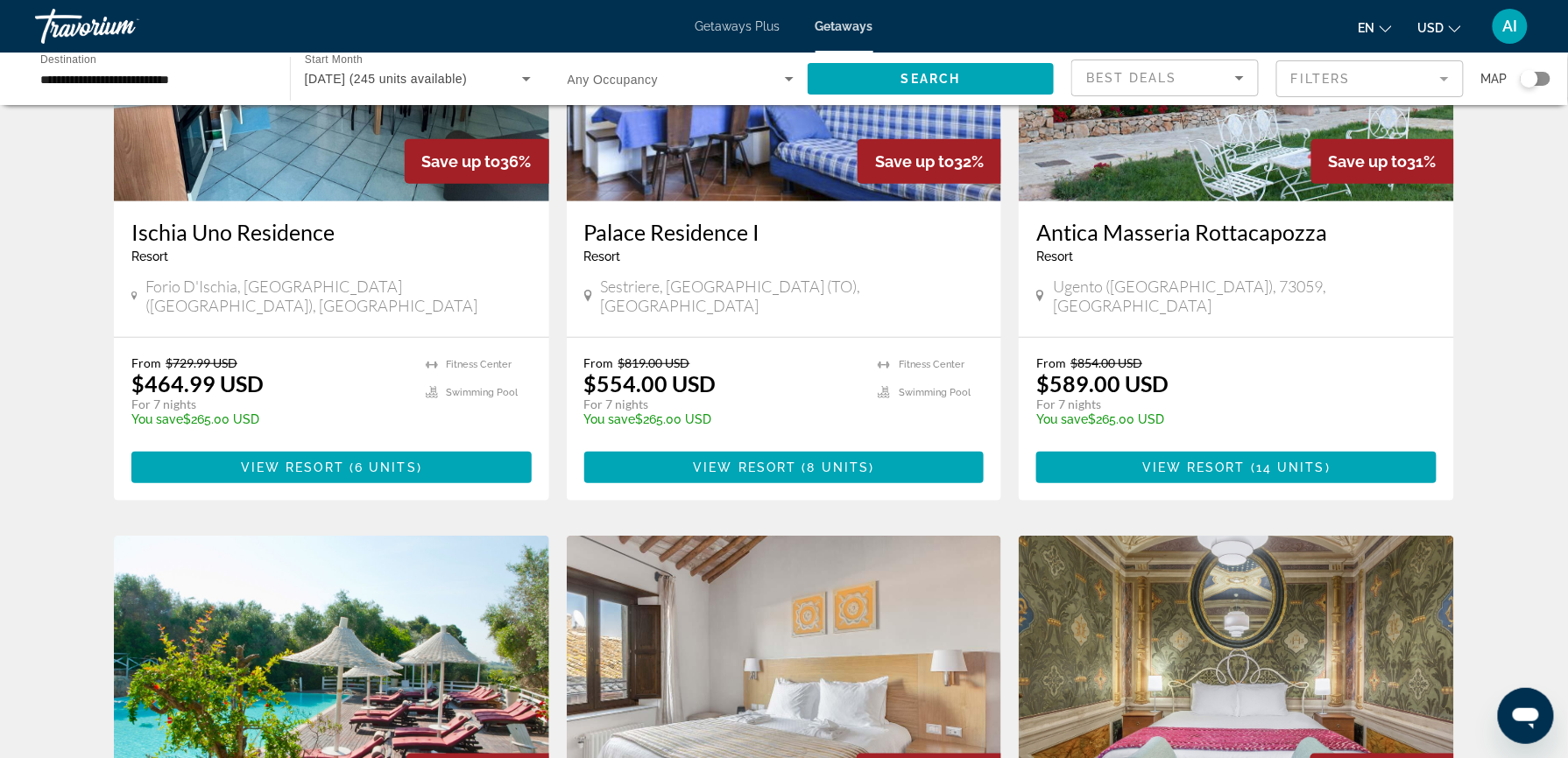
click at [1300, 309] on div "Antica Masseria Rottacapozza Resort - This is an adults only resort Ugento (Lec…" at bounding box center [1236, 269] width 435 height 136
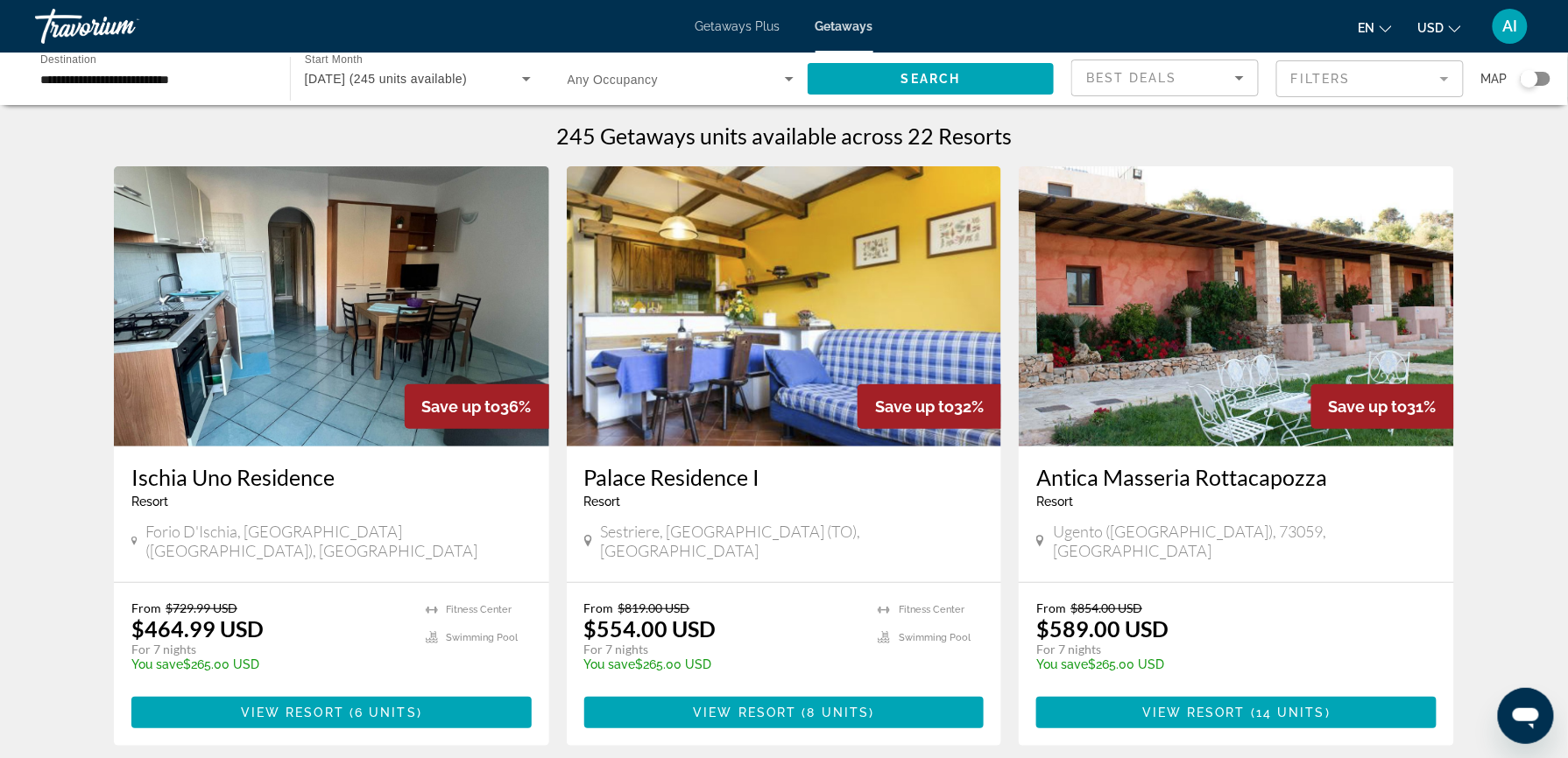
click at [1508, 30] on span "AI" at bounding box center [1510, 26] width 15 height 18
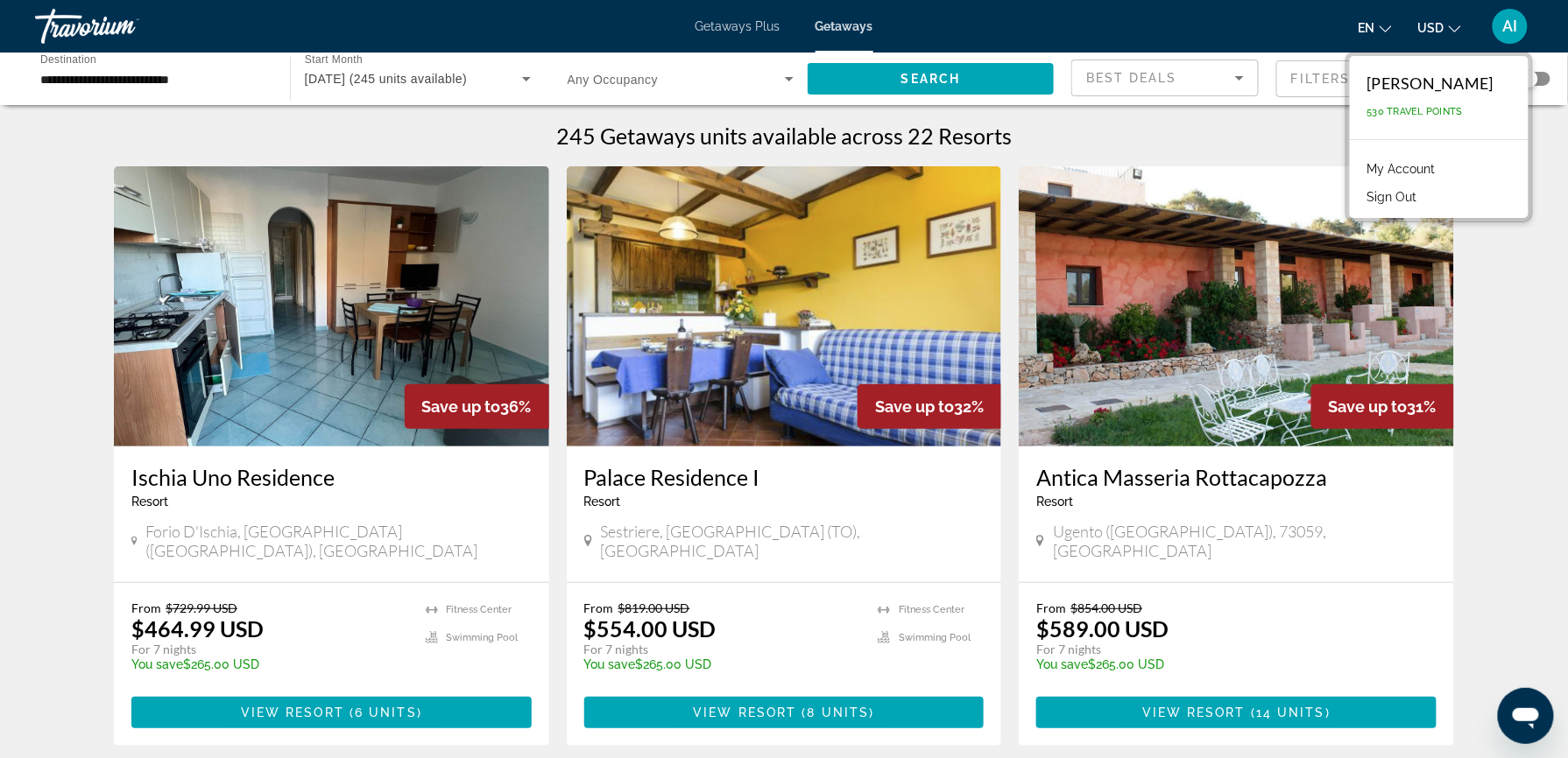
click at [1406, 191] on button "Sign Out" at bounding box center [1391, 197] width 67 height 23
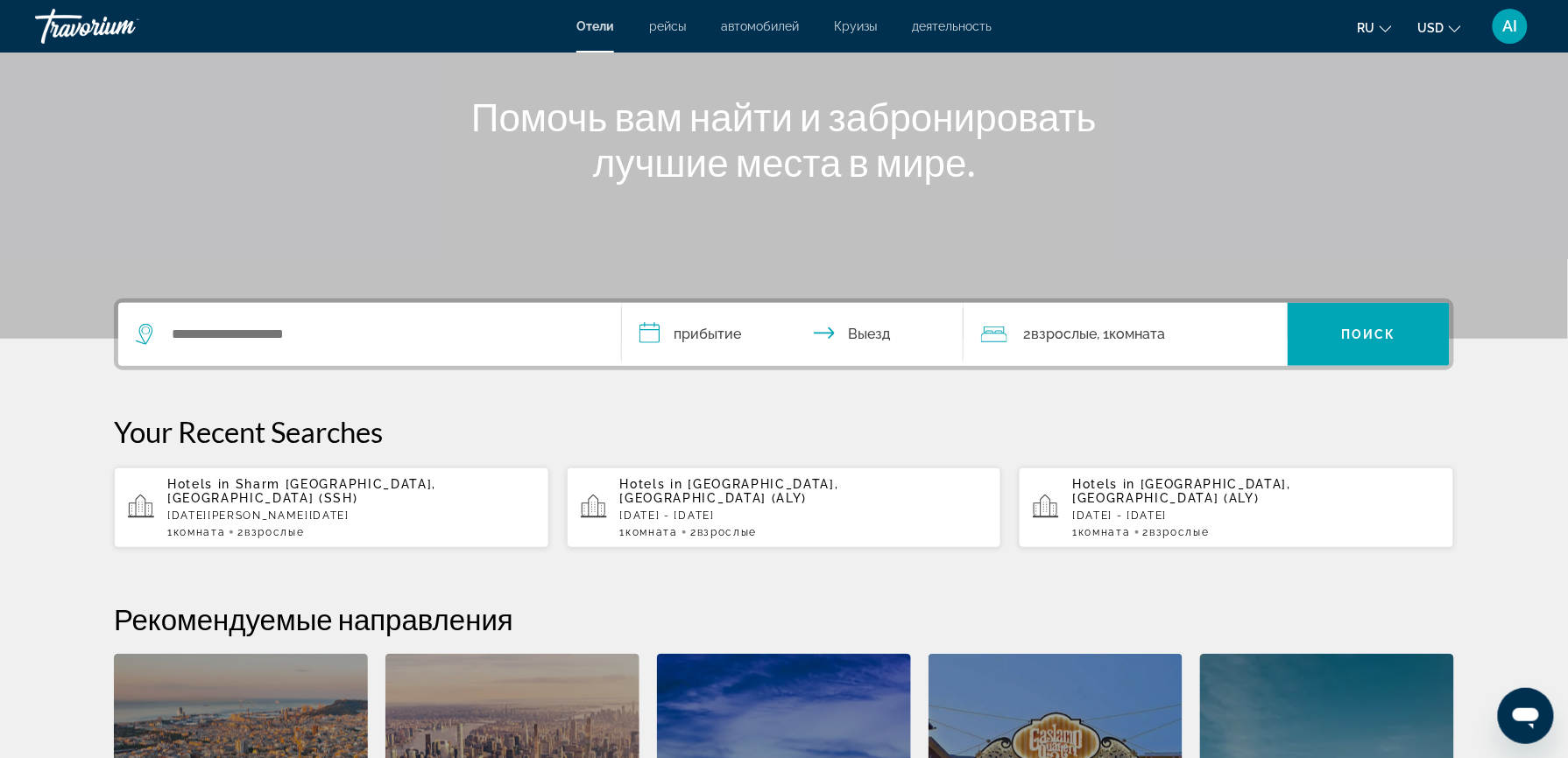
scroll to position [209, 0]
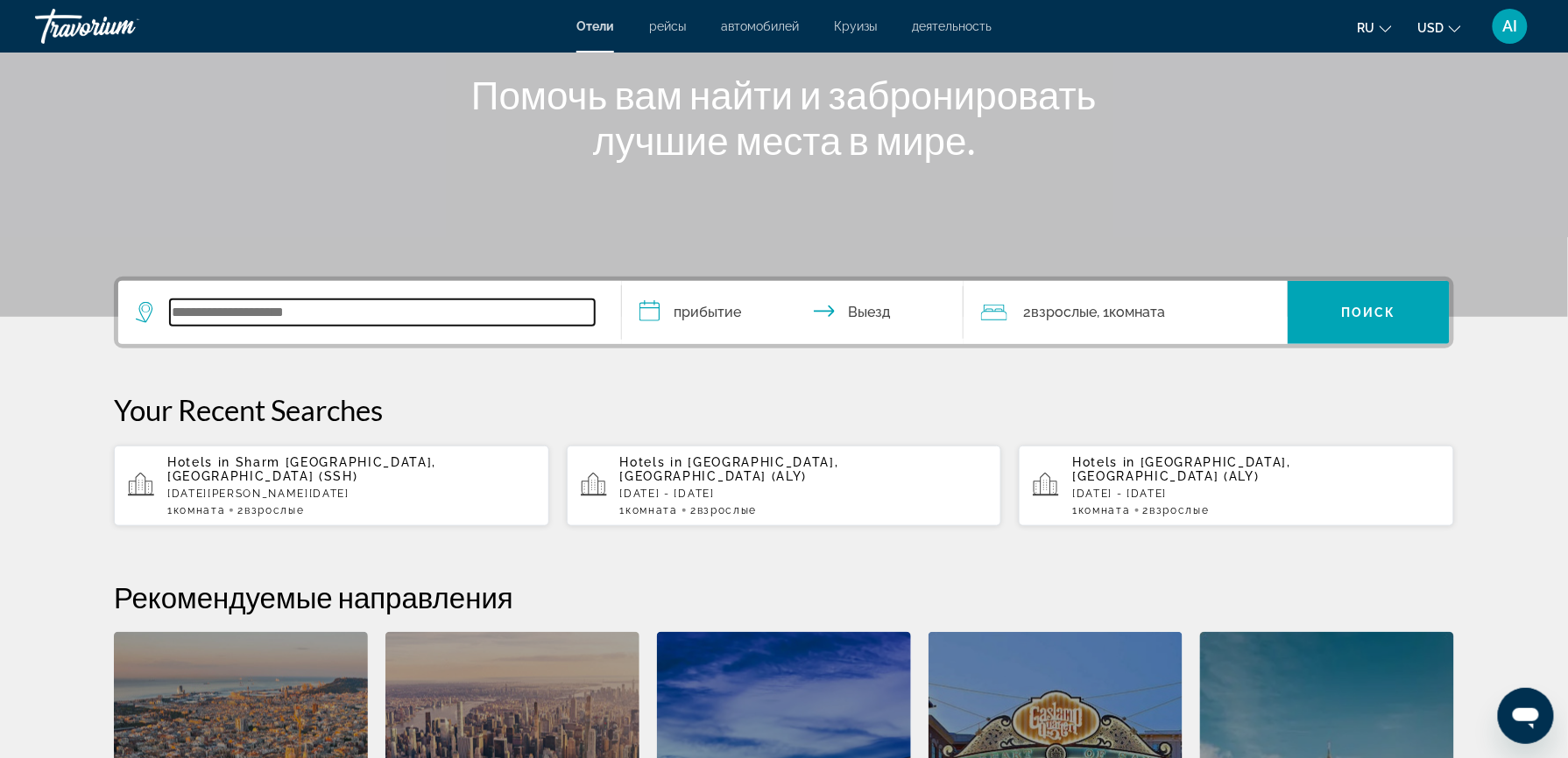
click at [234, 309] on input "Search widget" at bounding box center [383, 312] width 425 height 26
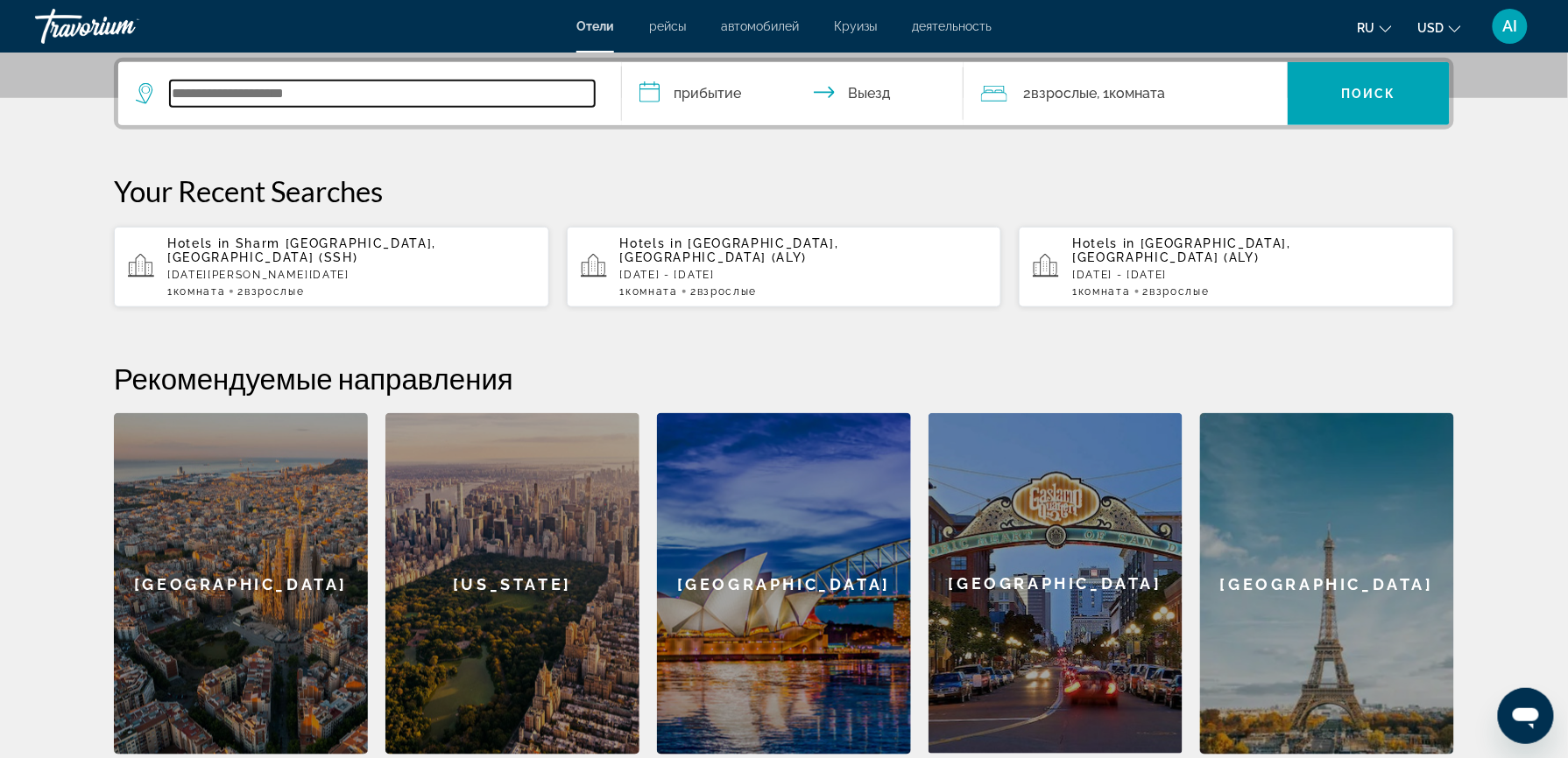
click at [250, 85] on input "Search widget" at bounding box center [383, 93] width 425 height 26
type input "*******"
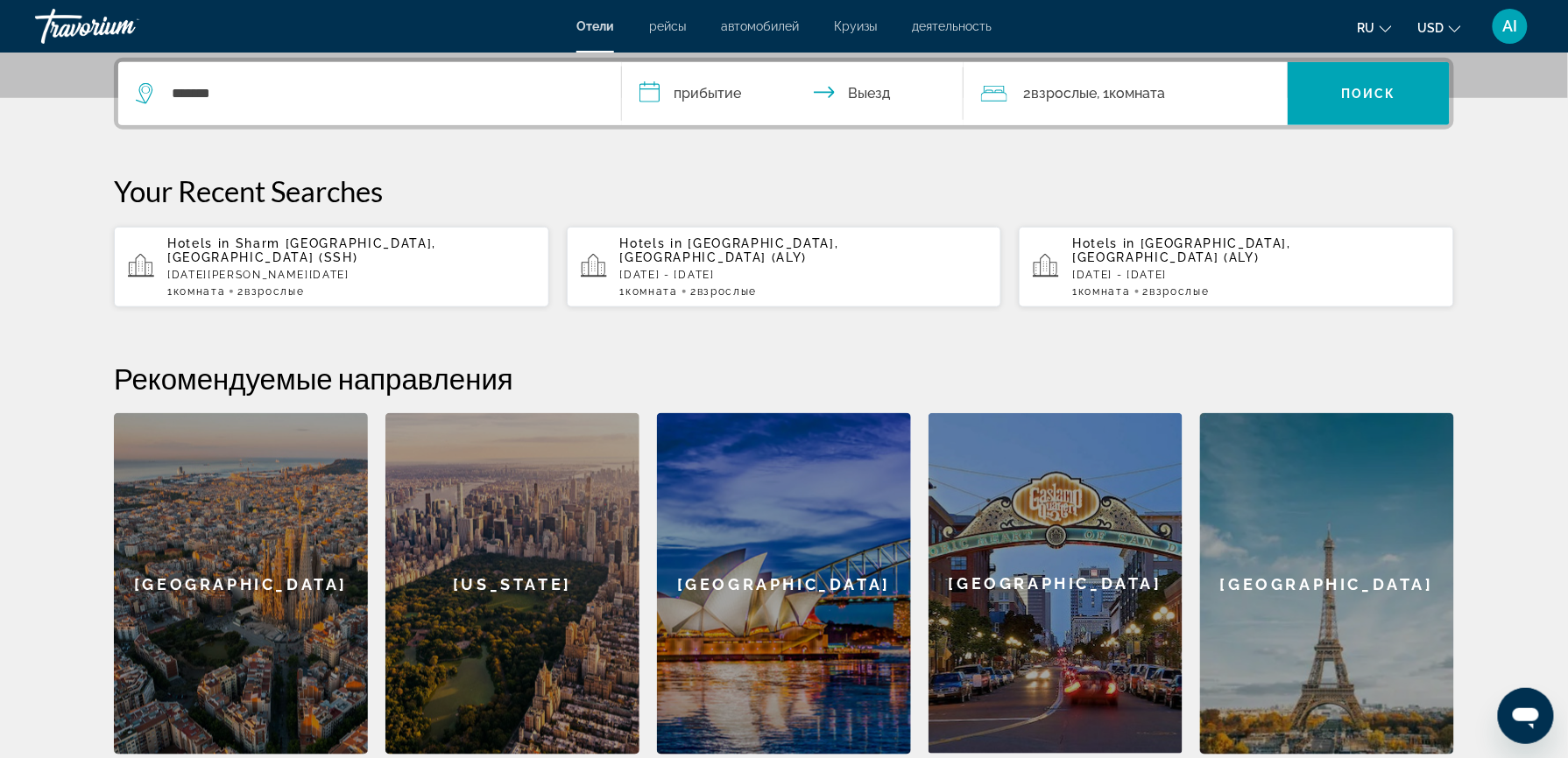
click at [683, 91] on input "**********" at bounding box center [795, 96] width 349 height 68
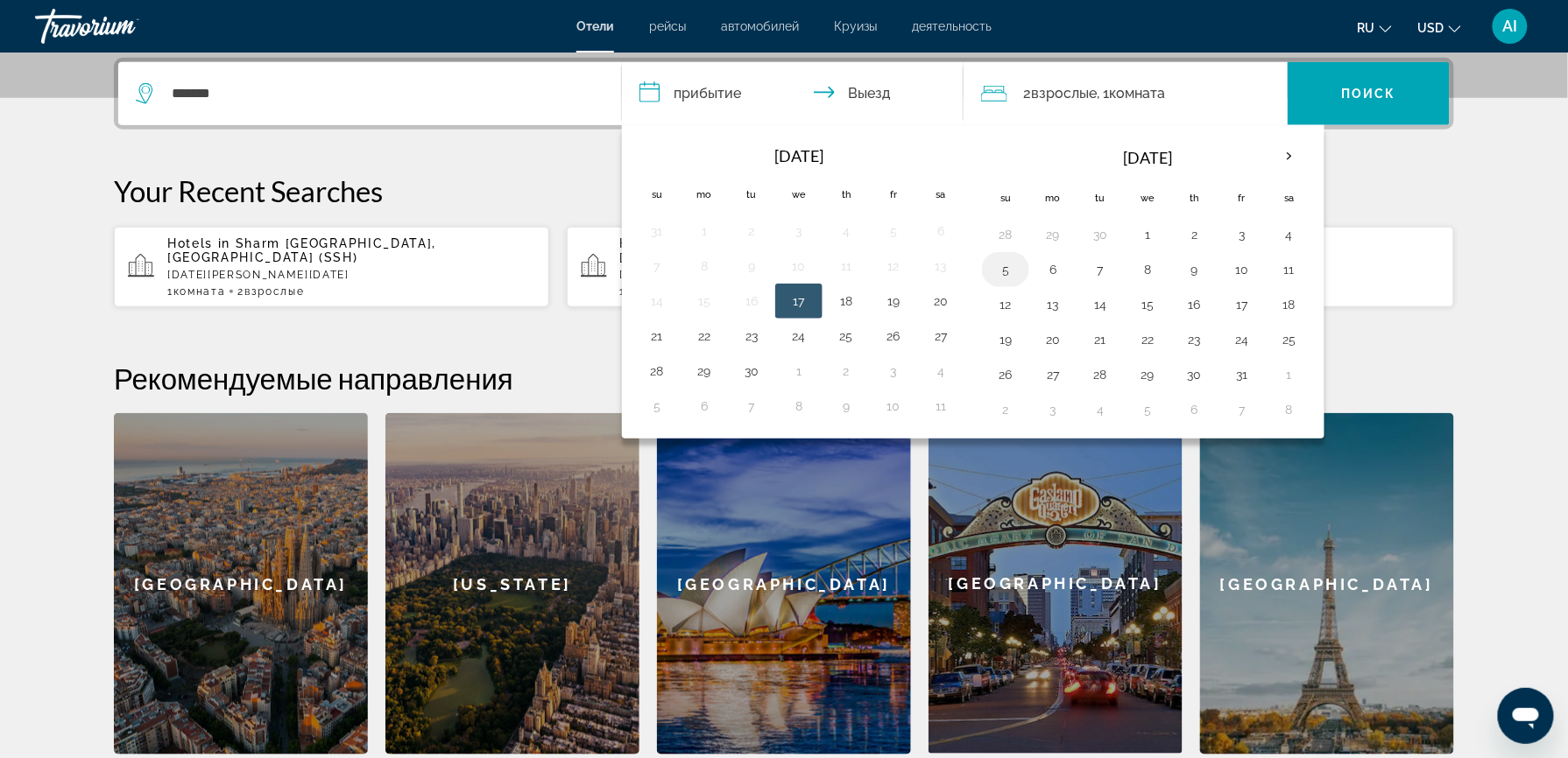
click at [1010, 270] on button "5" at bounding box center [1005, 270] width 28 height 25
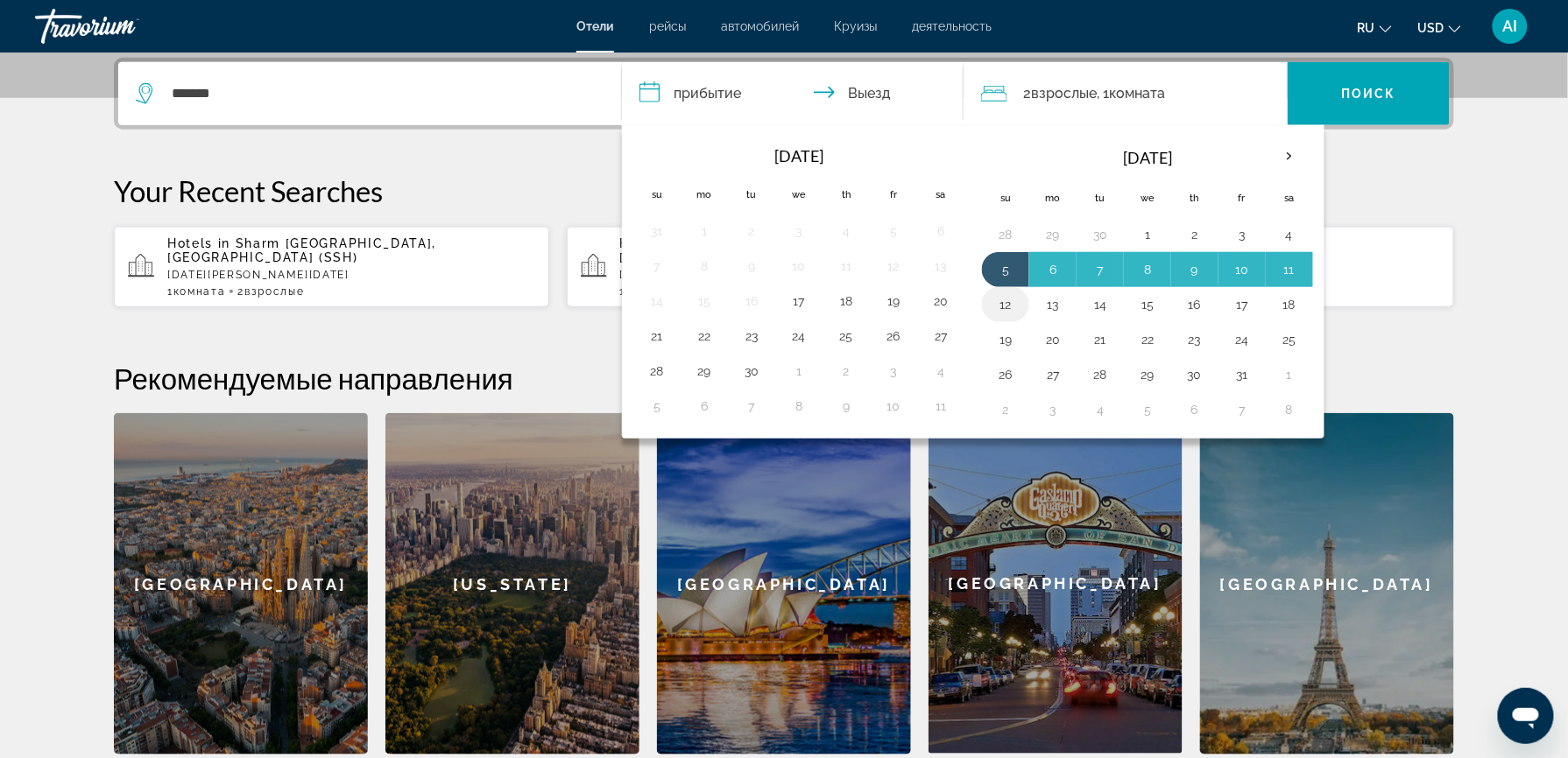
click at [1003, 305] on button "12" at bounding box center [1005, 305] width 28 height 25
type input "**********"
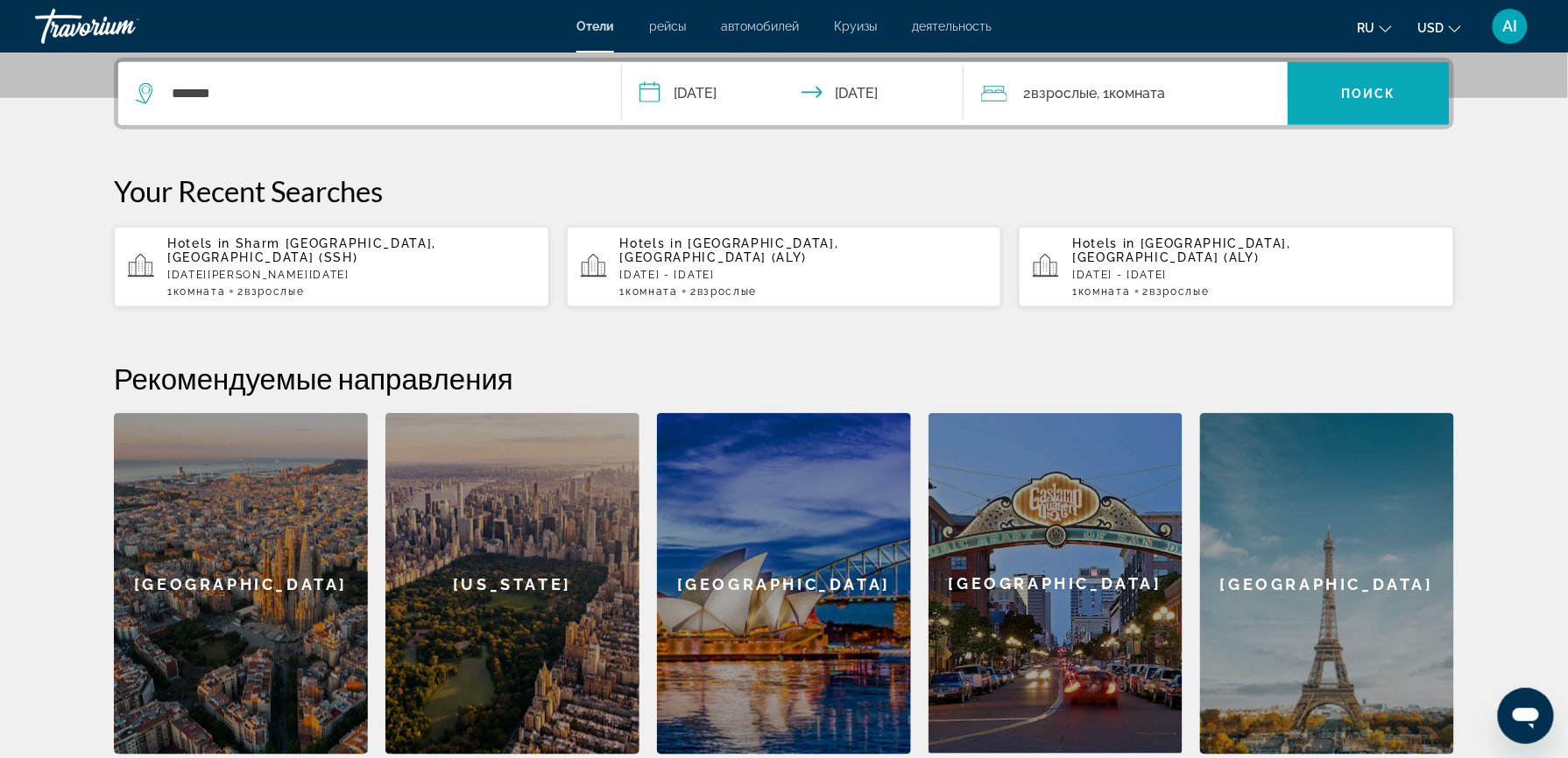
click at [1337, 98] on span "Search widget" at bounding box center [1369, 93] width 162 height 42
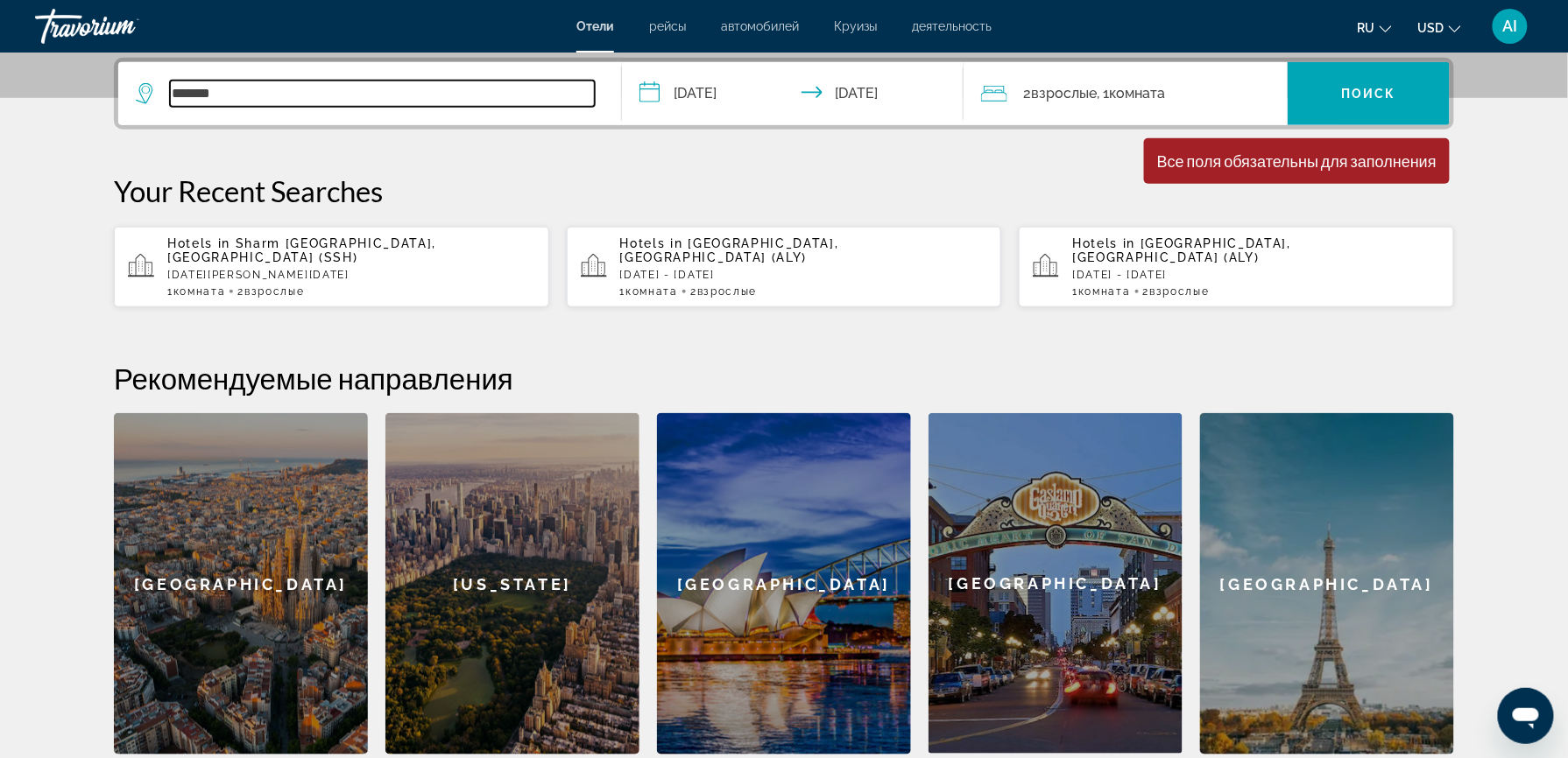
click at [246, 98] on input "*******" at bounding box center [383, 93] width 425 height 26
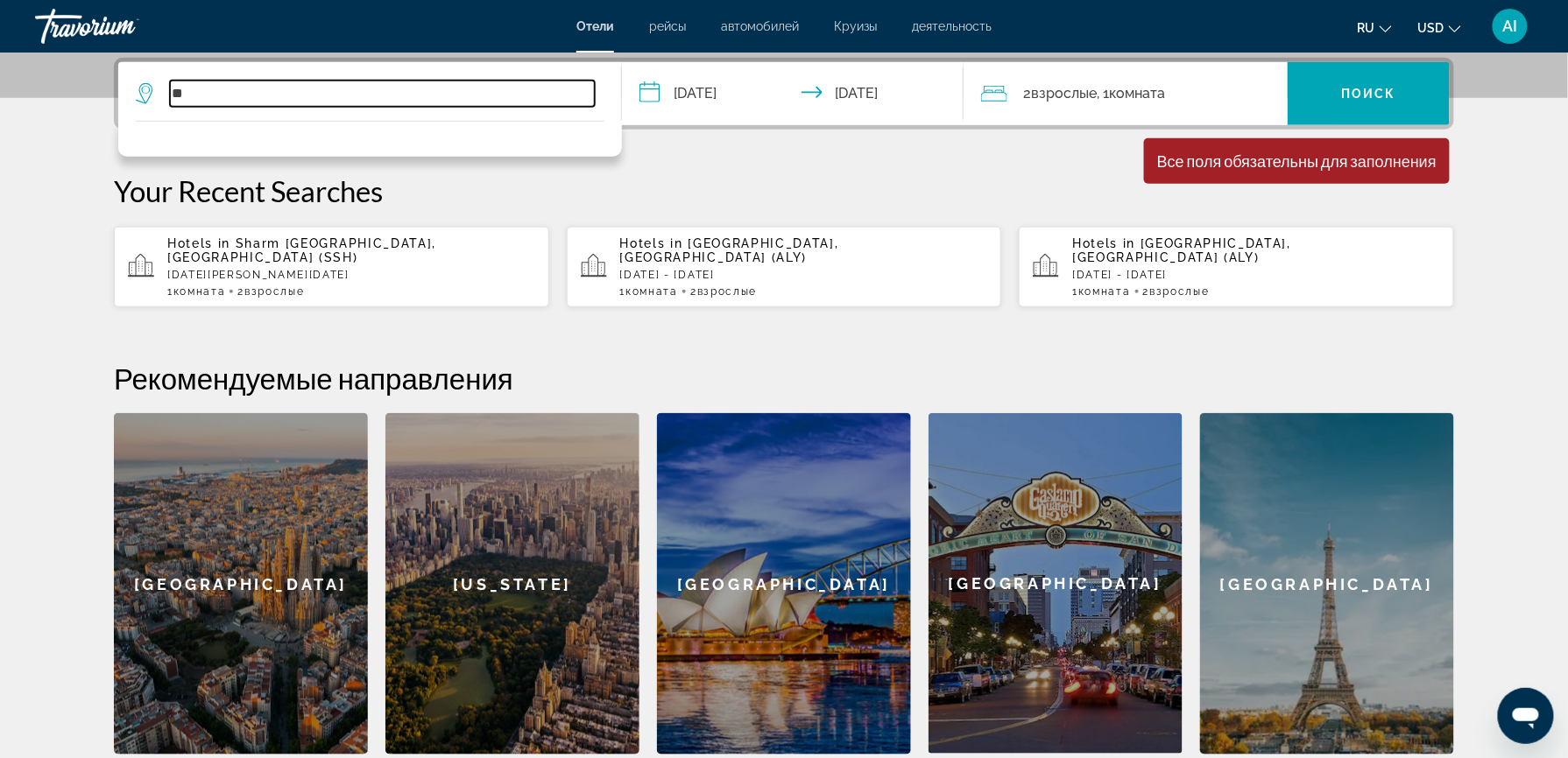
type input "*"
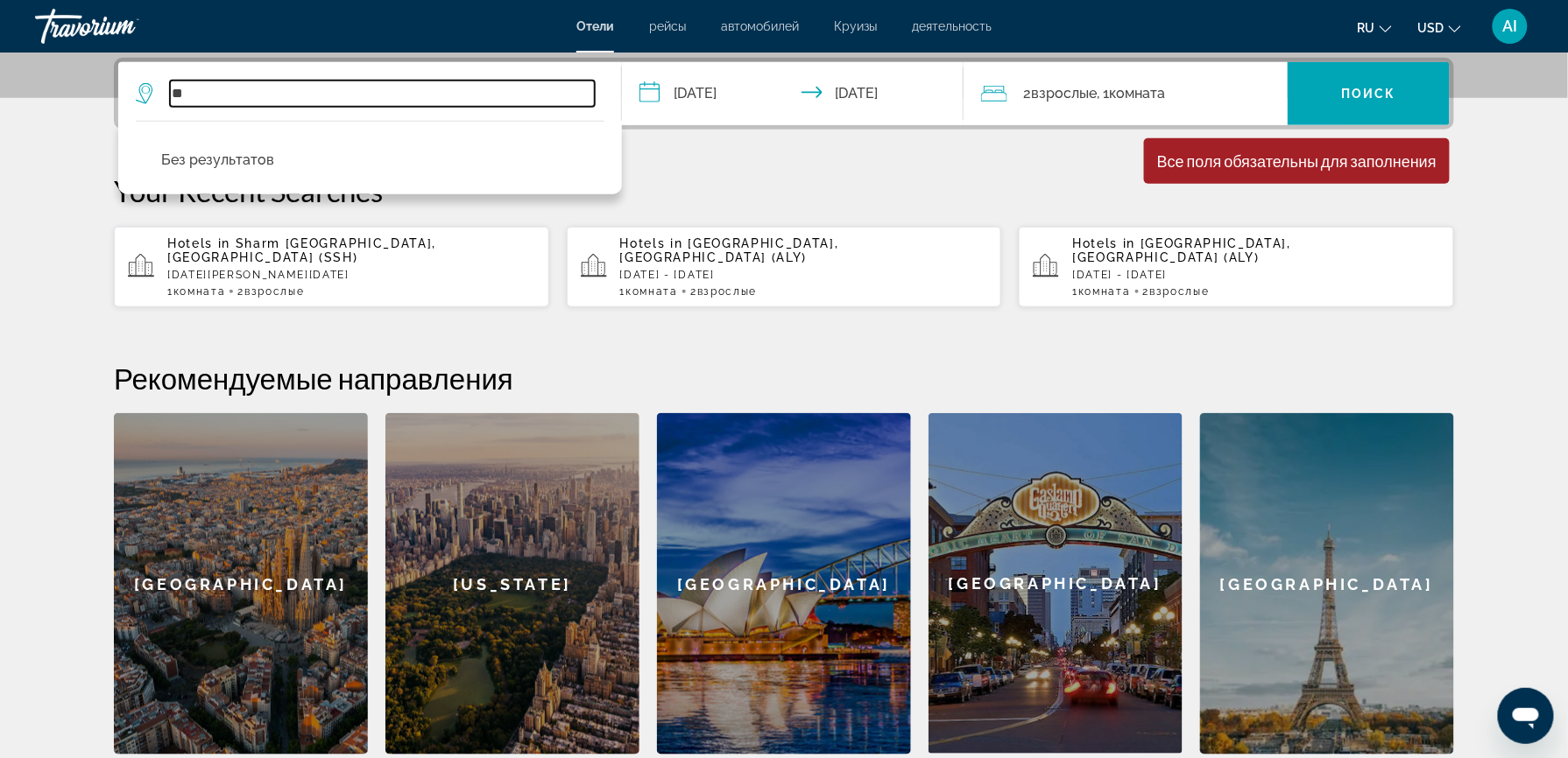
type input "*"
type input "***"
